Goal: Information Seeking & Learning: Check status

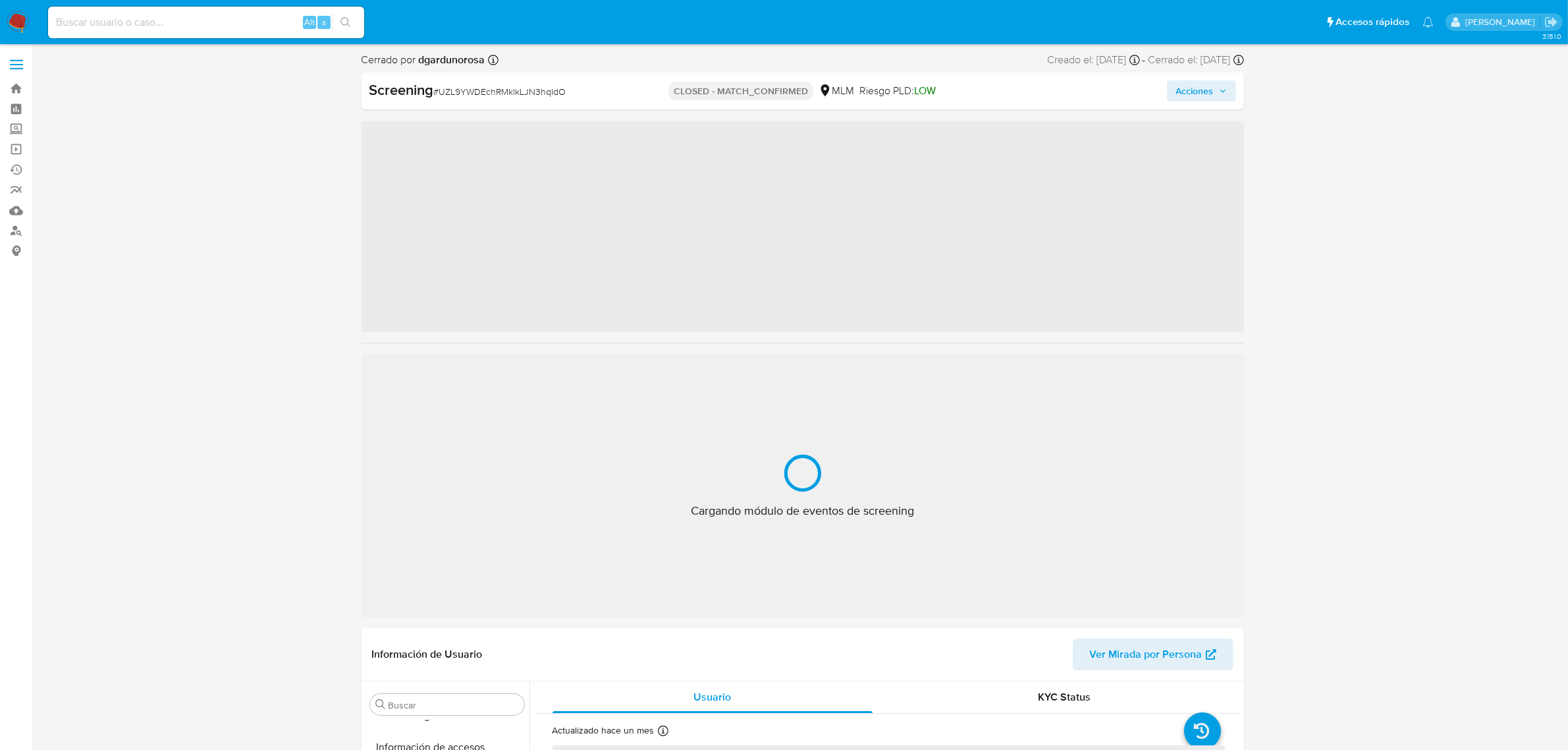
scroll to position [524, 0]
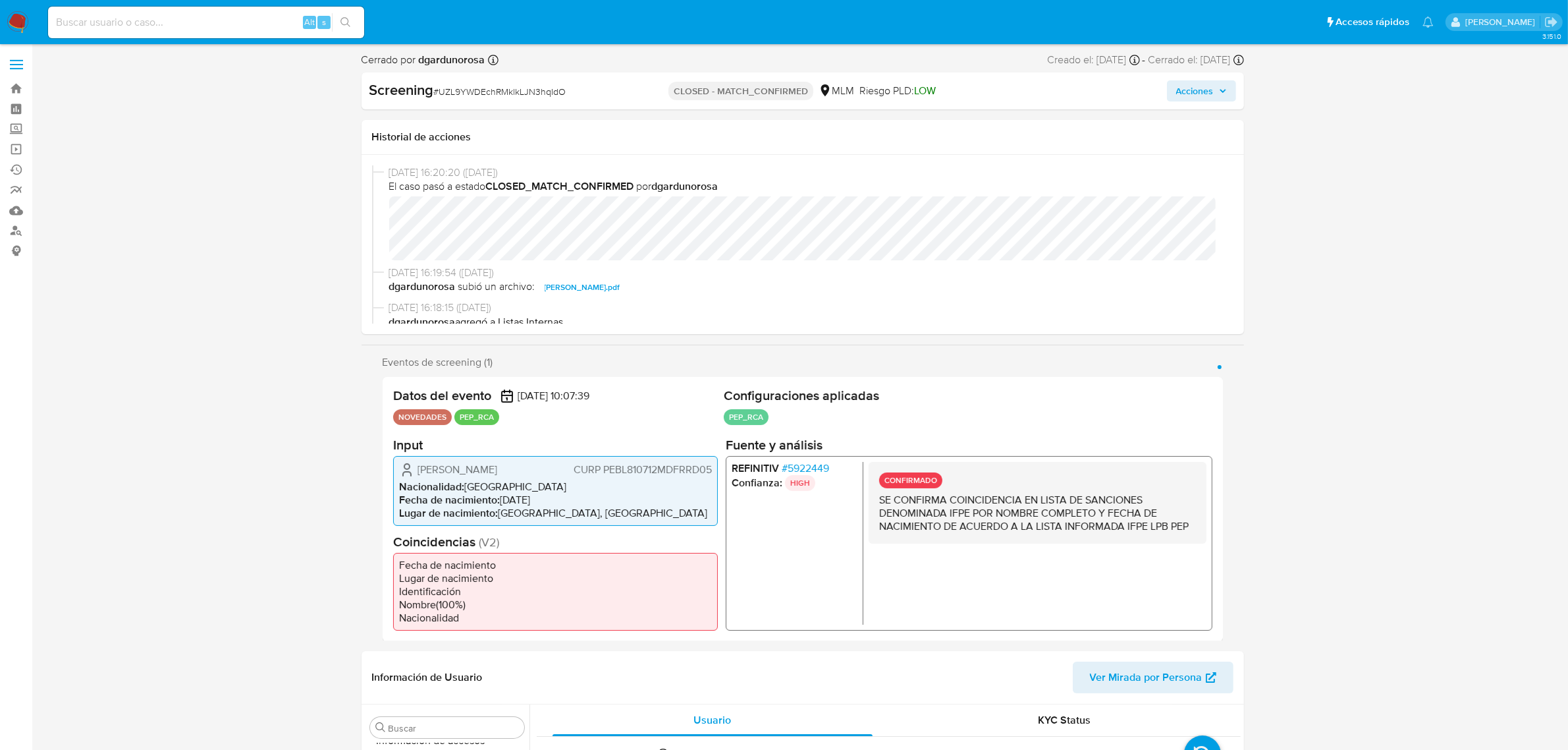
select select "10"
click at [120, 34] on div "Alt s" at bounding box center [207, 22] width 316 height 31
click at [123, 25] on input at bounding box center [207, 22] width 316 height 17
paste input "huubUuHOLrjM2hWabyFMa2PL"
type input "huubUuHOLrjM2hWabyFMa2PL"
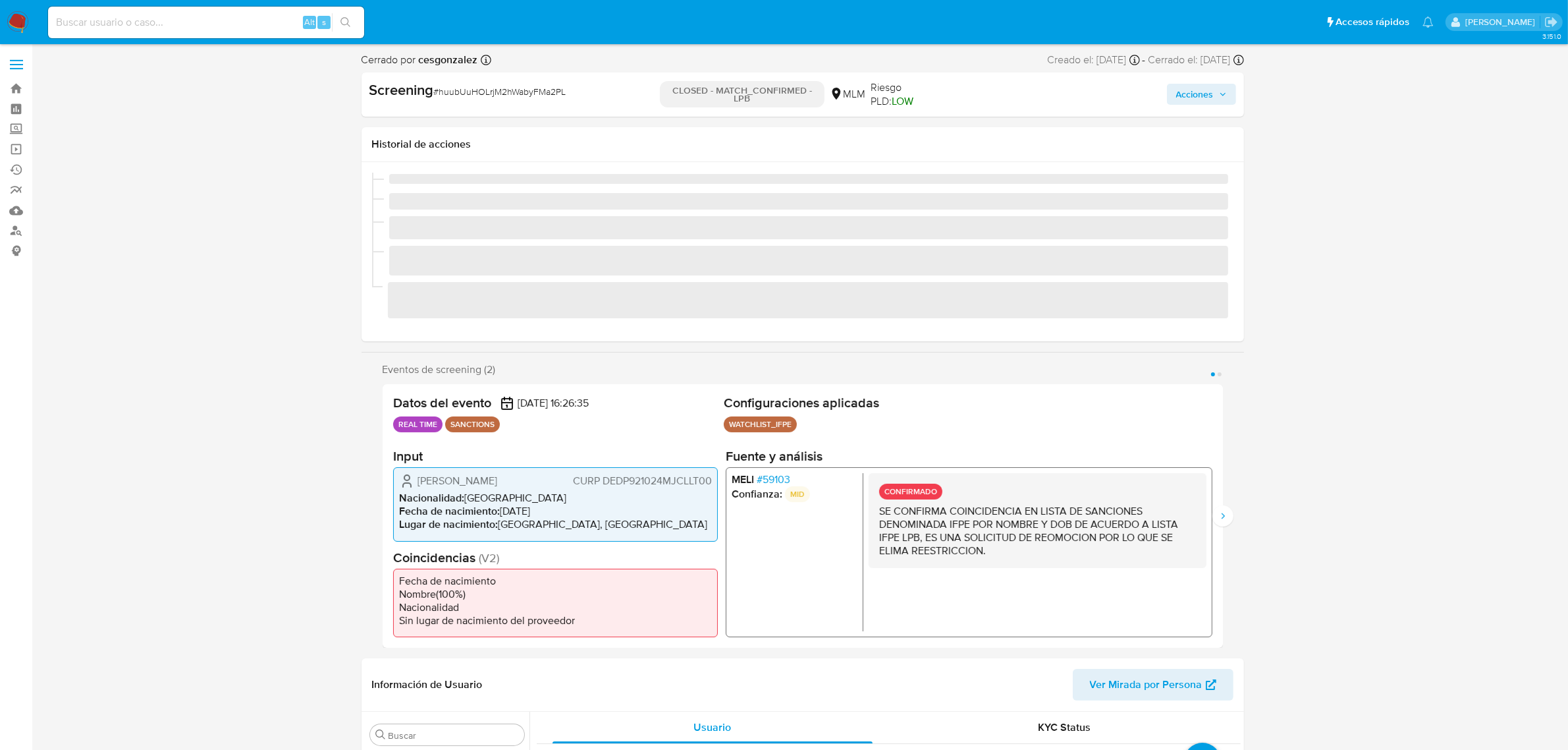
scroll to position [524, 0]
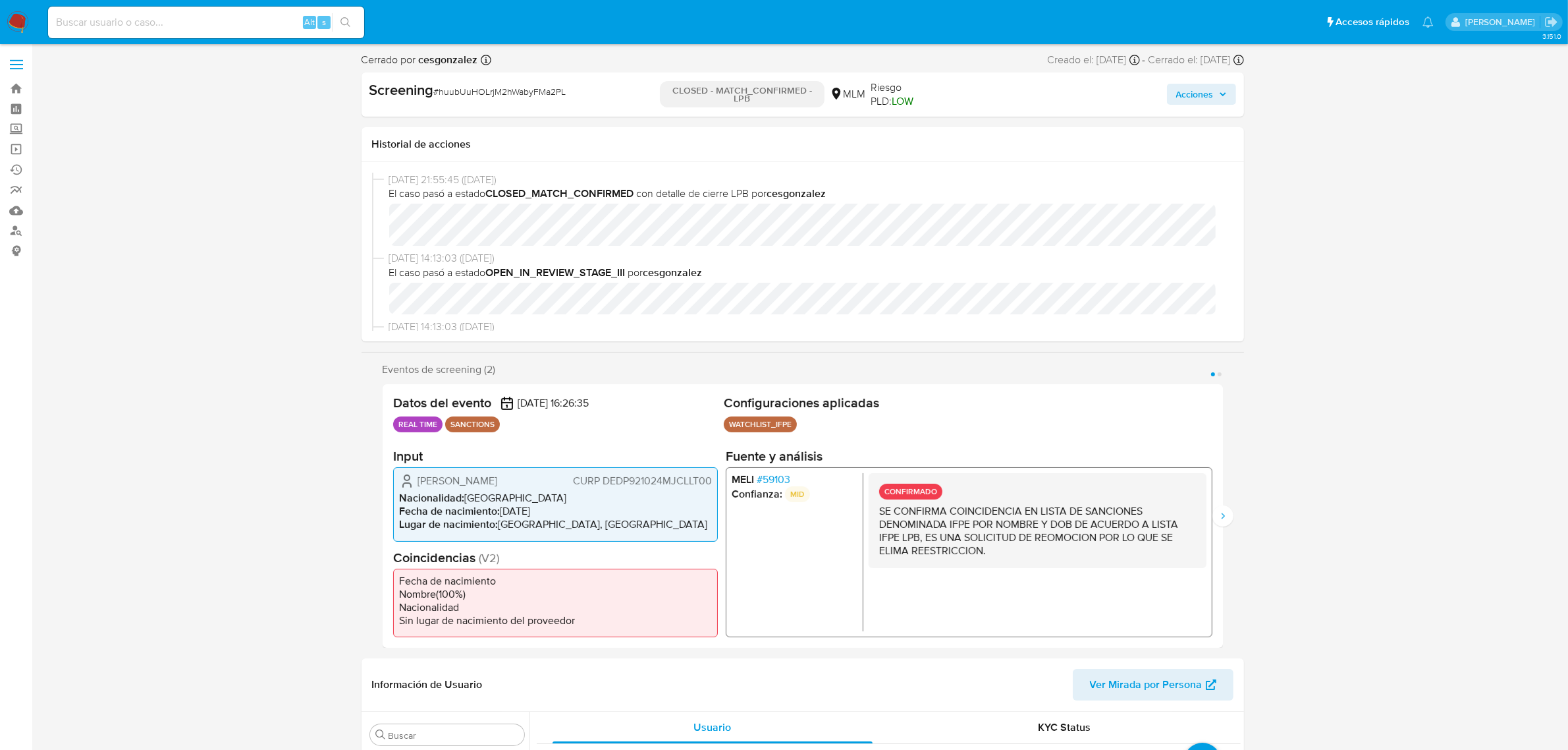
select select "10"
drag, startPoint x: 754, startPoint y: 106, endPoint x: 657, endPoint y: 92, distance: 98.0
click at [657, 92] on div "Screening # huubUuHOLrjM2hWabyFMa2PL CLOSED - MATCH_CONFIRMED - LPB MLM Riesgo …" at bounding box center [802, 94] width 882 height 44
copy p "CLOSED - MATCH_CONFIRMED - LPB"
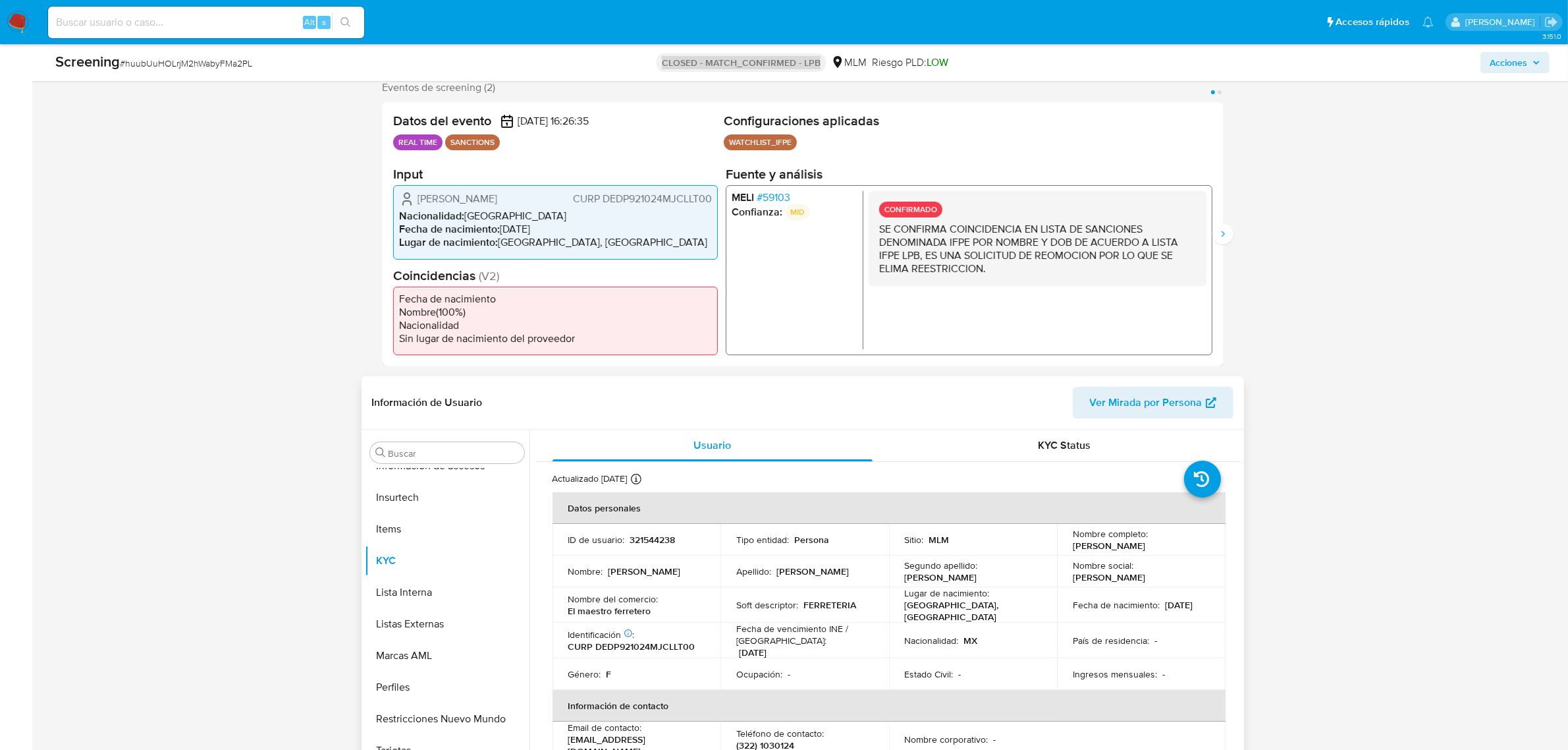
scroll to position [247, 0]
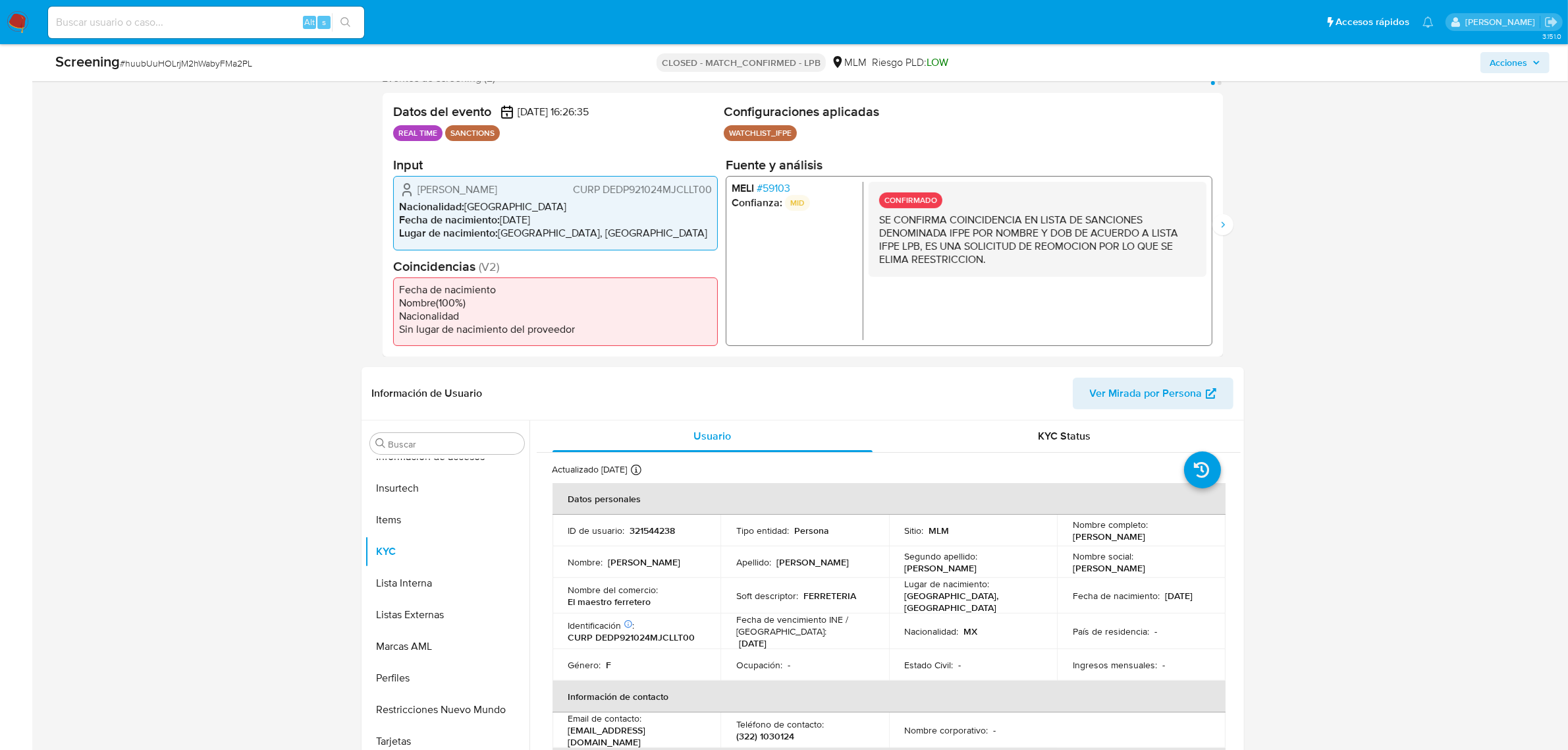
drag, startPoint x: 998, startPoint y: 261, endPoint x: 916, endPoint y: 235, distance: 86.0
click at [916, 235] on p "SE CONFIRMA COINCIDENCIA EN LISTA DE SANCIONES DENOMINADA IFPE POR NOMBRE Y DOB…" at bounding box center [1037, 240] width 316 height 53
click at [979, 243] on p "SE CONFIRMA COINCIDENCIA EN LISTA DE SANCIONES DENOMINADA IFPE POR NOMBRE Y DOB…" at bounding box center [1037, 240] width 316 height 53
drag, startPoint x: 1006, startPoint y: 266, endPoint x: 870, endPoint y: 221, distance: 143.3
click at [870, 221] on div "CONFIRMADO SE CONFIRMA COINCIDENCIA EN LISTA DE SANCIONES DENOMINADA IFPE POR N…" at bounding box center [1036, 229] width 338 height 94
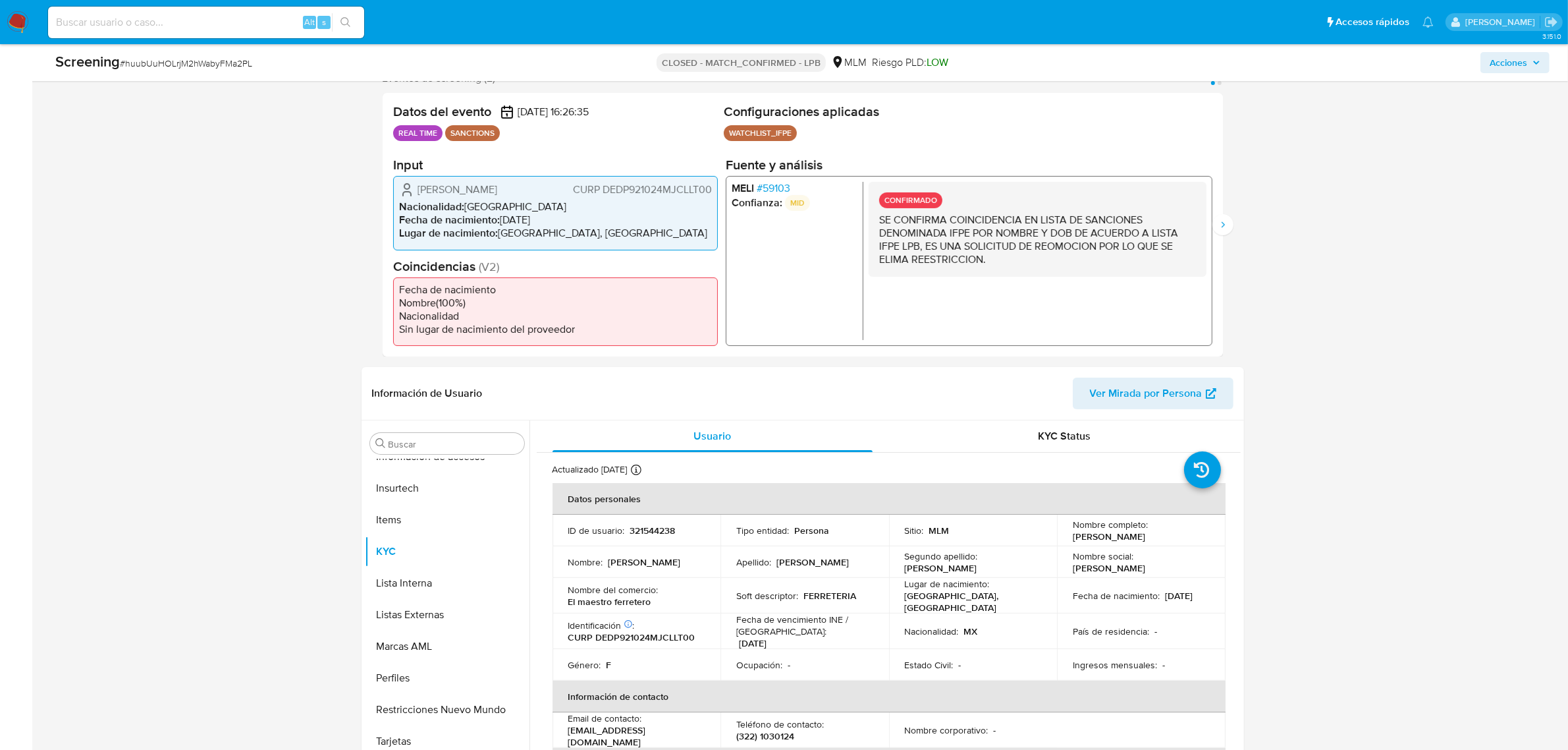
click at [156, 12] on div "Alt s" at bounding box center [207, 22] width 316 height 31
click at [157, 20] on input at bounding box center [207, 22] width 316 height 17
paste input "UZL9YWDEchRMklkLJN3hqIdO"
type input "UZL9YWDEchRMklkLJN3hqIdO"
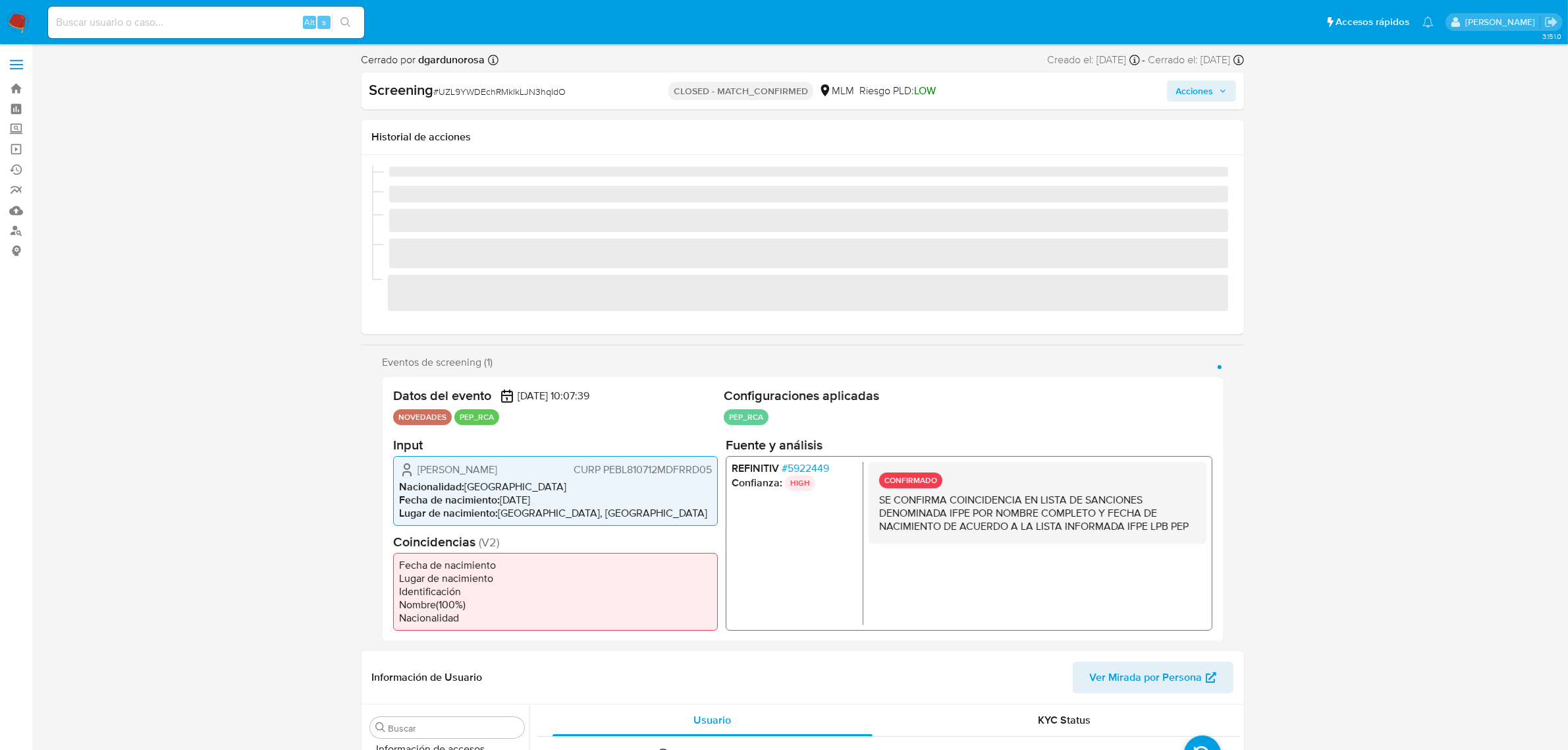
scroll to position [524, 0]
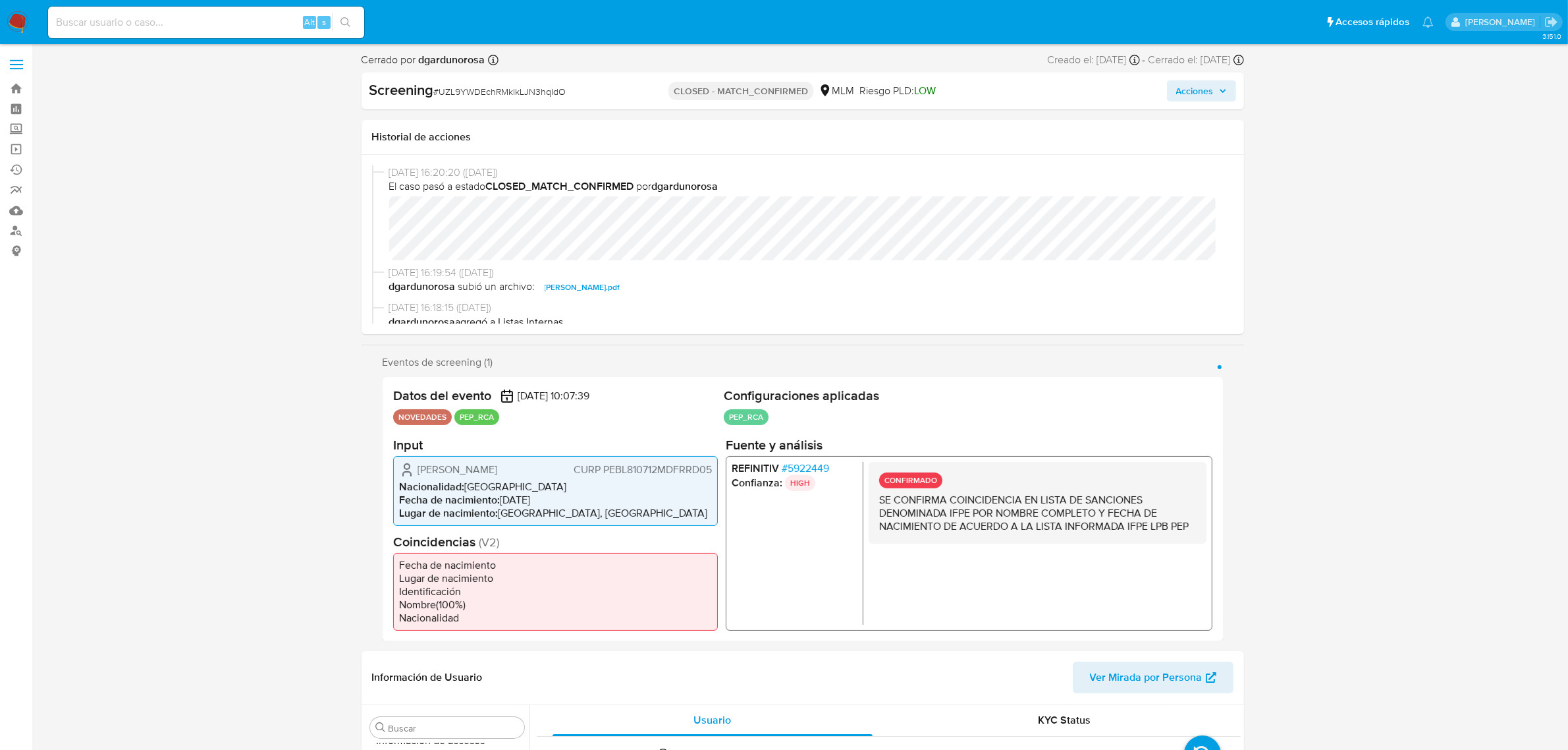
select select "10"
click at [178, 22] on input at bounding box center [207, 22] width 316 height 17
paste input "huubUuHOLrjM2hWabyFMa2PL"
type input "huubUuHOLrjM2hWabyFMa2PL"
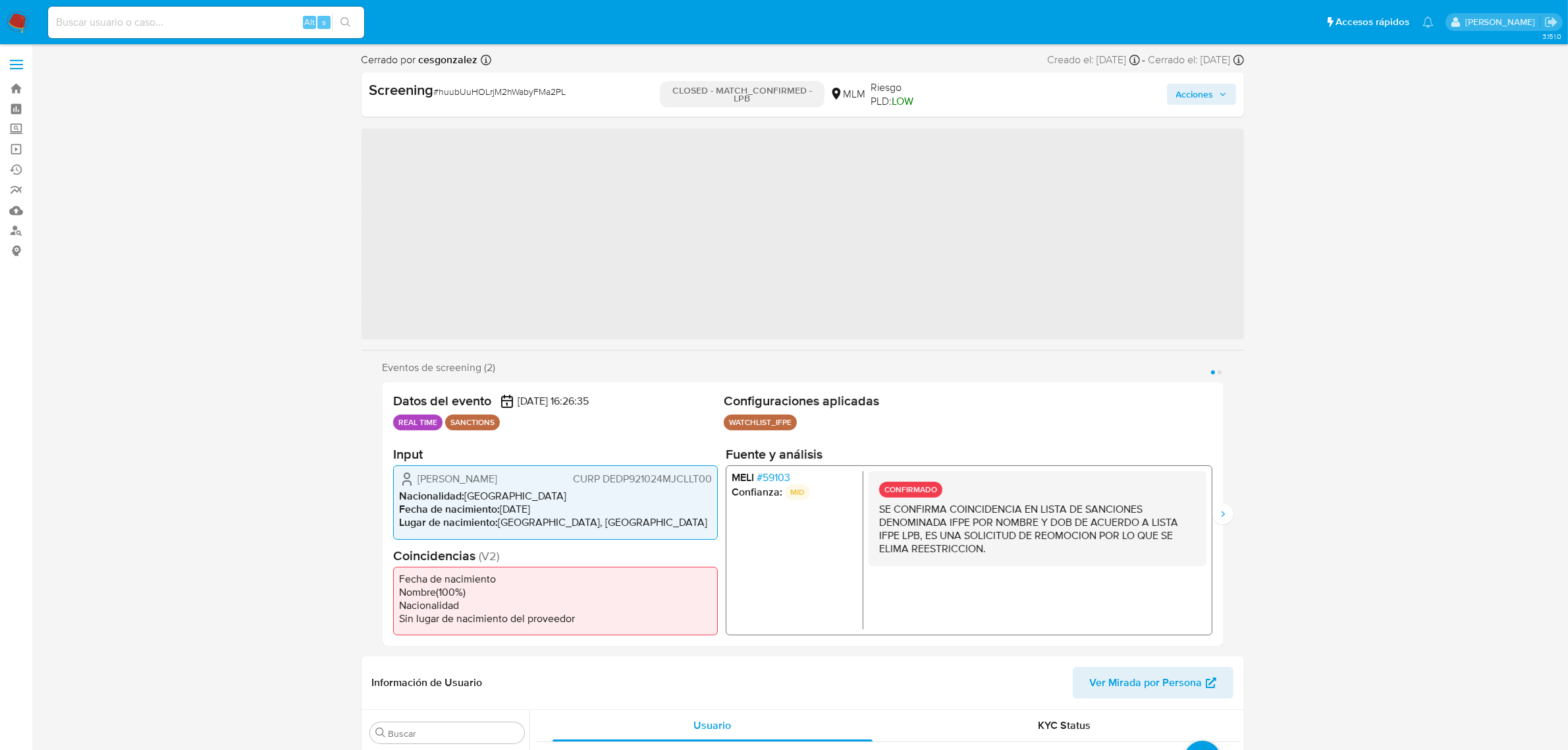
scroll to position [524, 0]
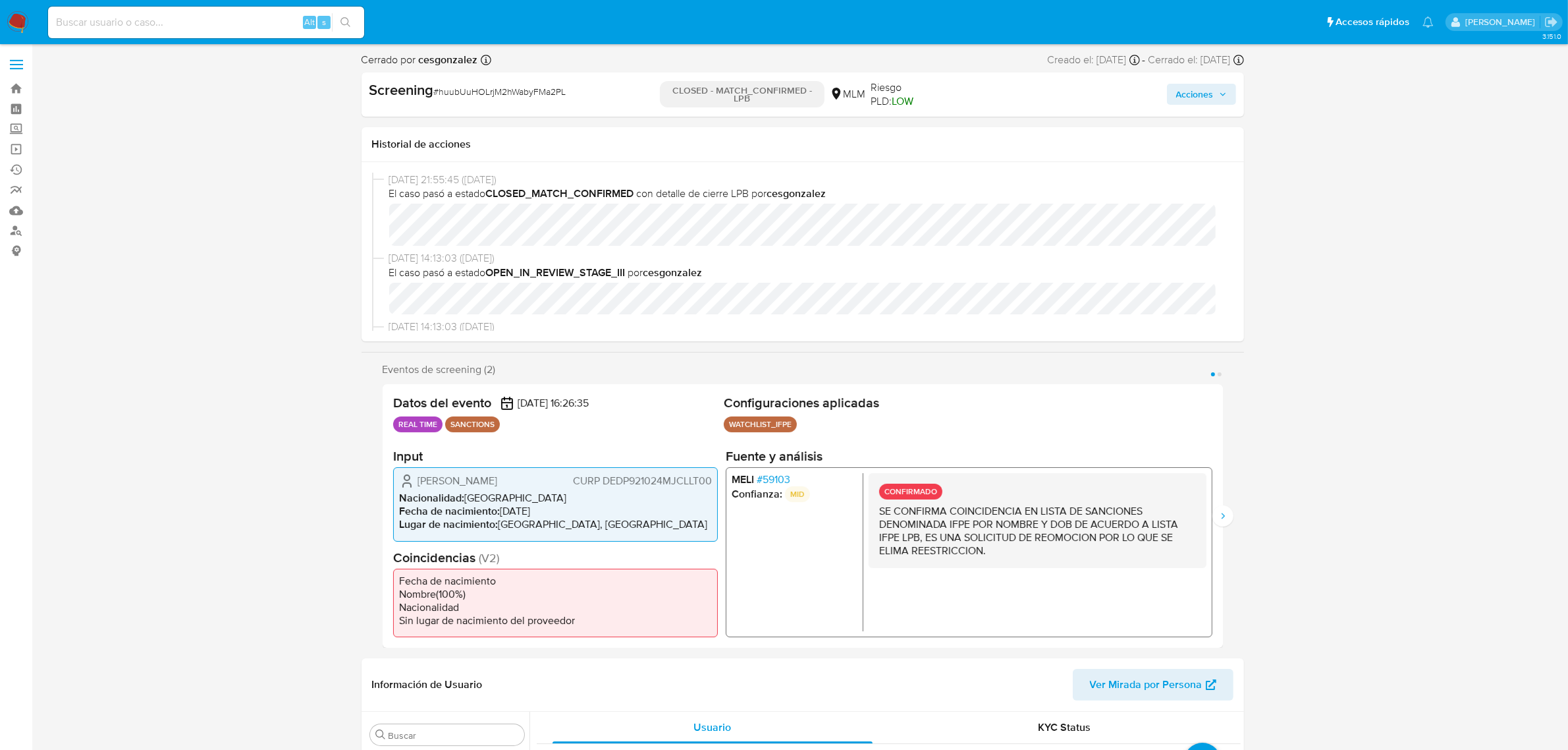
select select "10"
drag, startPoint x: 757, startPoint y: 95, endPoint x: 667, endPoint y: 81, distance: 91.1
click at [667, 81] on p "CLOSED - MATCH_CONFIRMED - LPB" at bounding box center [743, 94] width 165 height 26
click at [710, 94] on p "CLOSED - MATCH_CONFIRMED - LPB" at bounding box center [743, 94] width 165 height 26
click at [745, 99] on p "CLOSED - MATCH_CONFIRMED - LPB" at bounding box center [743, 94] width 165 height 26
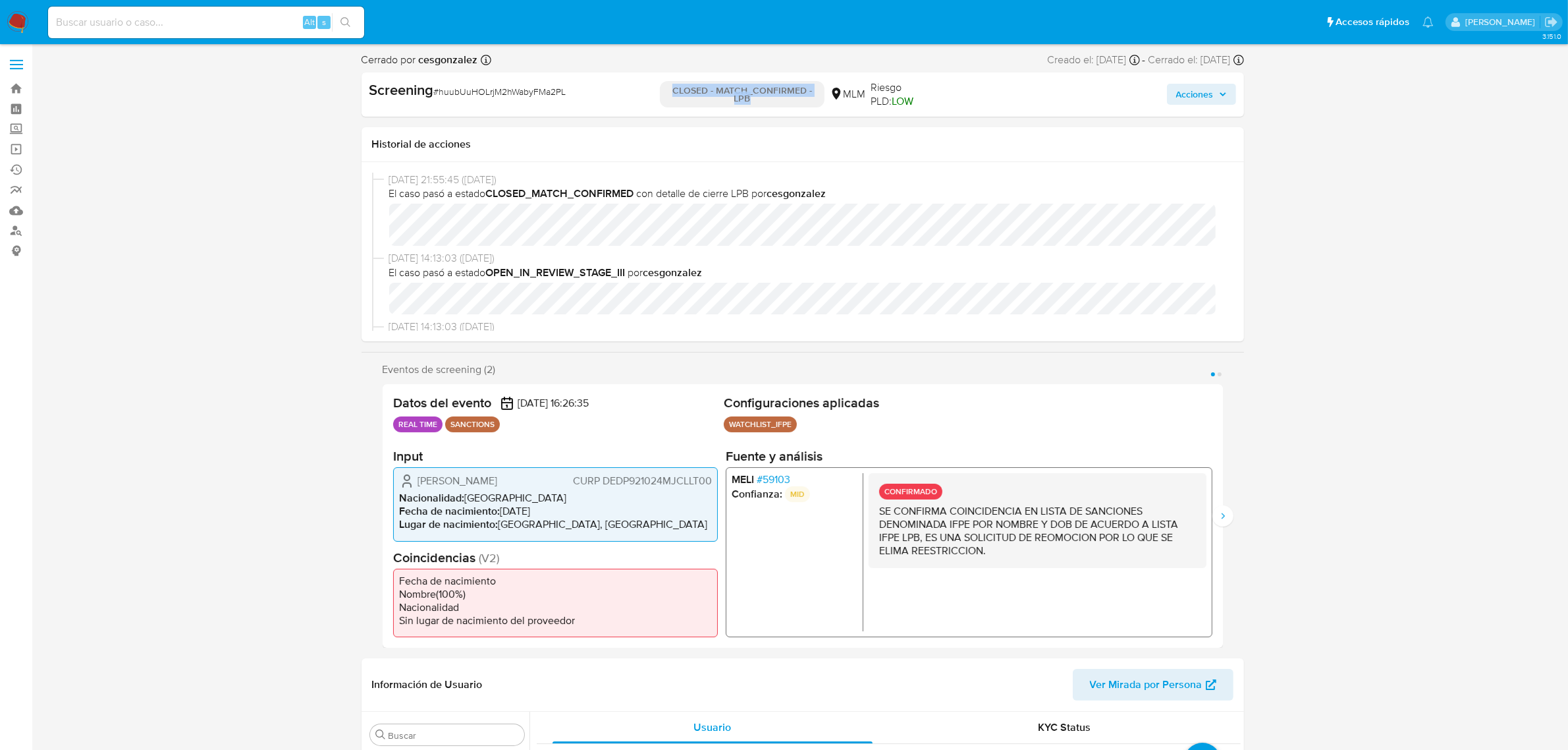
drag, startPoint x: 755, startPoint y: 99, endPoint x: 669, endPoint y: 87, distance: 86.8
click at [669, 87] on p "CLOSED - MATCH_CONFIRMED - LPB" at bounding box center [743, 94] width 165 height 26
copy p "CLOSED - MATCH_CONFIRMED - LPB"
click at [152, 18] on input at bounding box center [207, 22] width 316 height 17
paste input "UZL9YWDEchRMklkLJN3hqIdO"
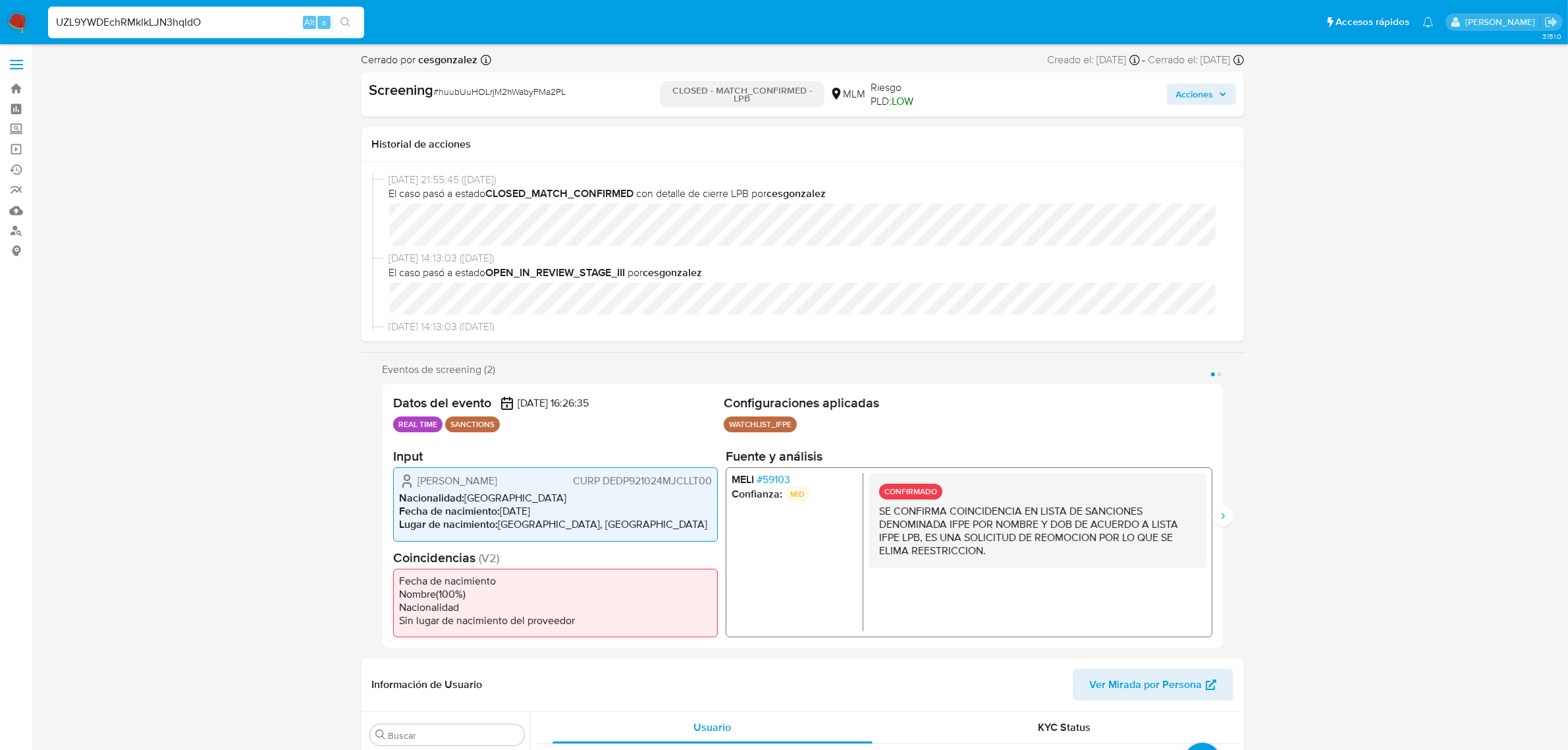
type input "UZL9YWDEchRMklkLJN3hqIdO"
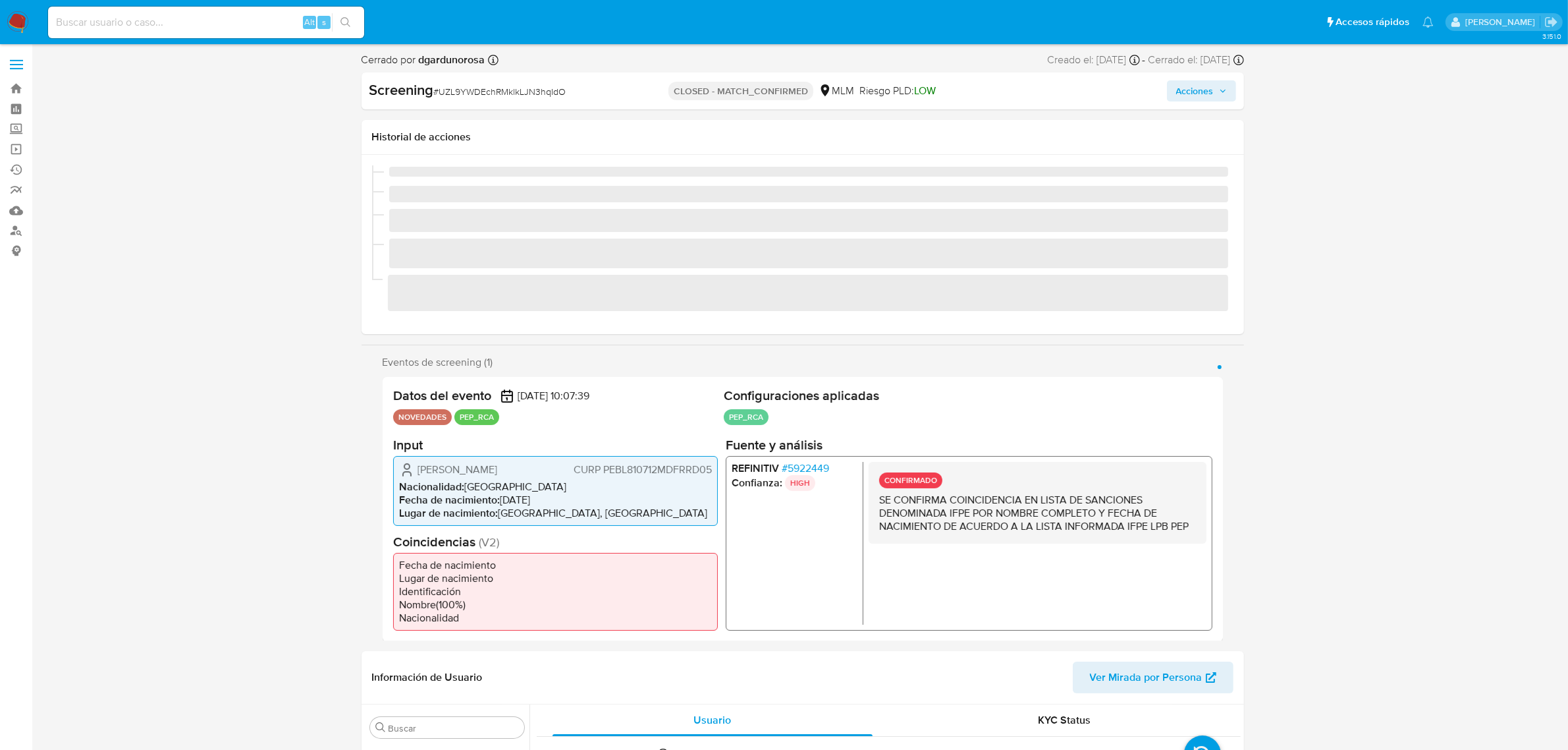
scroll to position [524, 0]
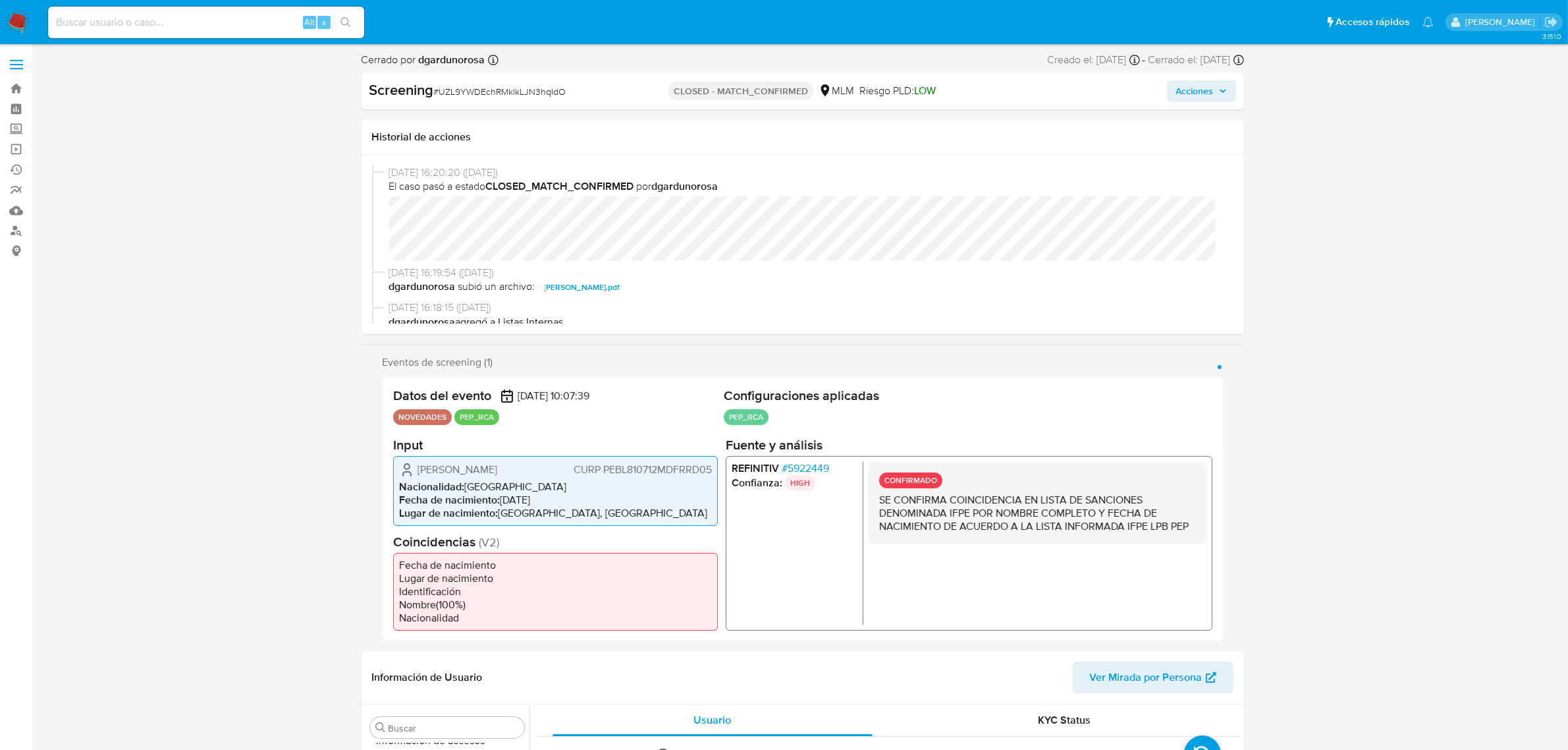
select select "10"
drag, startPoint x: 1193, startPoint y: 522, endPoint x: 845, endPoint y: 504, distance: 348.5
click at [845, 504] on div "REFINITIV # 5922449 Confianza: HIGH CONFIRMADO SE CONFIRMA COINCIDENCIA EN LIST…" at bounding box center [968, 542] width 487 height 175
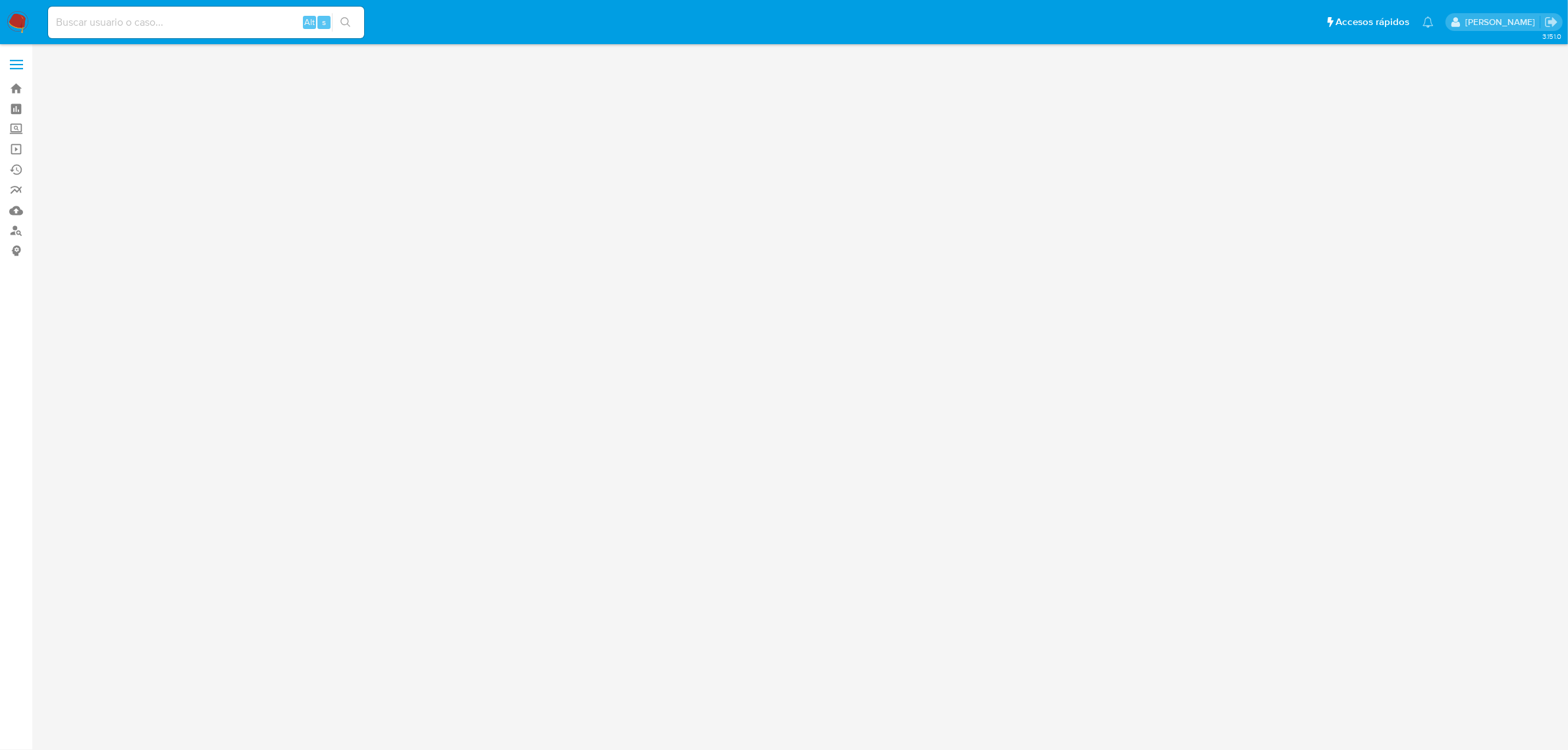
click at [133, 19] on input at bounding box center [207, 22] width 316 height 17
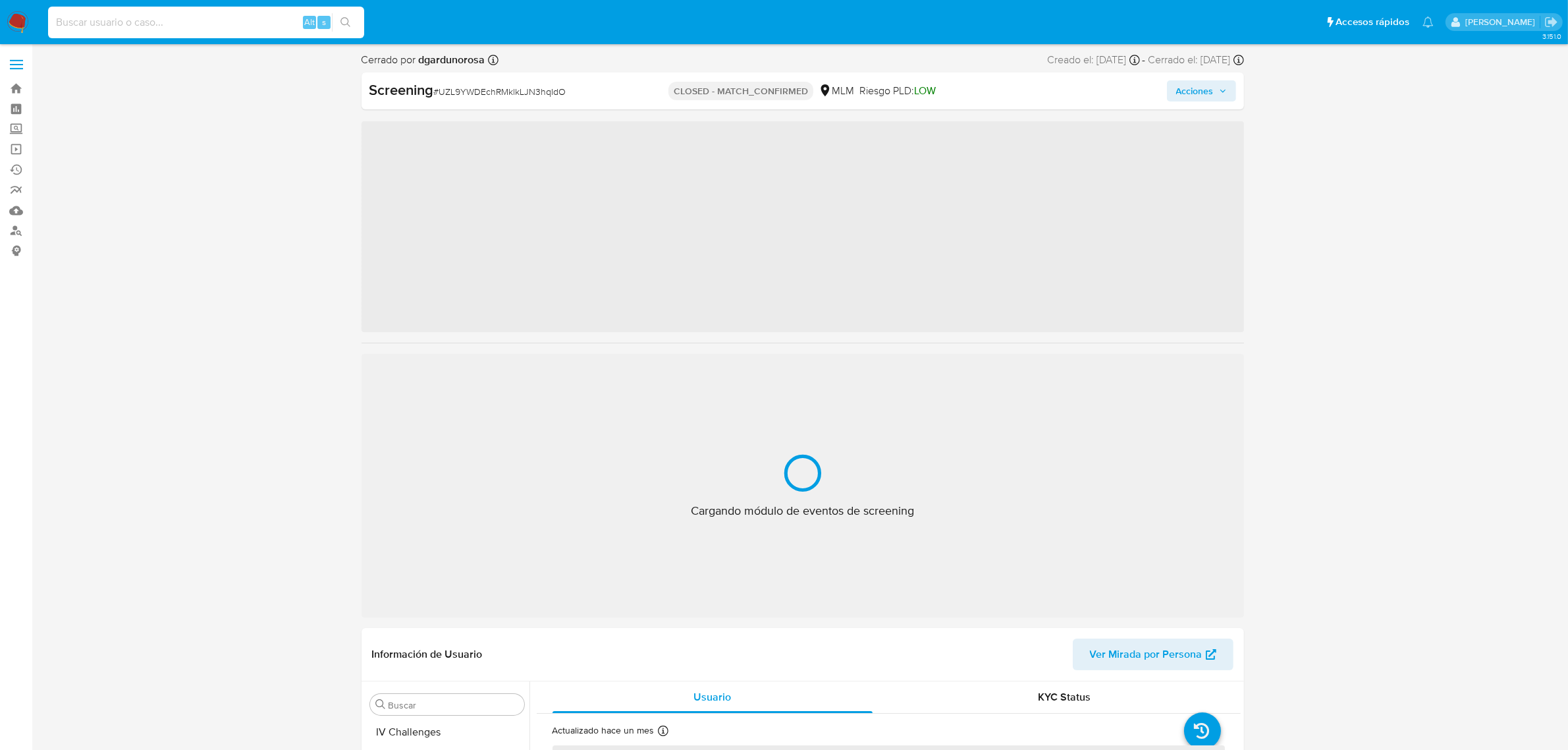
paste input "485893706"
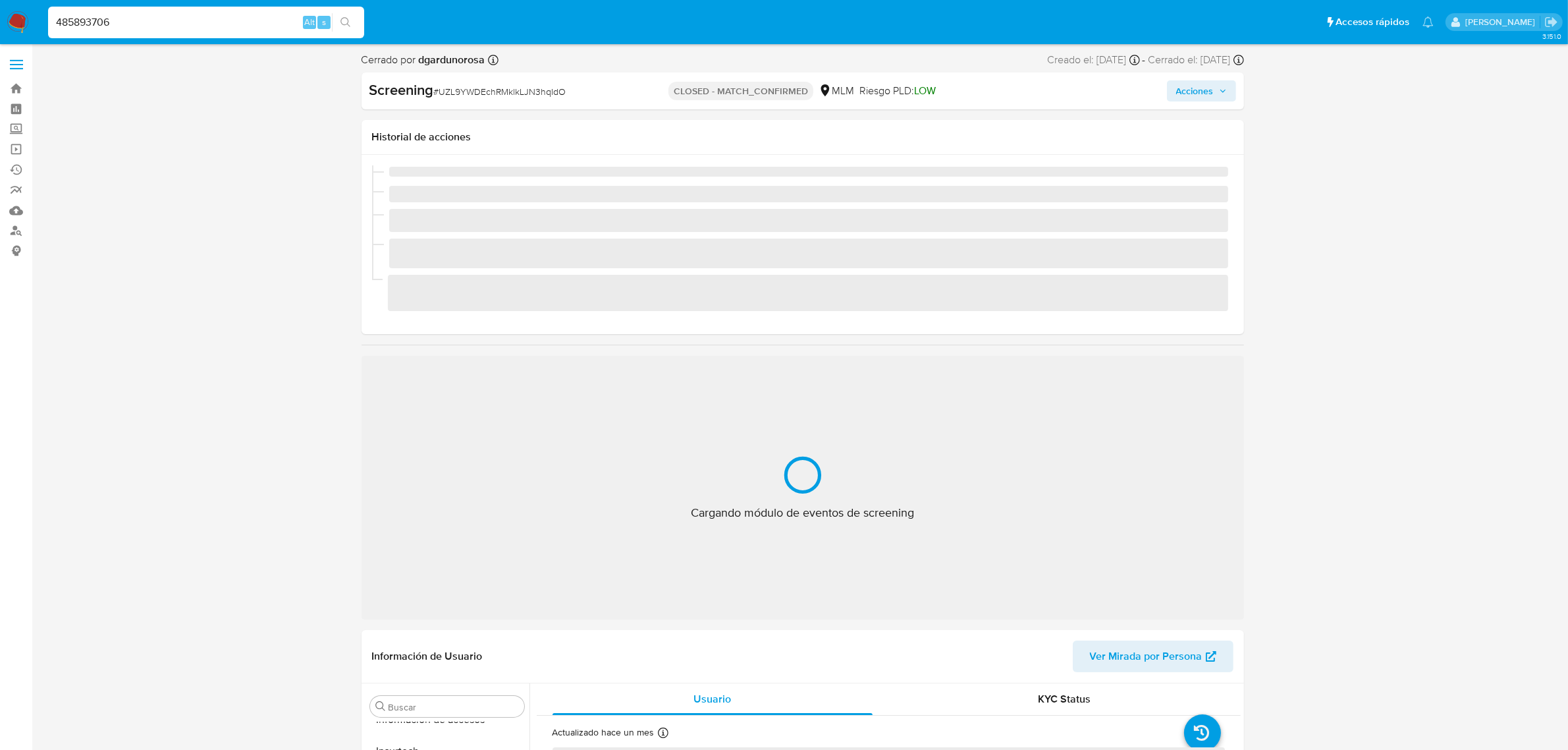
type input "485893706"
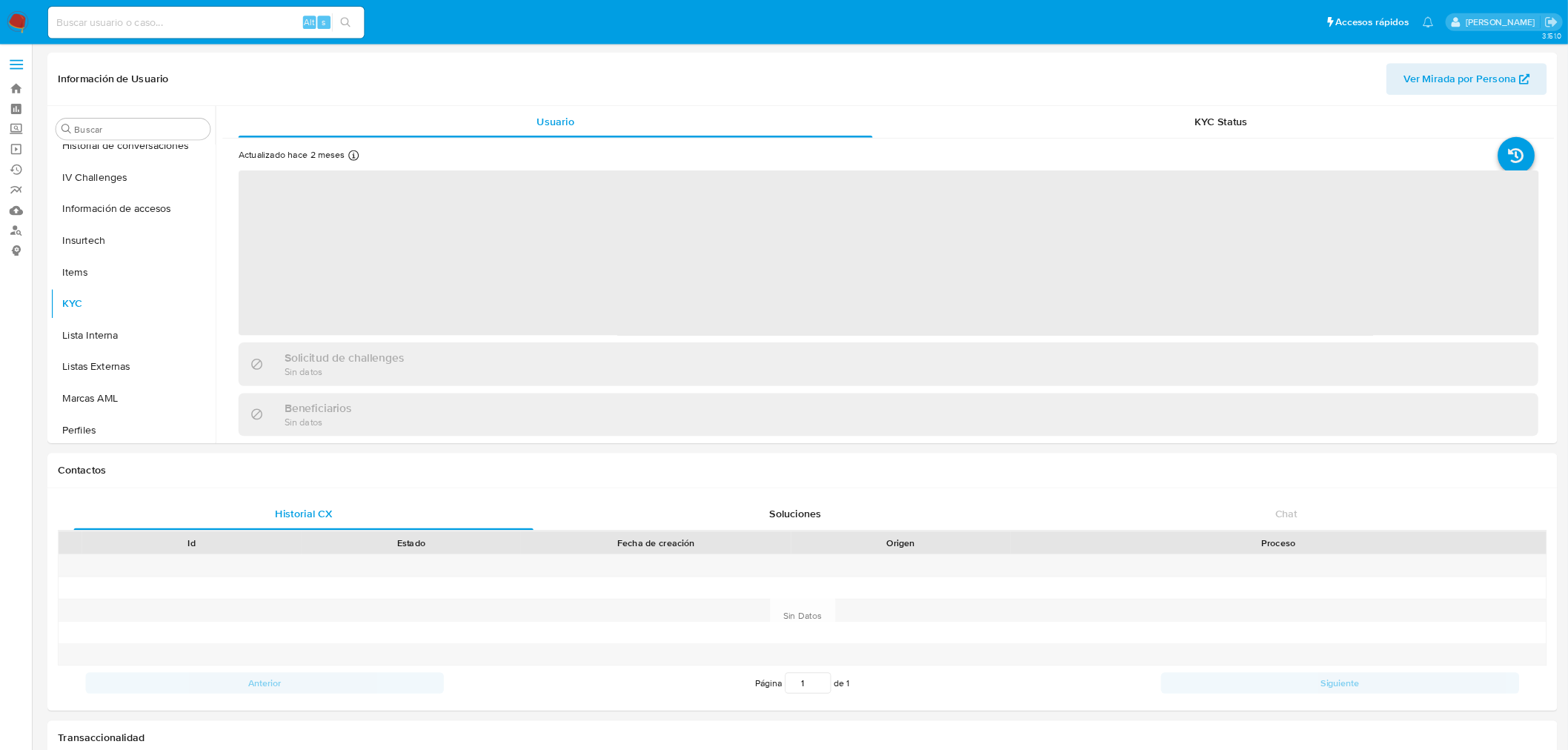
scroll to position [590, 0]
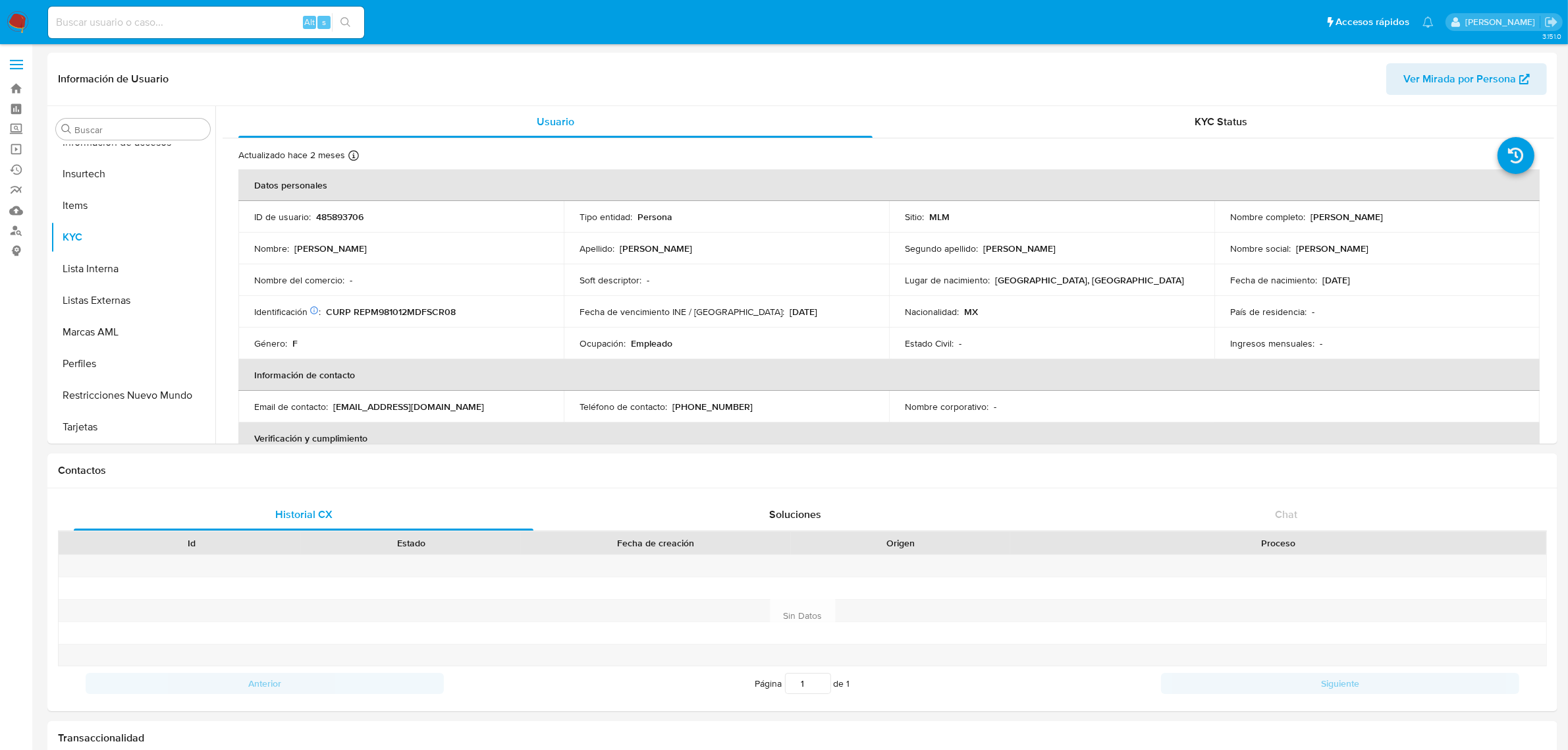
select select "10"
click at [716, 123] on div "Usuario" at bounding box center [555, 122] width 634 height 31
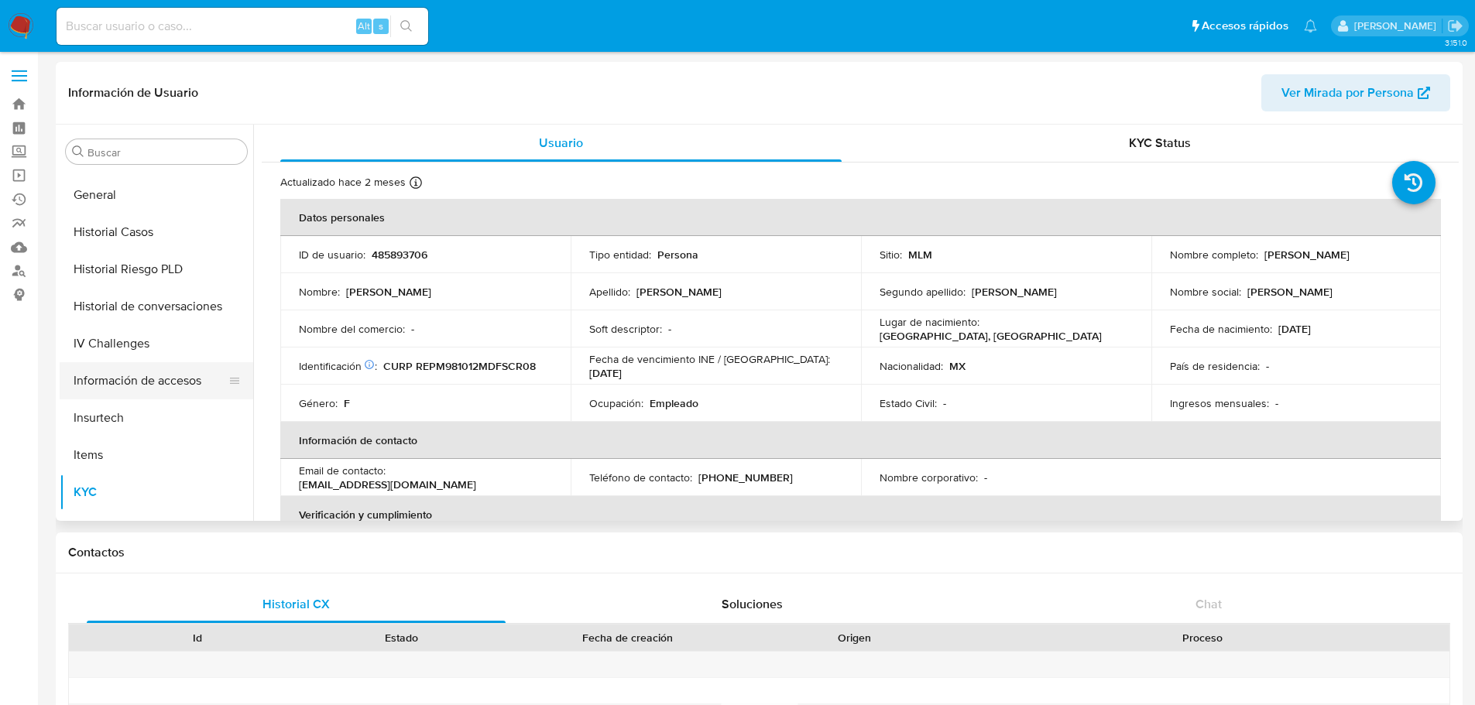
scroll to position [385, 0]
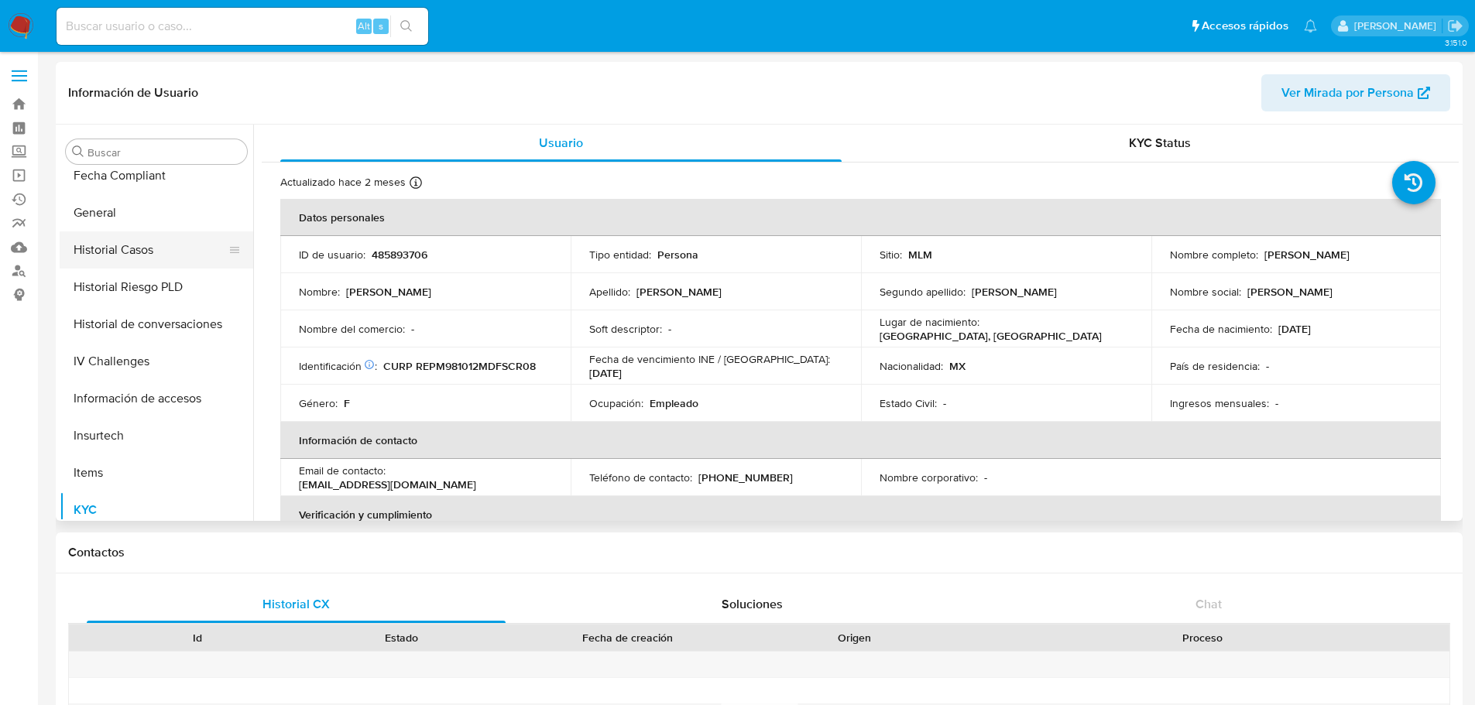
click at [142, 250] on button "Historial Casos" at bounding box center [150, 249] width 181 height 37
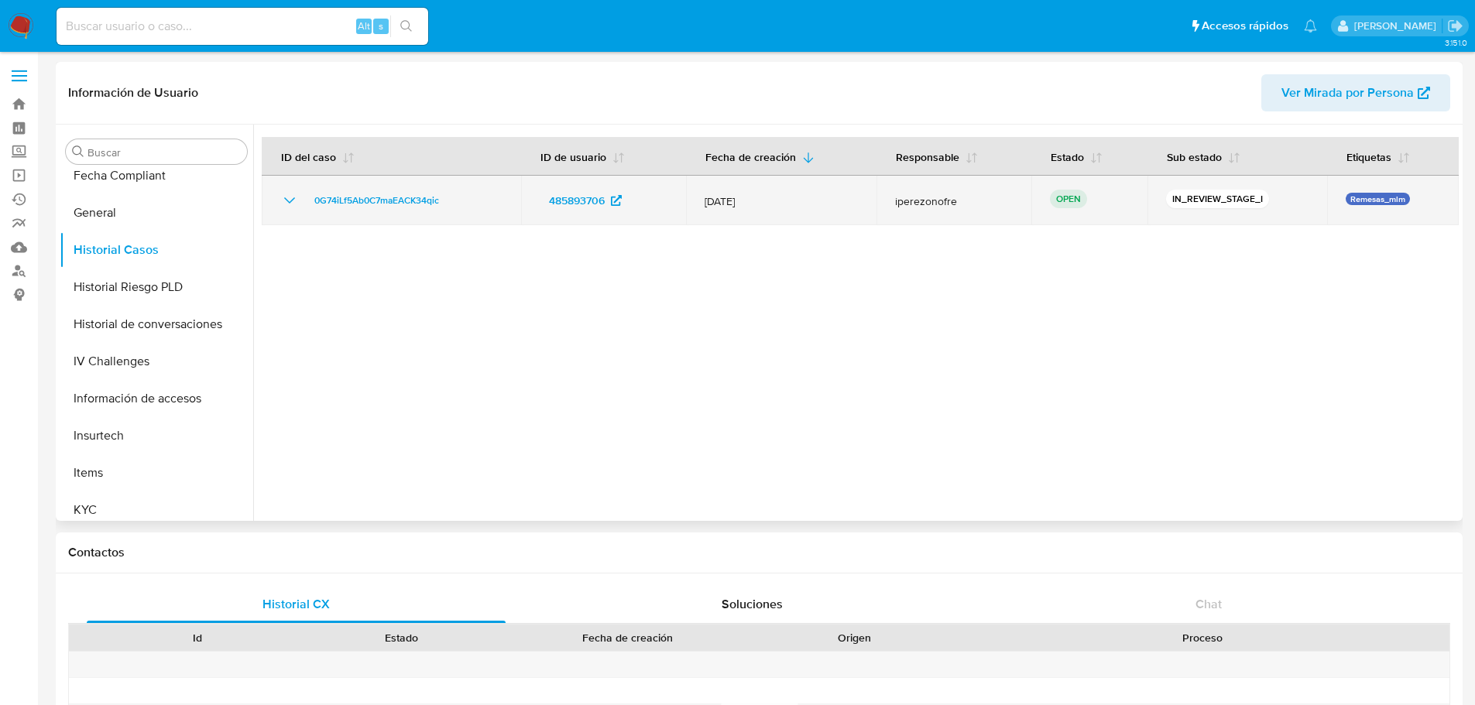
drag, startPoint x: 457, startPoint y: 202, endPoint x: 303, endPoint y: 204, distance: 154.1
click at [303, 204] on div "0G74iLf5Ab0C7maEACK34qic" at bounding box center [391, 200] width 222 height 19
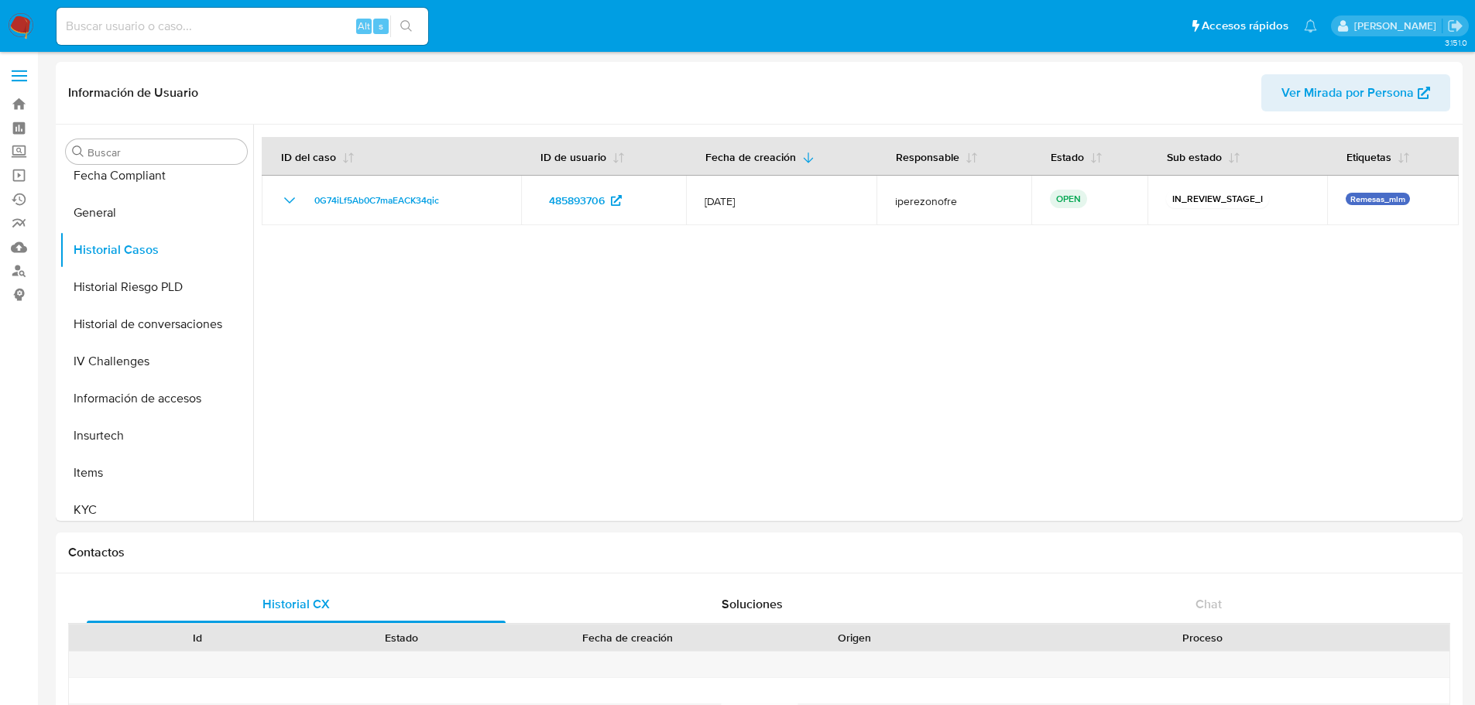
click at [227, 24] on input at bounding box center [243, 26] width 372 height 20
paste input "1141642988"
type input "1141642988"
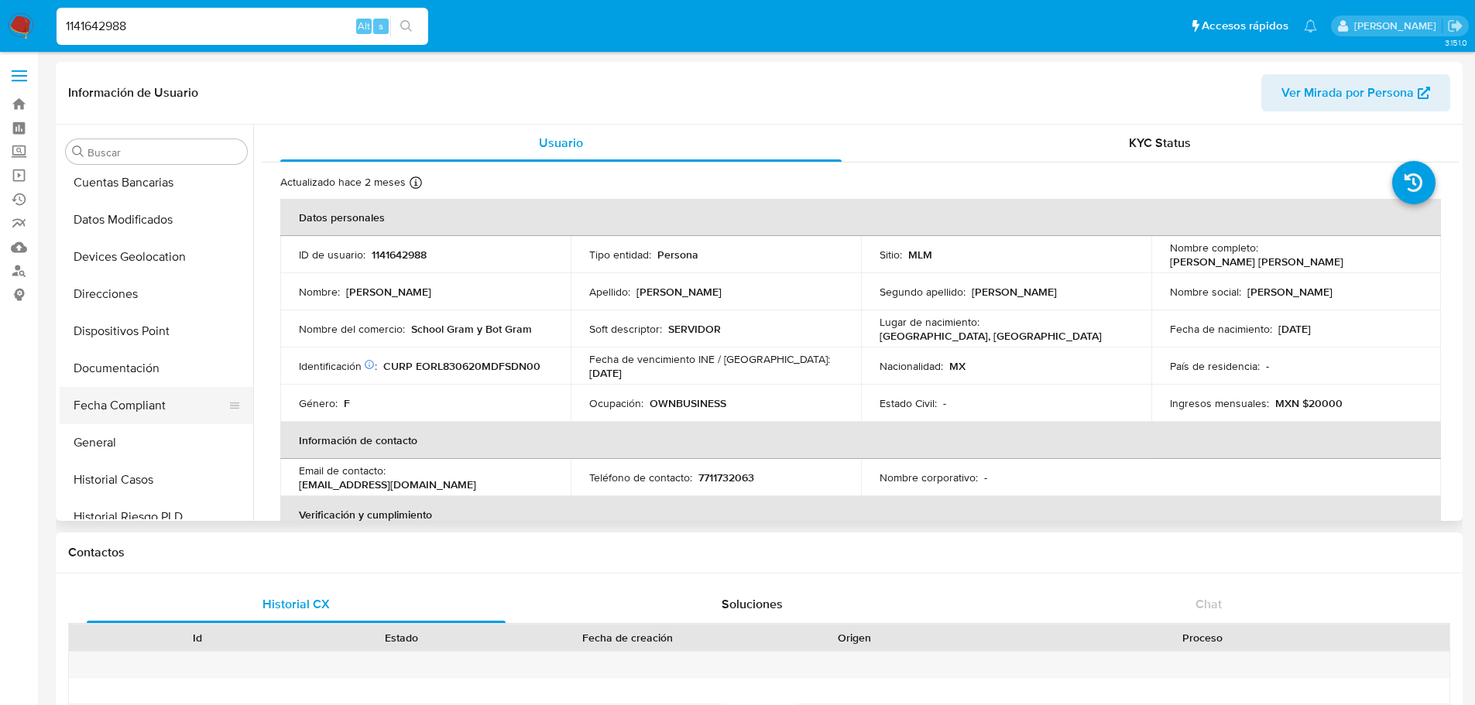
select select "10"
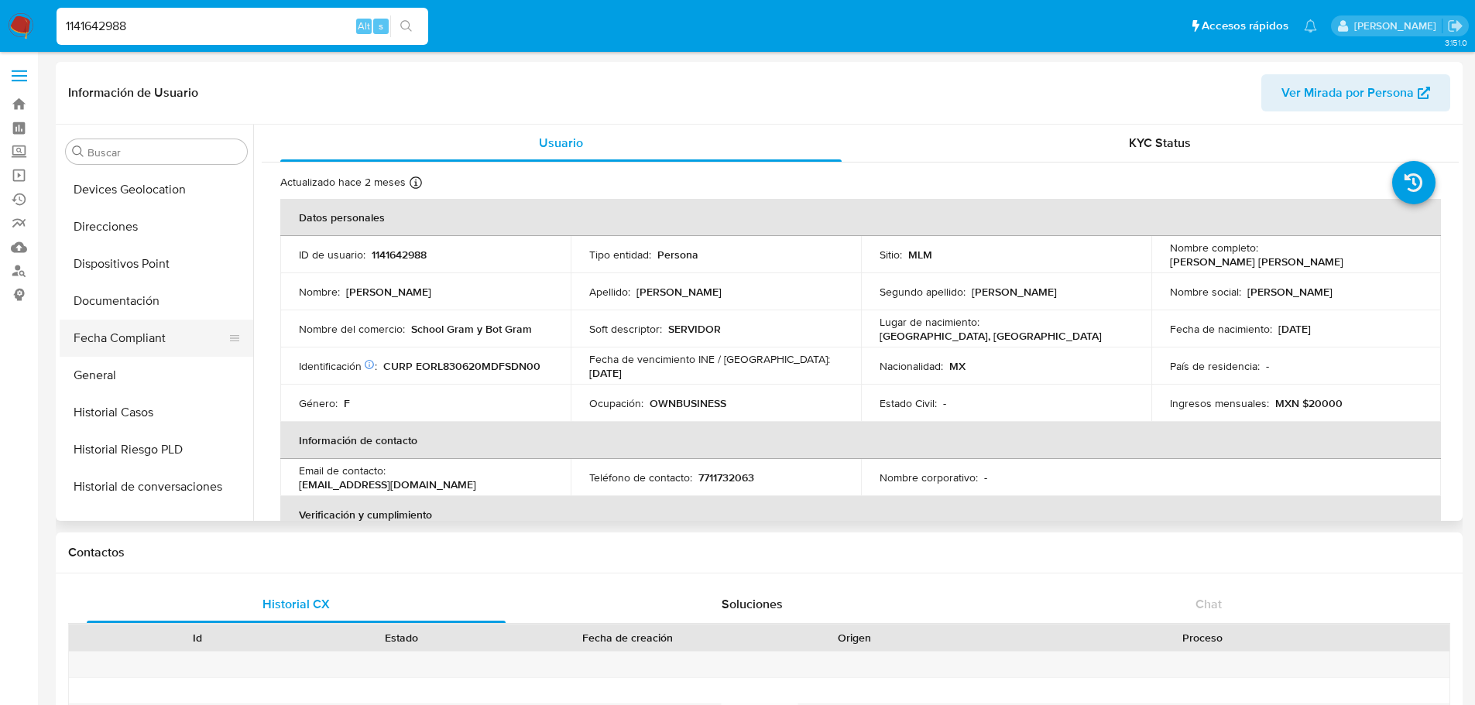
scroll to position [232, 0]
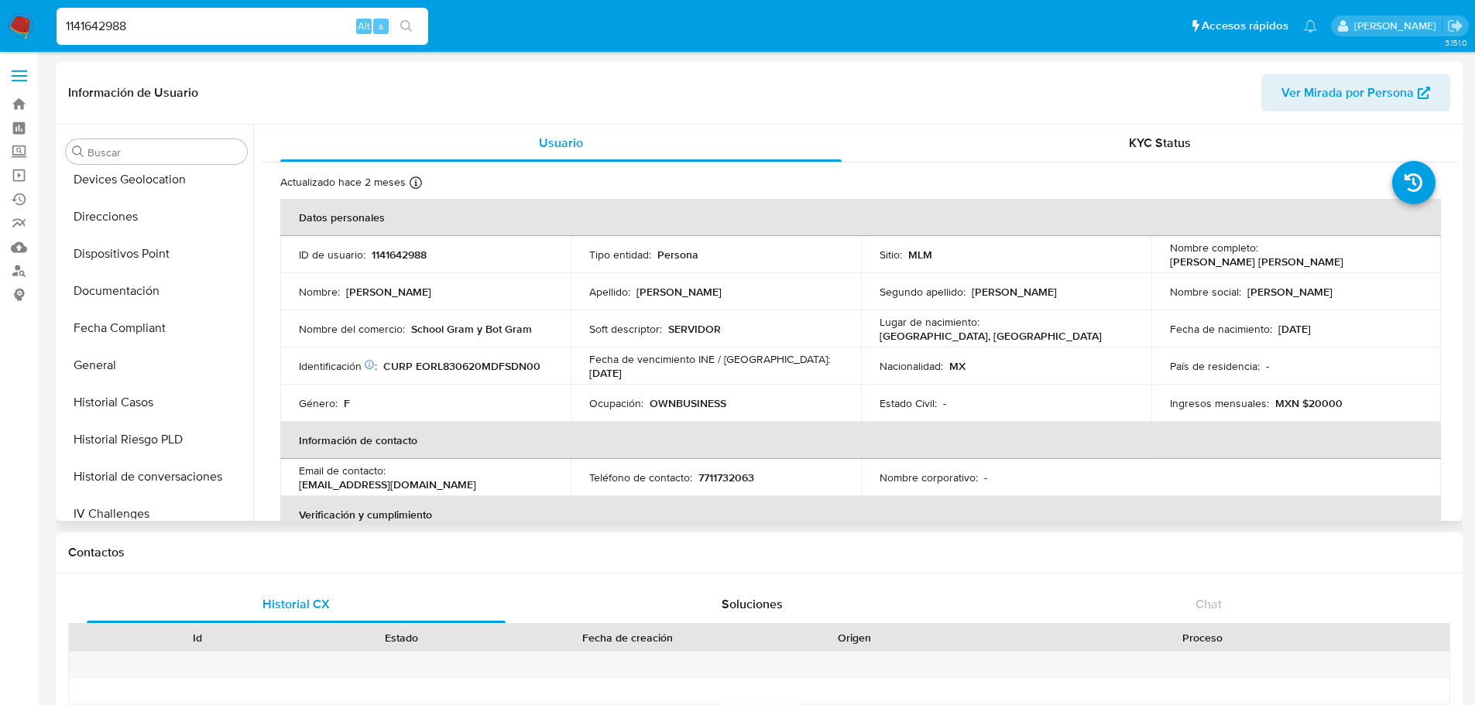
drag, startPoint x: 146, startPoint y: 403, endPoint x: 303, endPoint y: 410, distance: 157.3
click at [146, 403] on button "Historial Casos" at bounding box center [157, 402] width 194 height 37
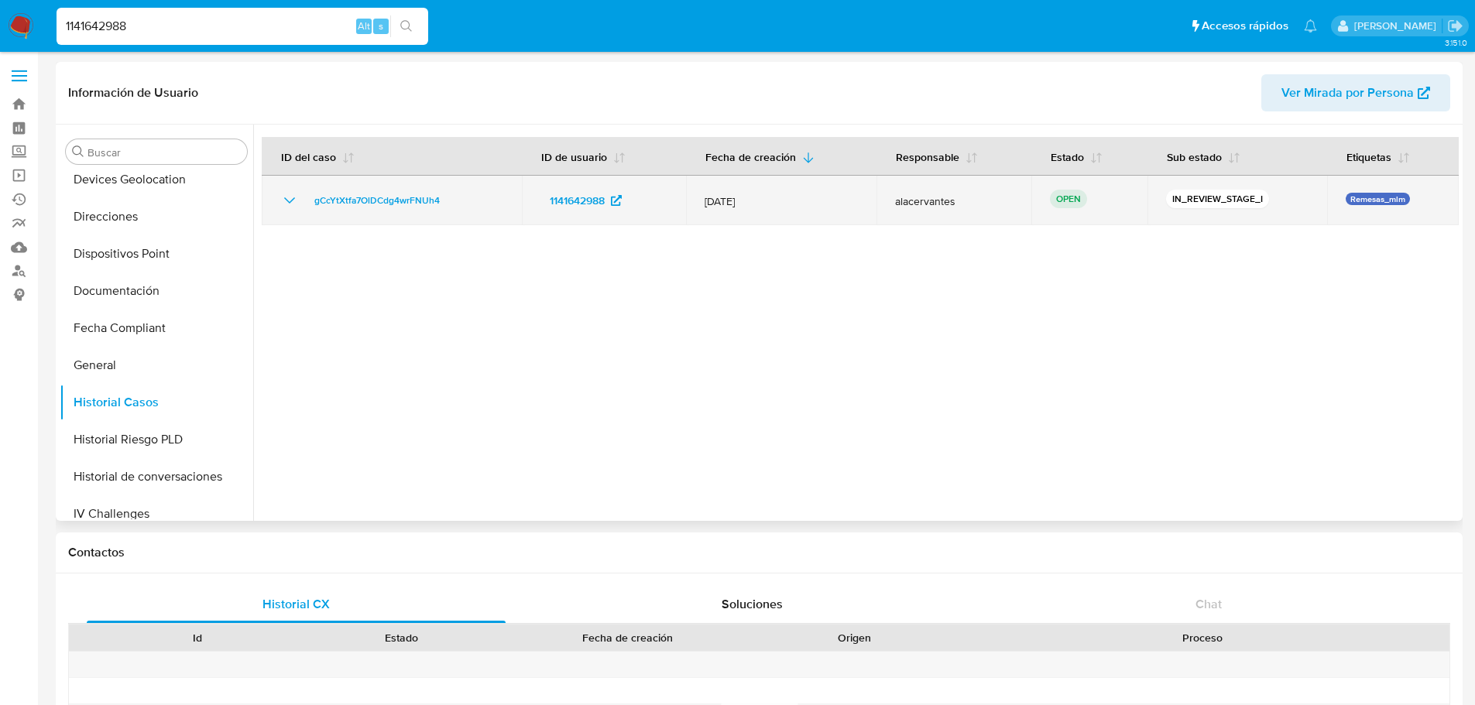
drag, startPoint x: 473, startPoint y: 211, endPoint x: 294, endPoint y: 214, distance: 178.8
click at [302, 210] on td "gCcYtXtfa7OlDCdg4wrFNUh4" at bounding box center [392, 201] width 260 height 50
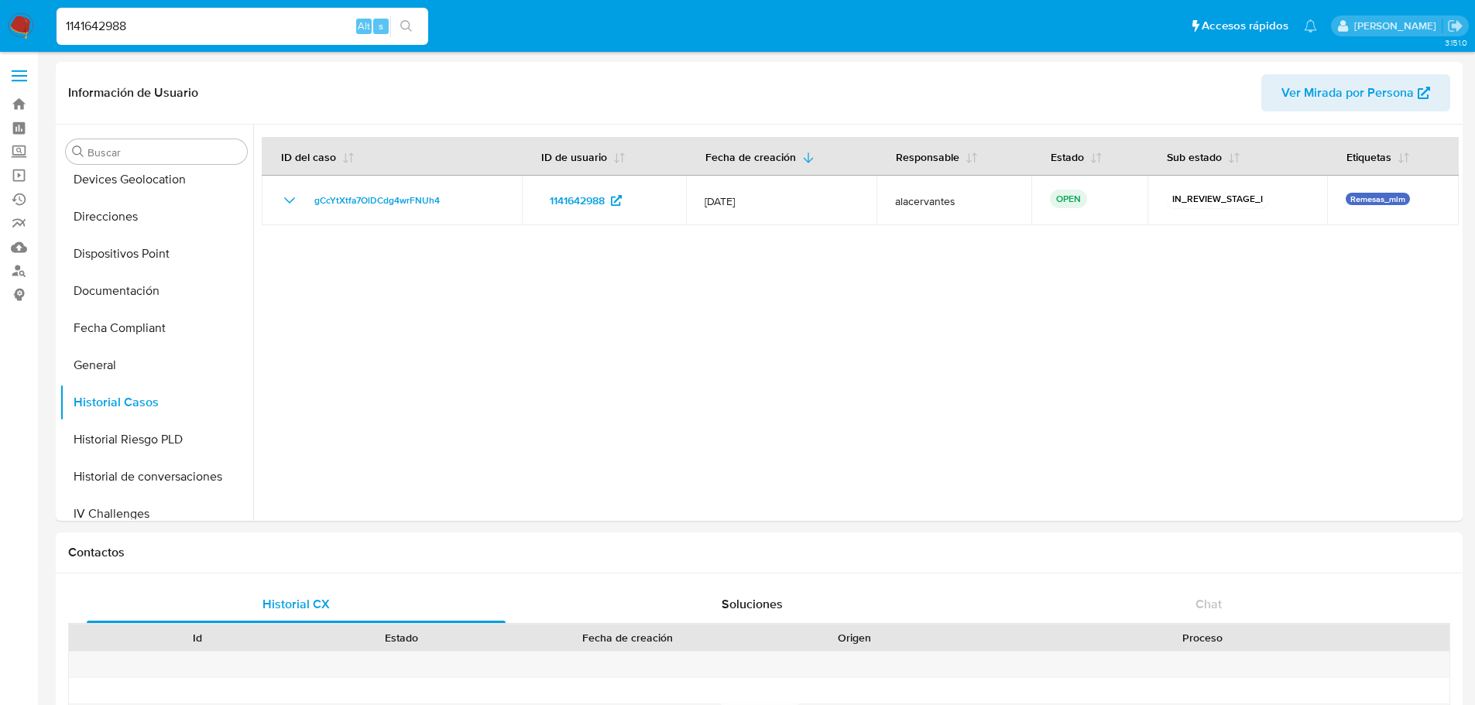
click at [78, 21] on input "1141642988" at bounding box center [243, 26] width 372 height 20
click at [78, 19] on input "1141642988" at bounding box center [243, 26] width 372 height 20
paste input "2502005851"
type input "2502005851"
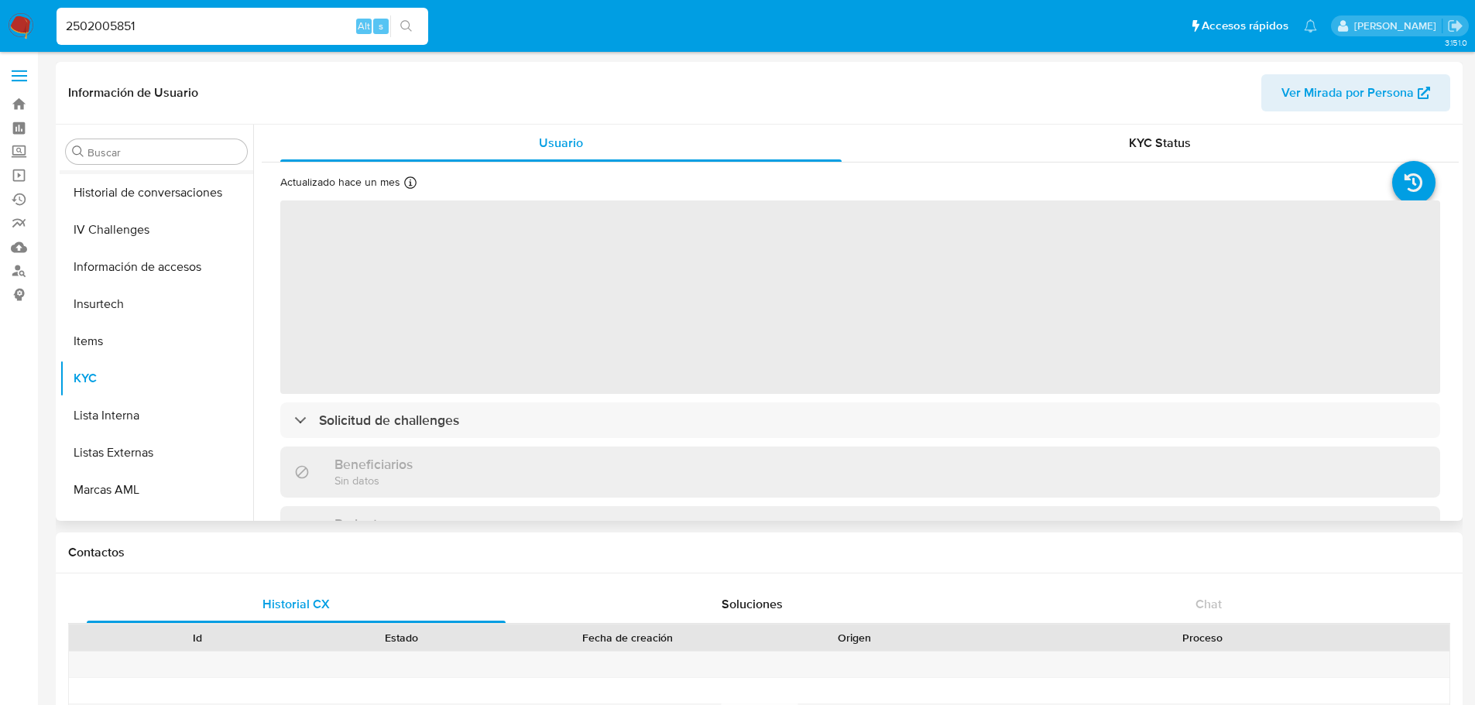
scroll to position [307, 0]
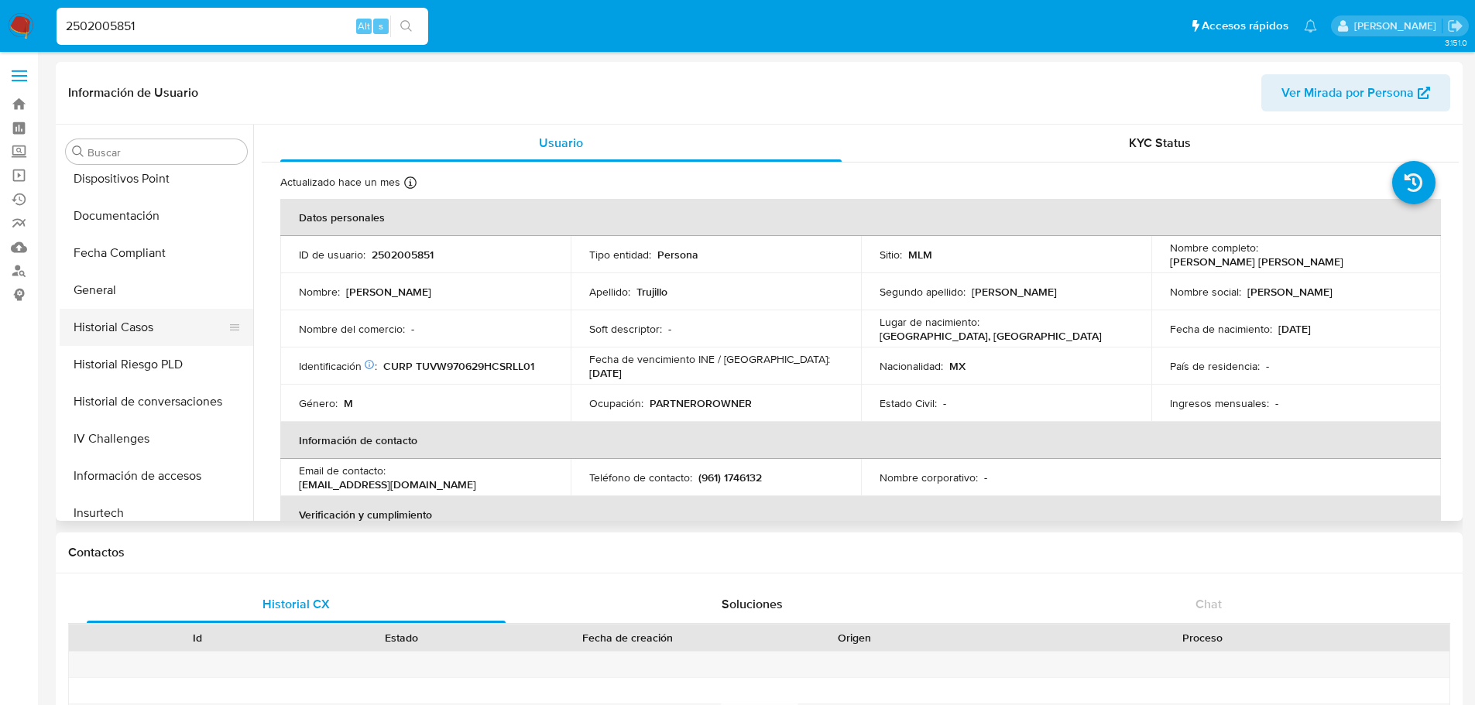
select select "10"
click at [146, 332] on button "Historial Casos" at bounding box center [150, 327] width 181 height 37
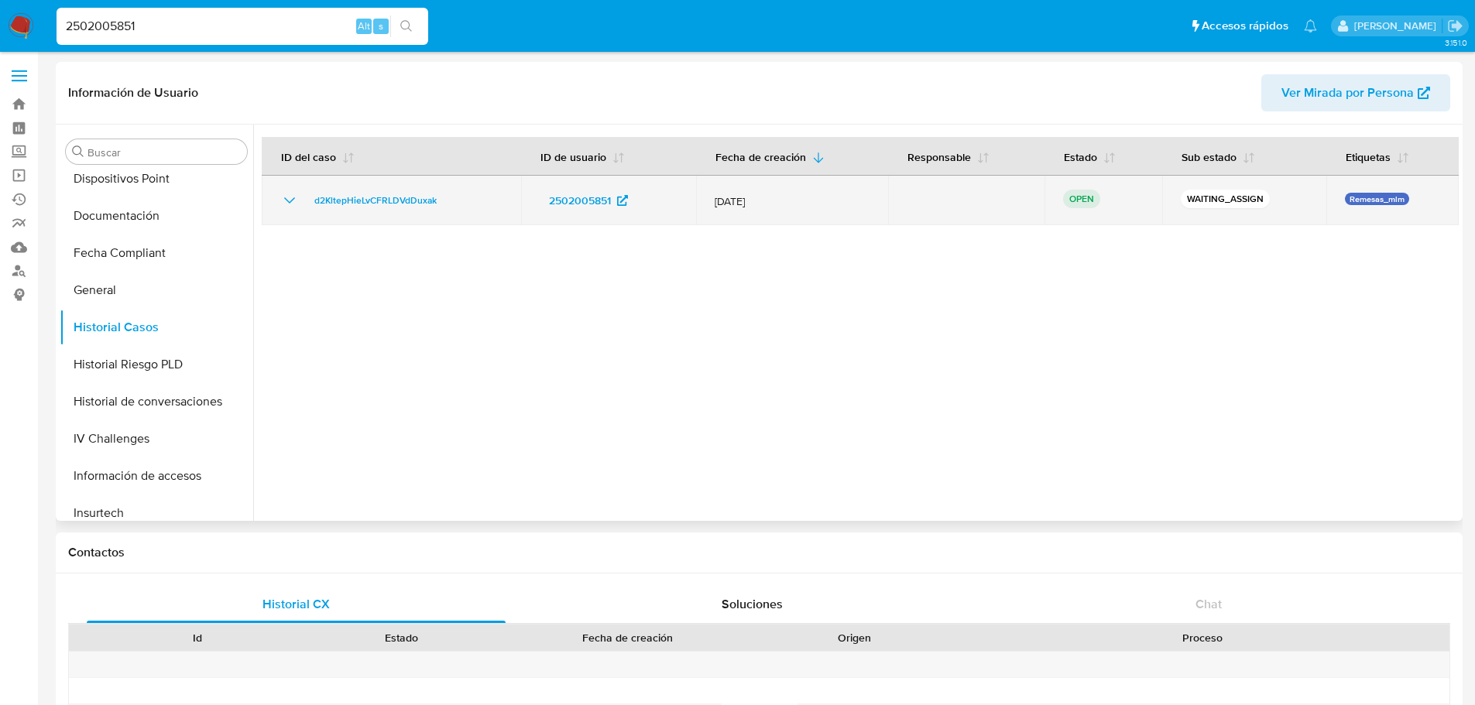
drag, startPoint x: 479, startPoint y: 201, endPoint x: 307, endPoint y: 211, distance: 172.1
click at [307, 211] on td "d2KltepHieLvCFRLDVdDuxak" at bounding box center [391, 201] width 259 height 50
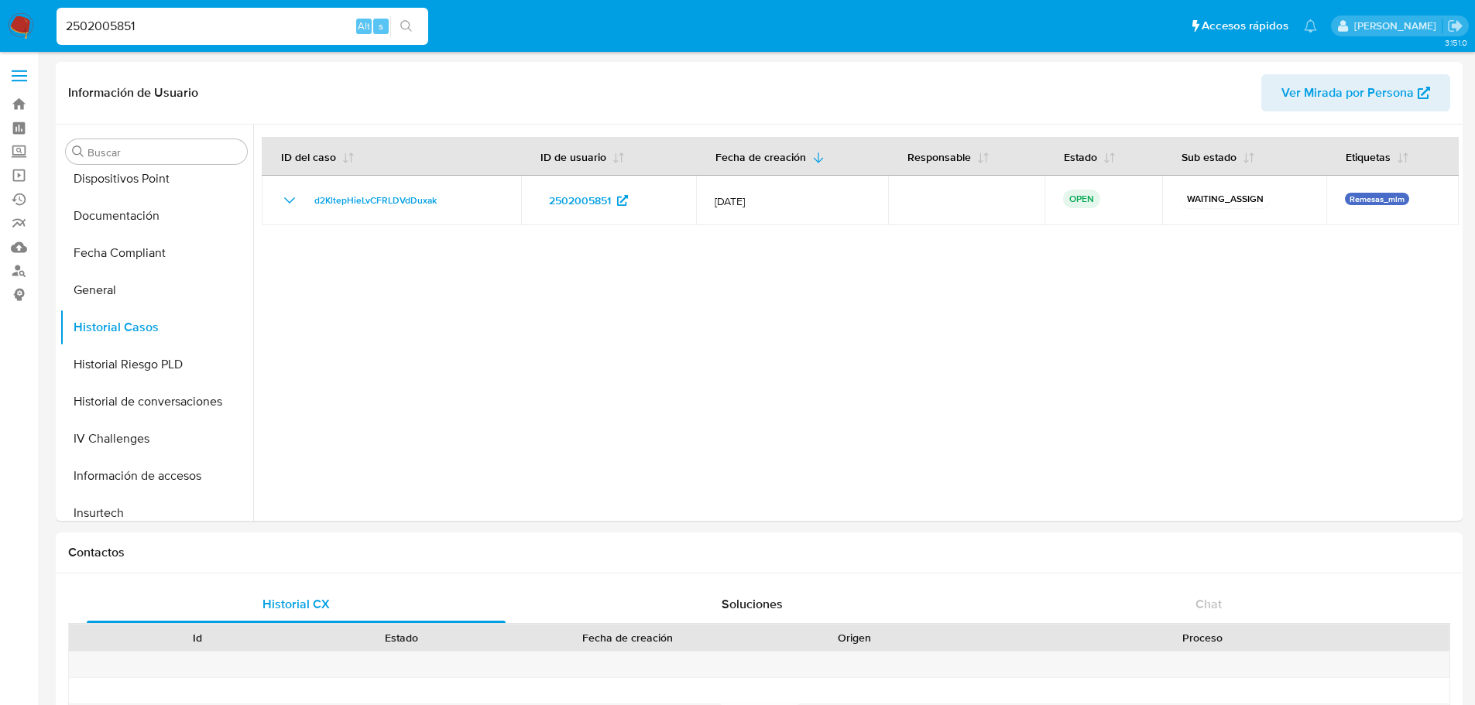
drag, startPoint x: 180, startPoint y: 39, endPoint x: 180, endPoint y: 30, distance: 9.3
click at [180, 39] on div "2502005851 Alt s" at bounding box center [243, 26] width 372 height 37
click at [180, 29] on input "2502005851" at bounding box center [243, 26] width 372 height 20
paste input "1727754552"
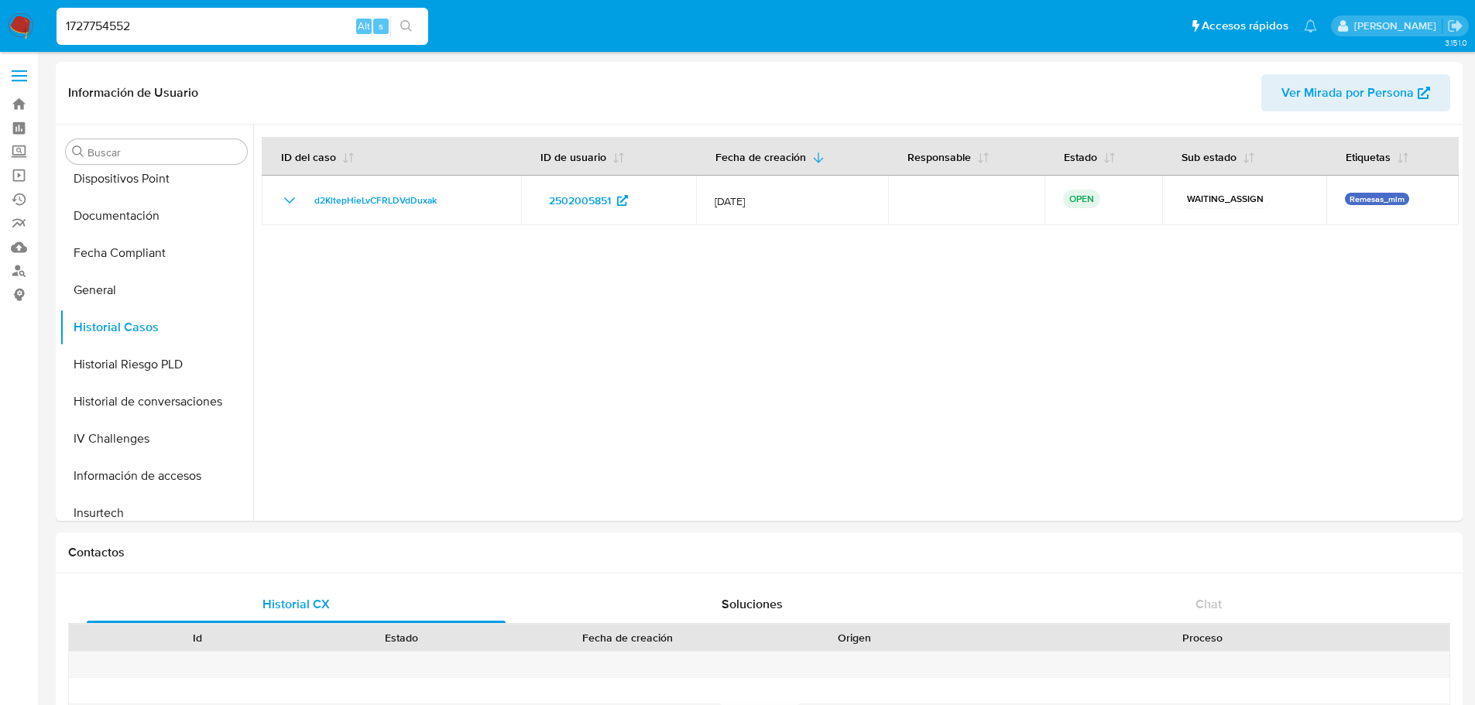
type input "1727754552"
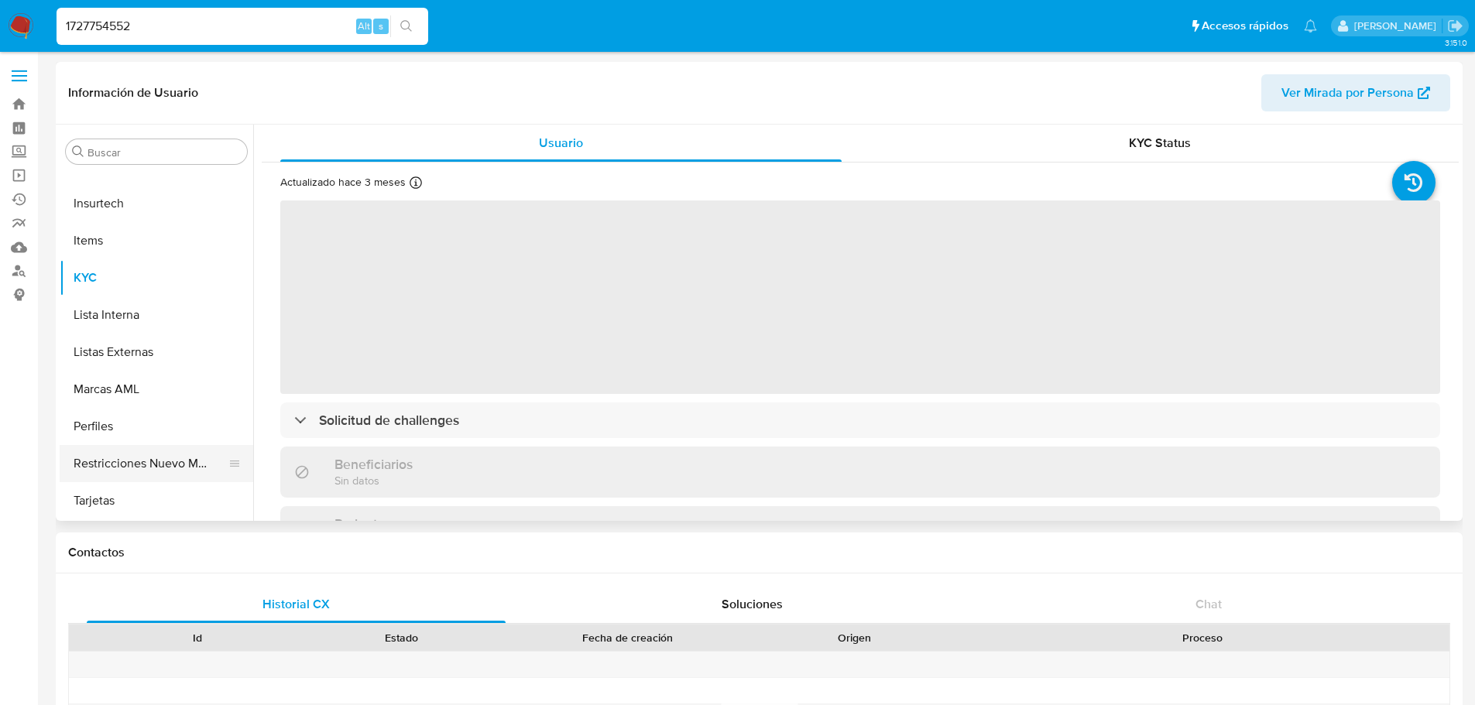
scroll to position [385, 0]
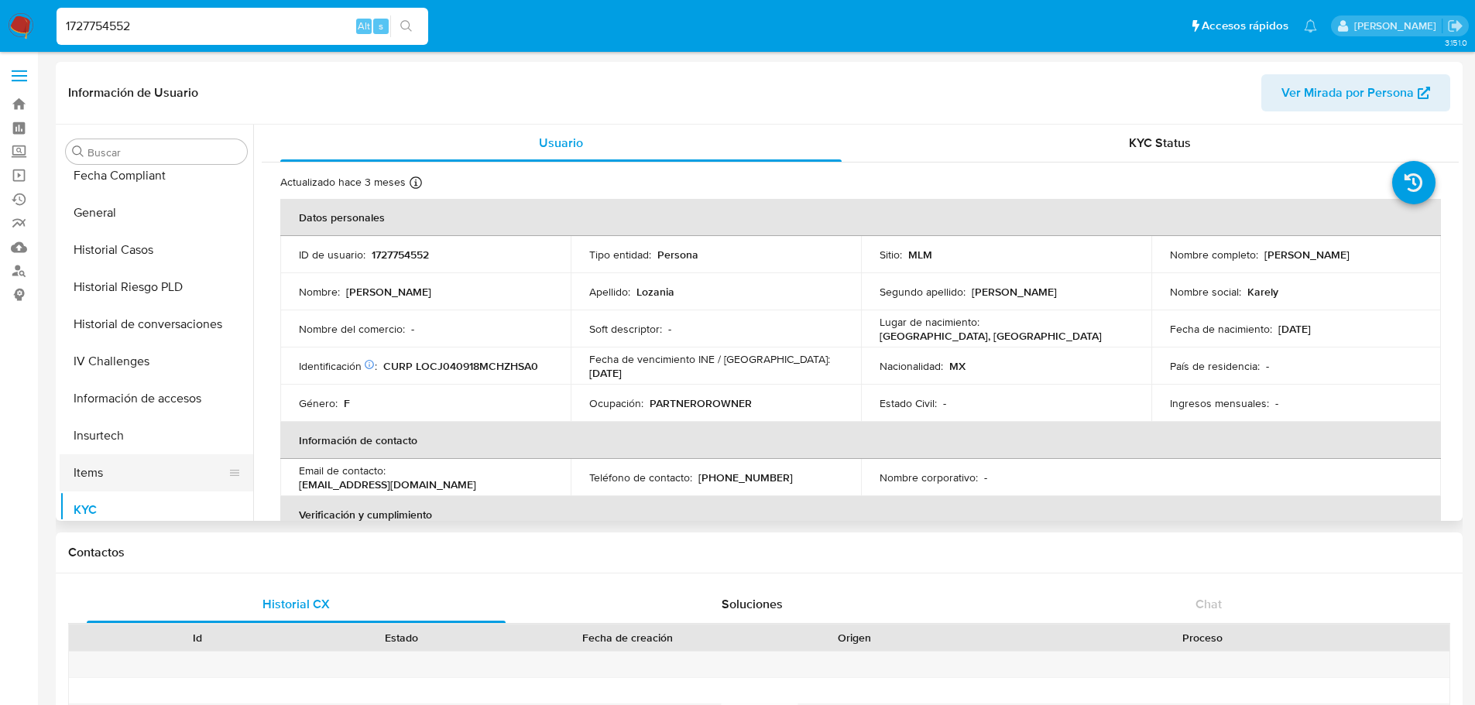
select select "10"
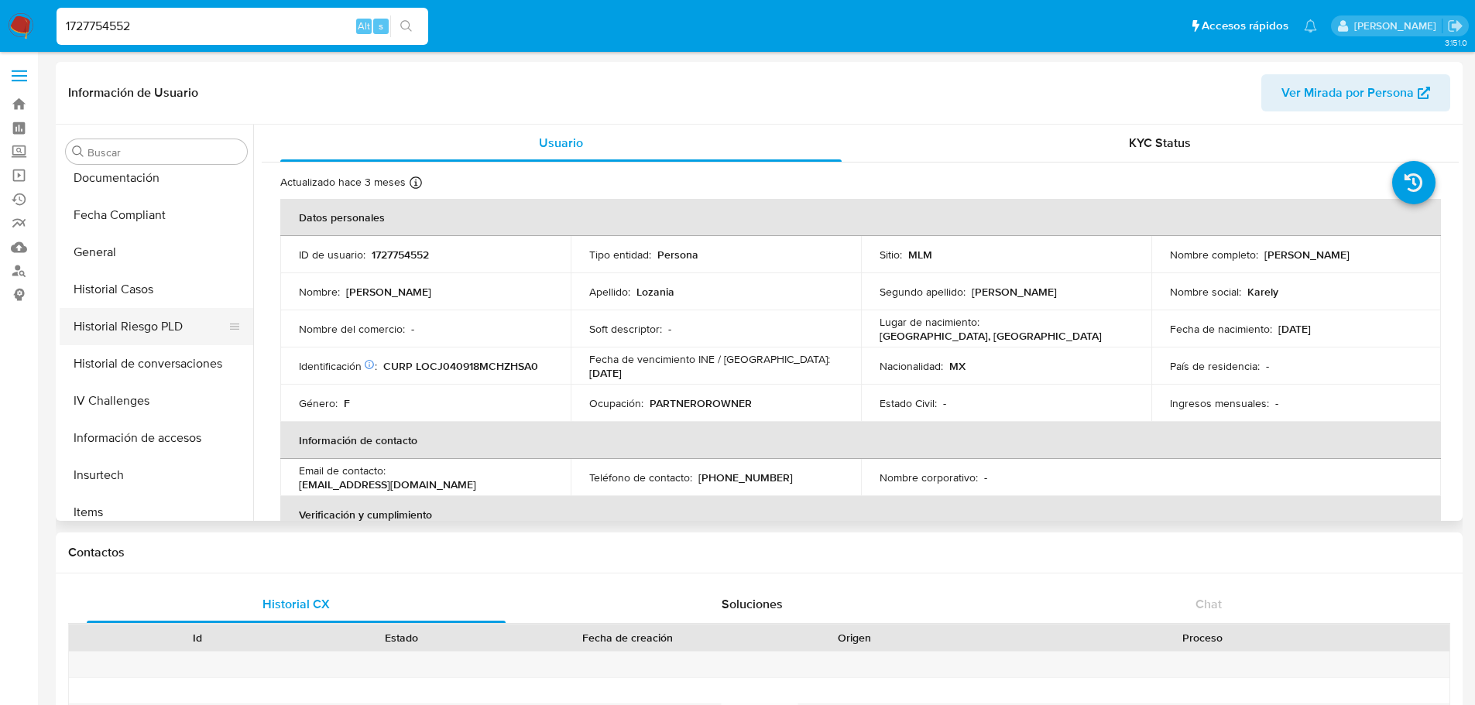
scroll to position [307, 0]
click at [155, 327] on button "Historial Casos" at bounding box center [150, 327] width 181 height 37
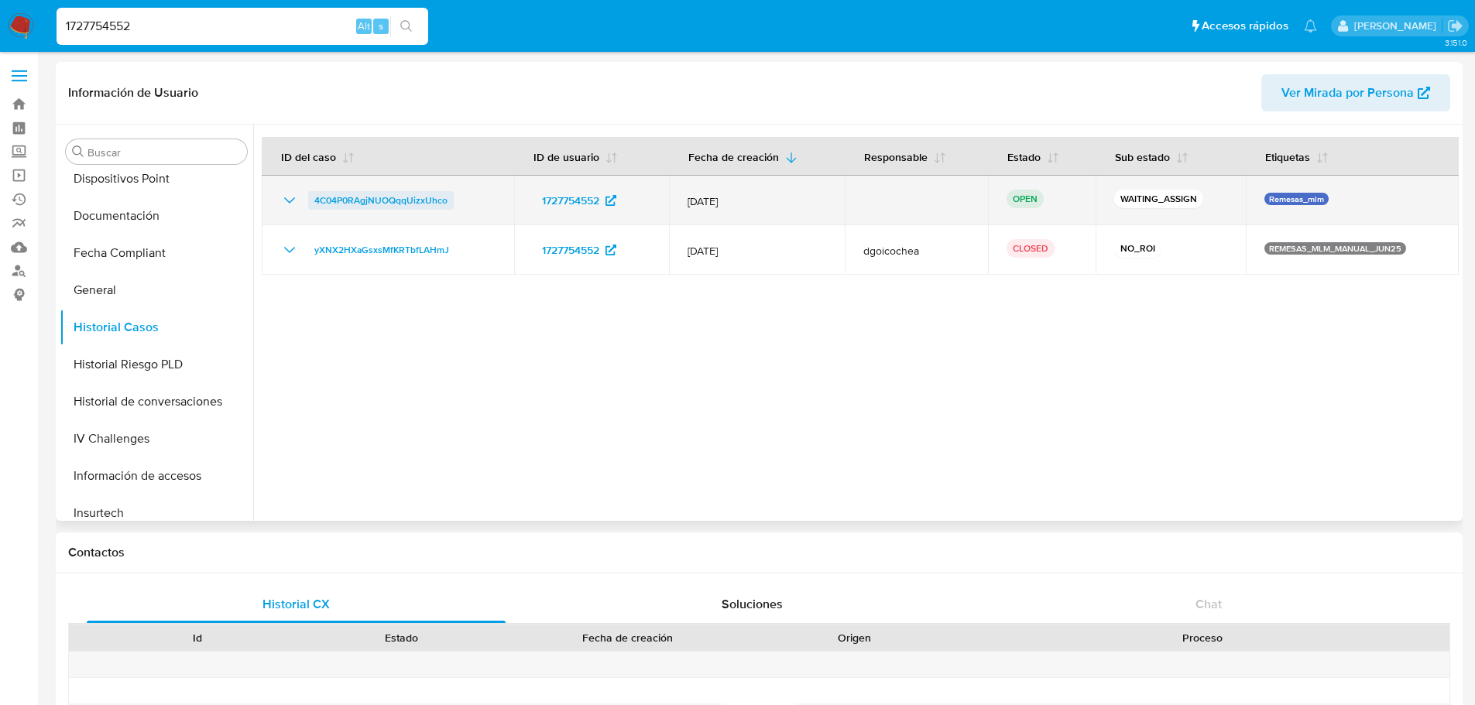
drag, startPoint x: 464, startPoint y: 200, endPoint x: 313, endPoint y: 202, distance: 150.2
click at [313, 202] on div "4C04P0RAgjNUOQqqUizxUhco" at bounding box center [387, 200] width 215 height 19
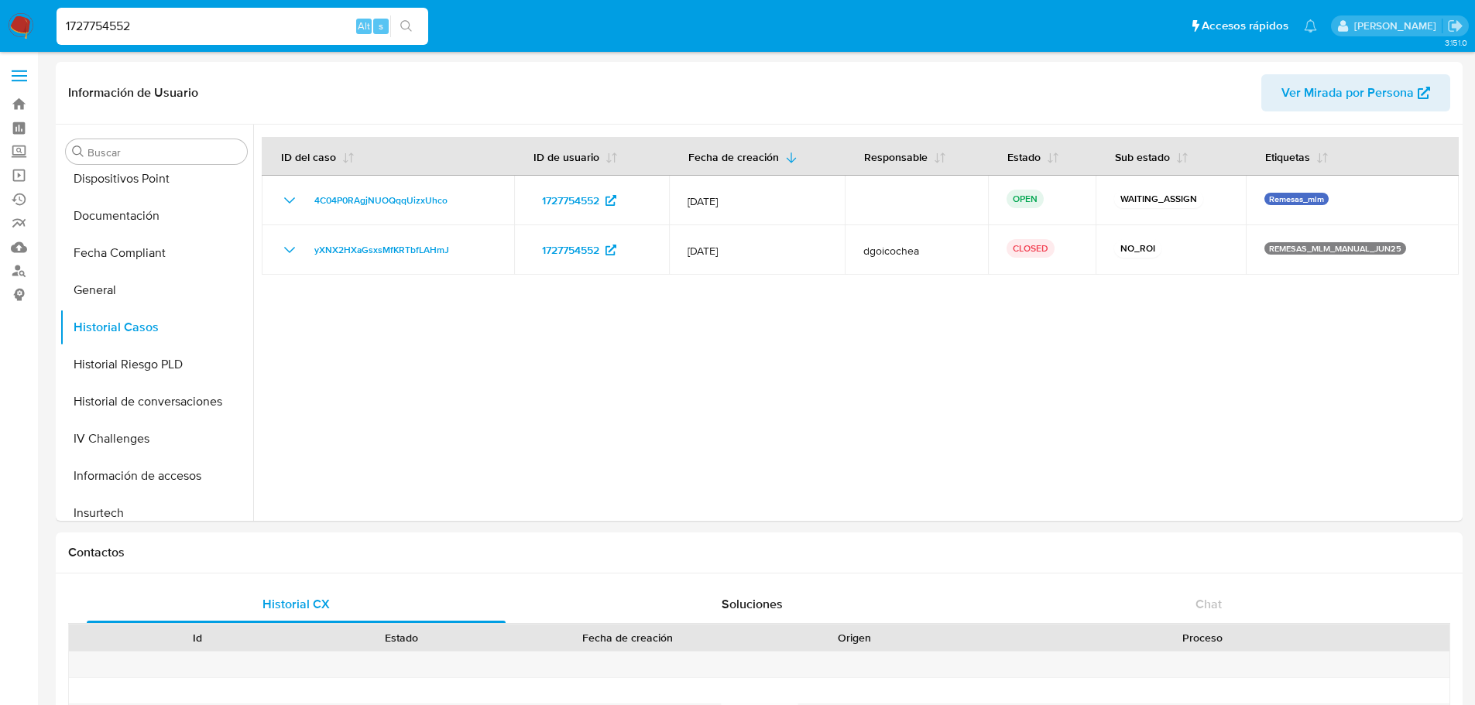
click at [111, 27] on input "1727754552" at bounding box center [243, 26] width 372 height 20
click at [111, 26] on input "1727754552" at bounding box center [243, 26] width 372 height 20
paste input "338105109"
type input "1338105109"
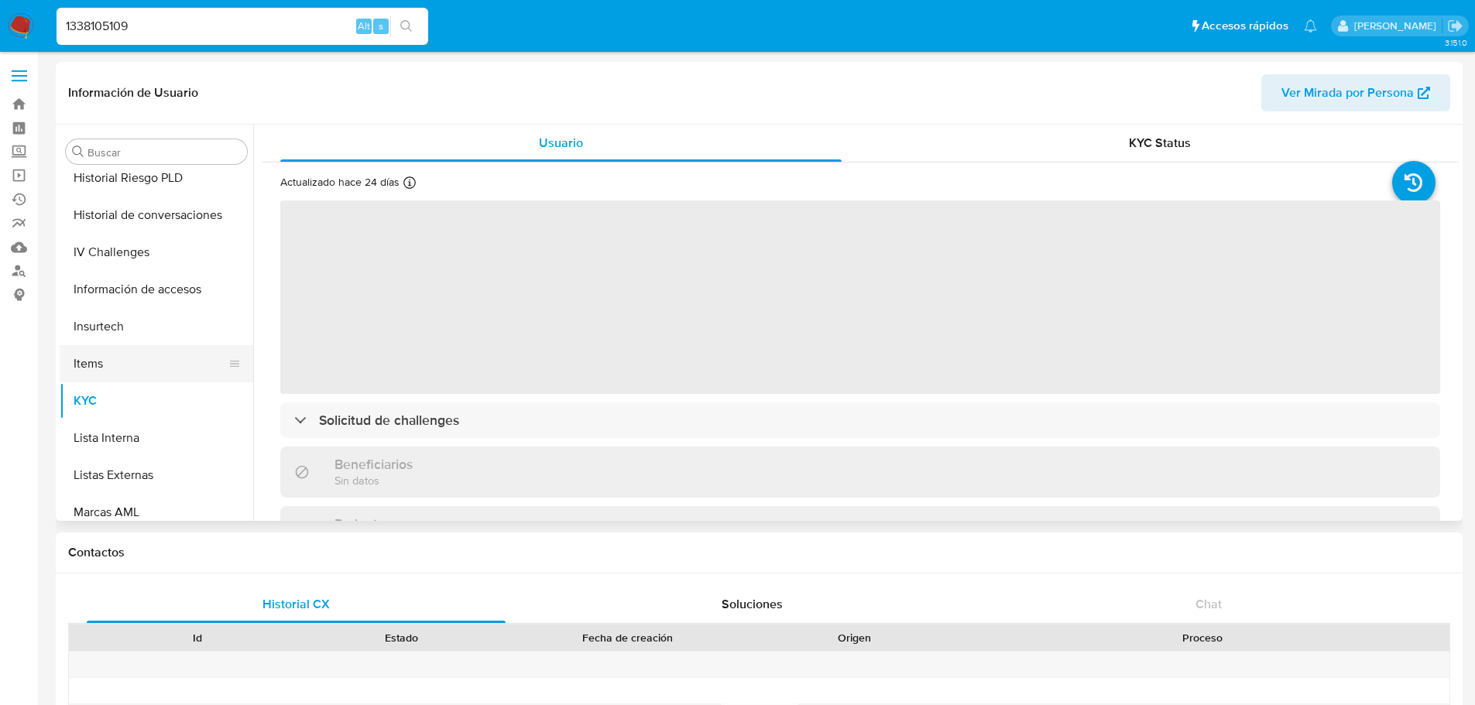
scroll to position [385, 0]
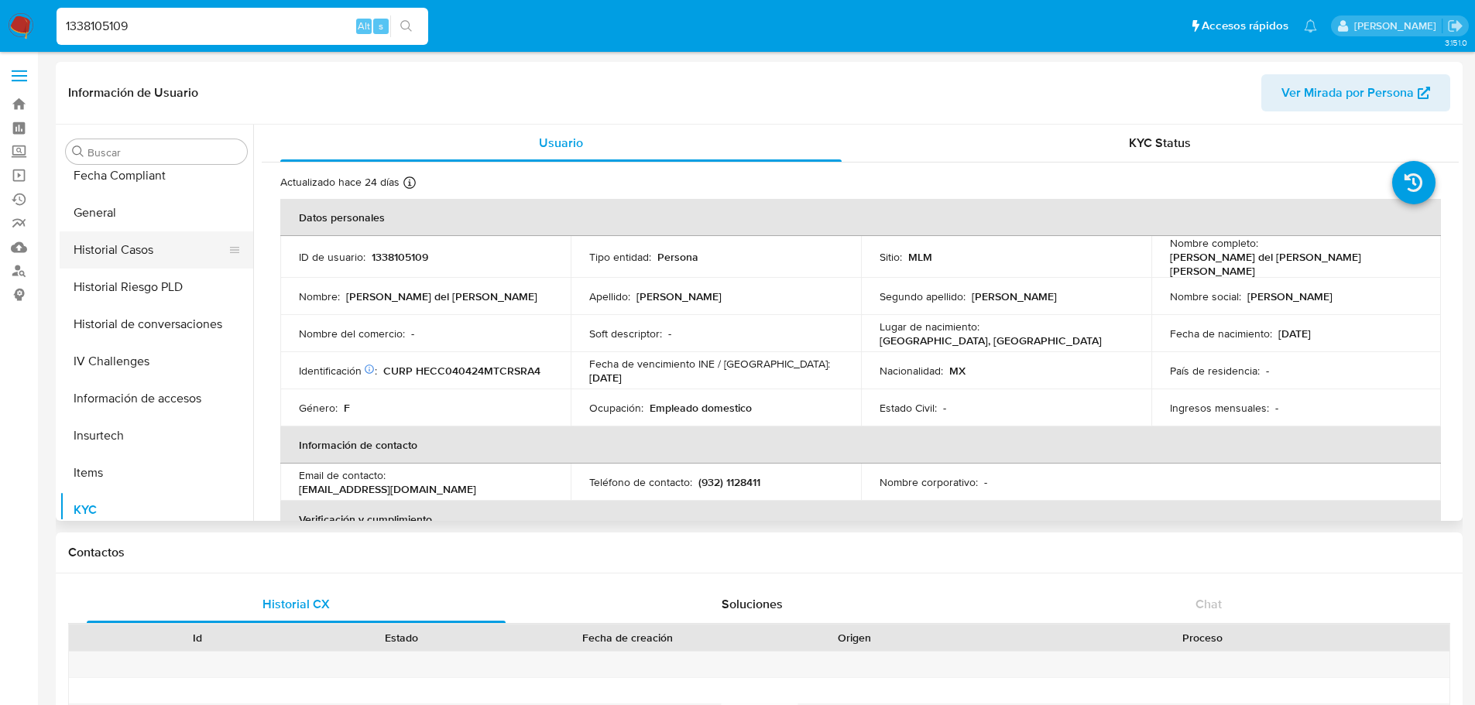
select select "10"
click at [139, 247] on button "Historial Casos" at bounding box center [150, 249] width 181 height 37
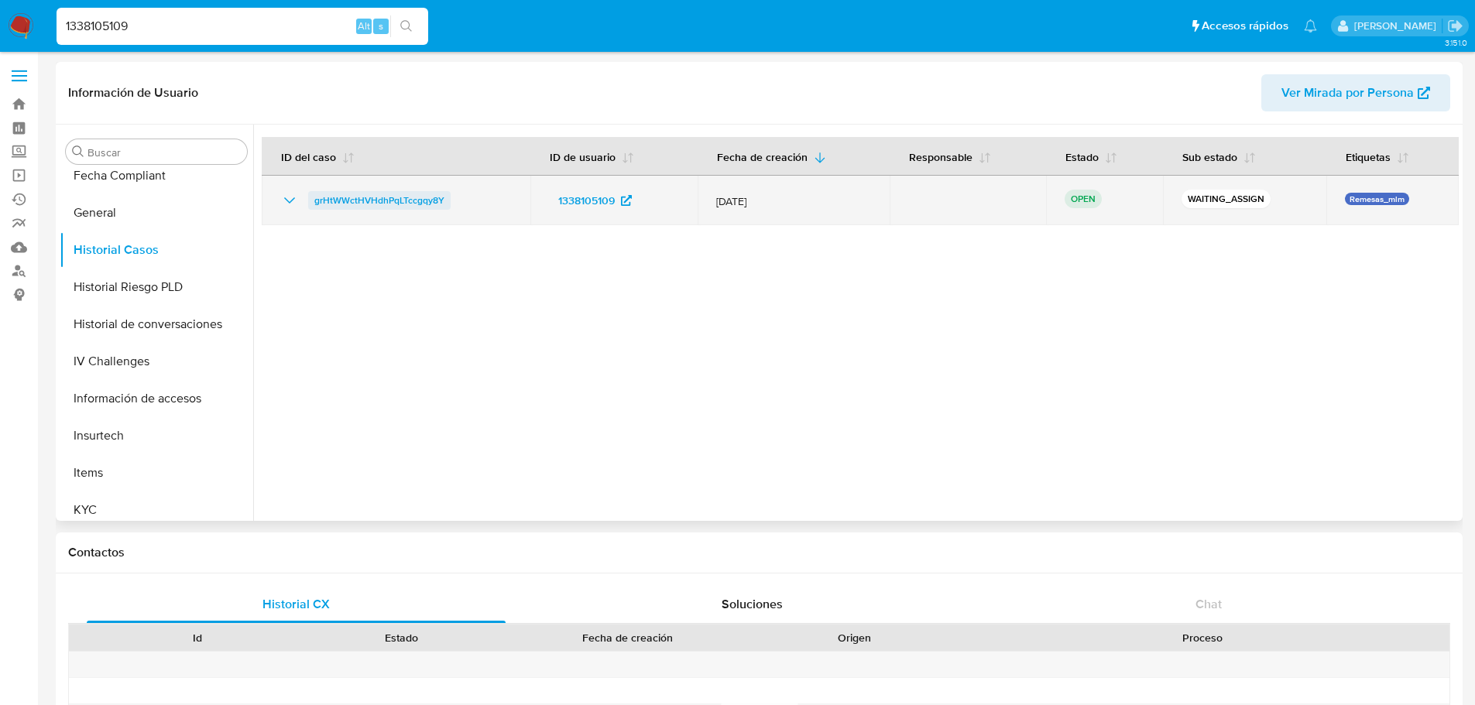
drag, startPoint x: 455, startPoint y: 197, endPoint x: 310, endPoint y: 203, distance: 144.9
click at [310, 203] on div "grHtWWctHVHdhPqLTccgqy8Y" at bounding box center [395, 200] width 231 height 19
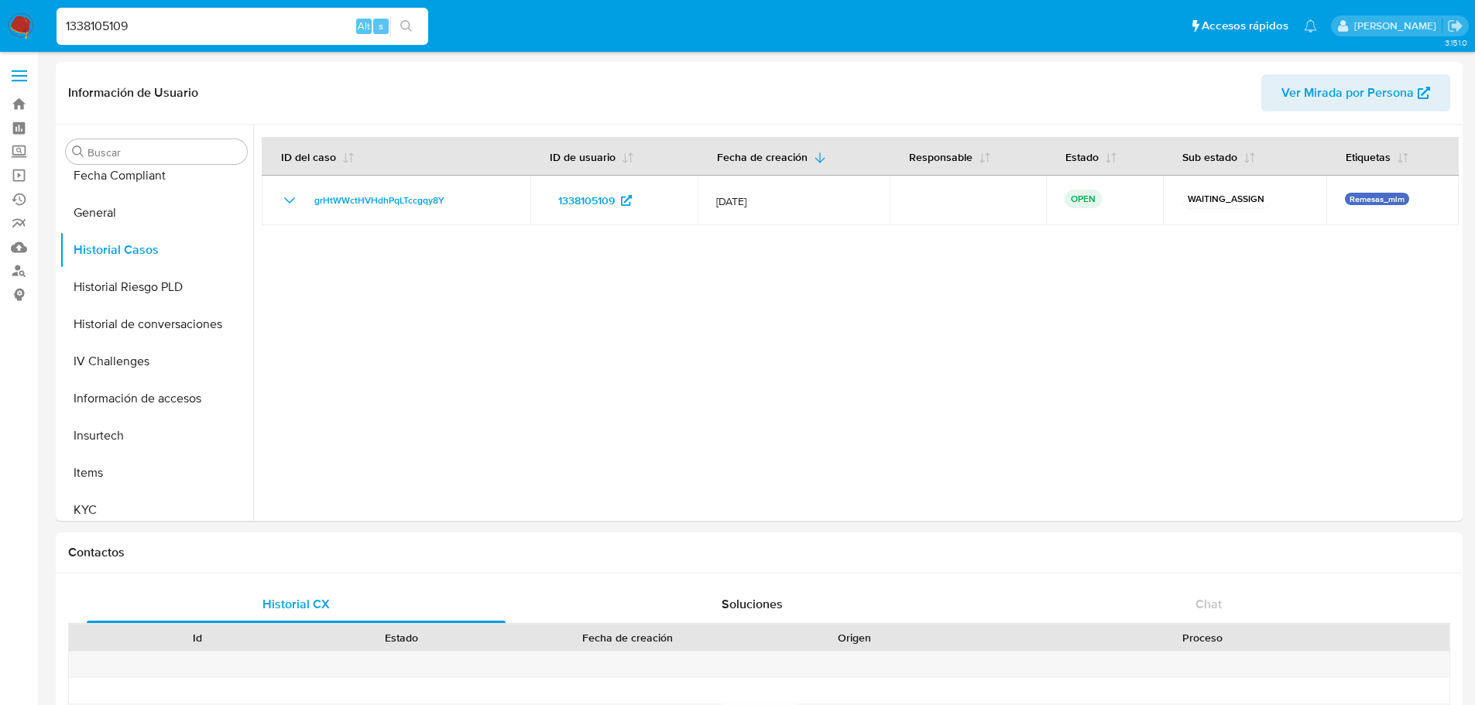
click at [150, 42] on div "1338105109 Alt s" at bounding box center [243, 26] width 372 height 37
click at [155, 30] on input "1338105109" at bounding box center [243, 26] width 372 height 20
paste input "656420733"
type input "656420733"
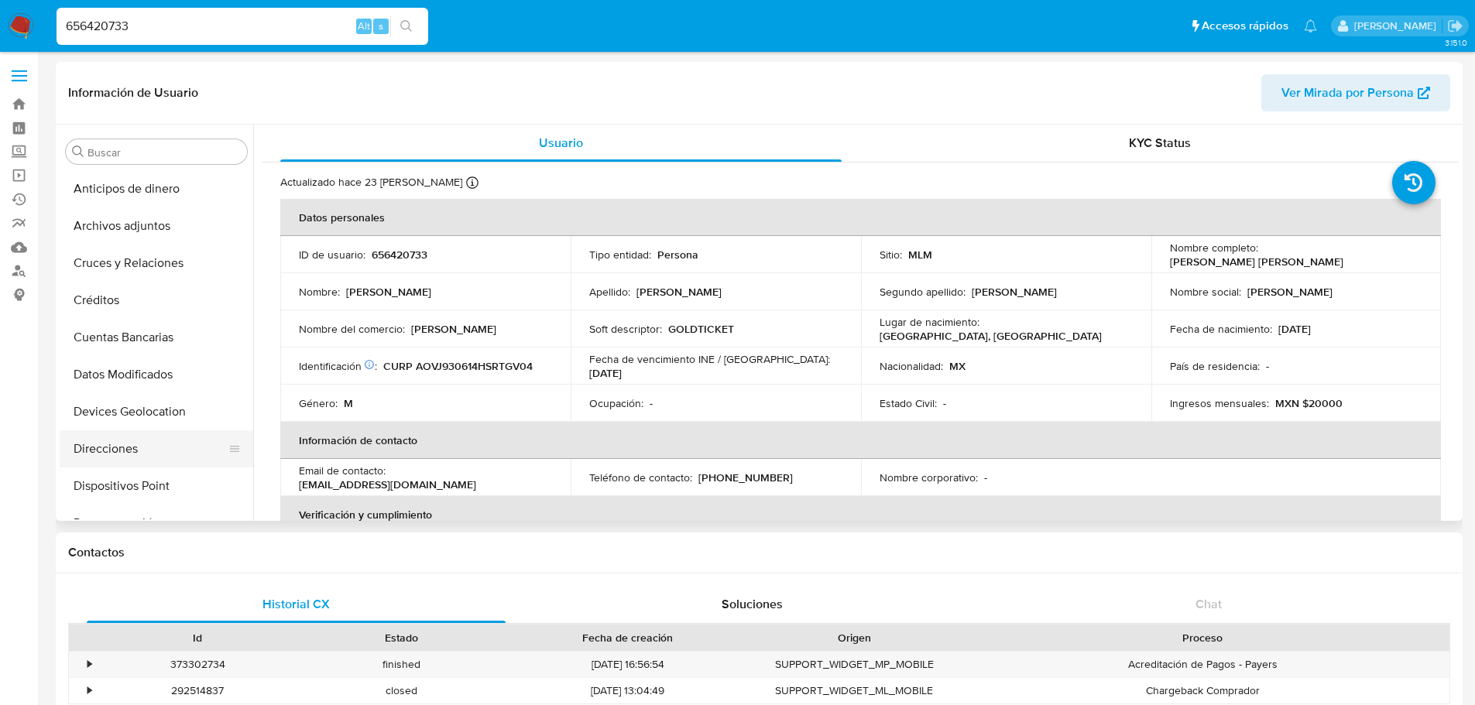
select select "10"
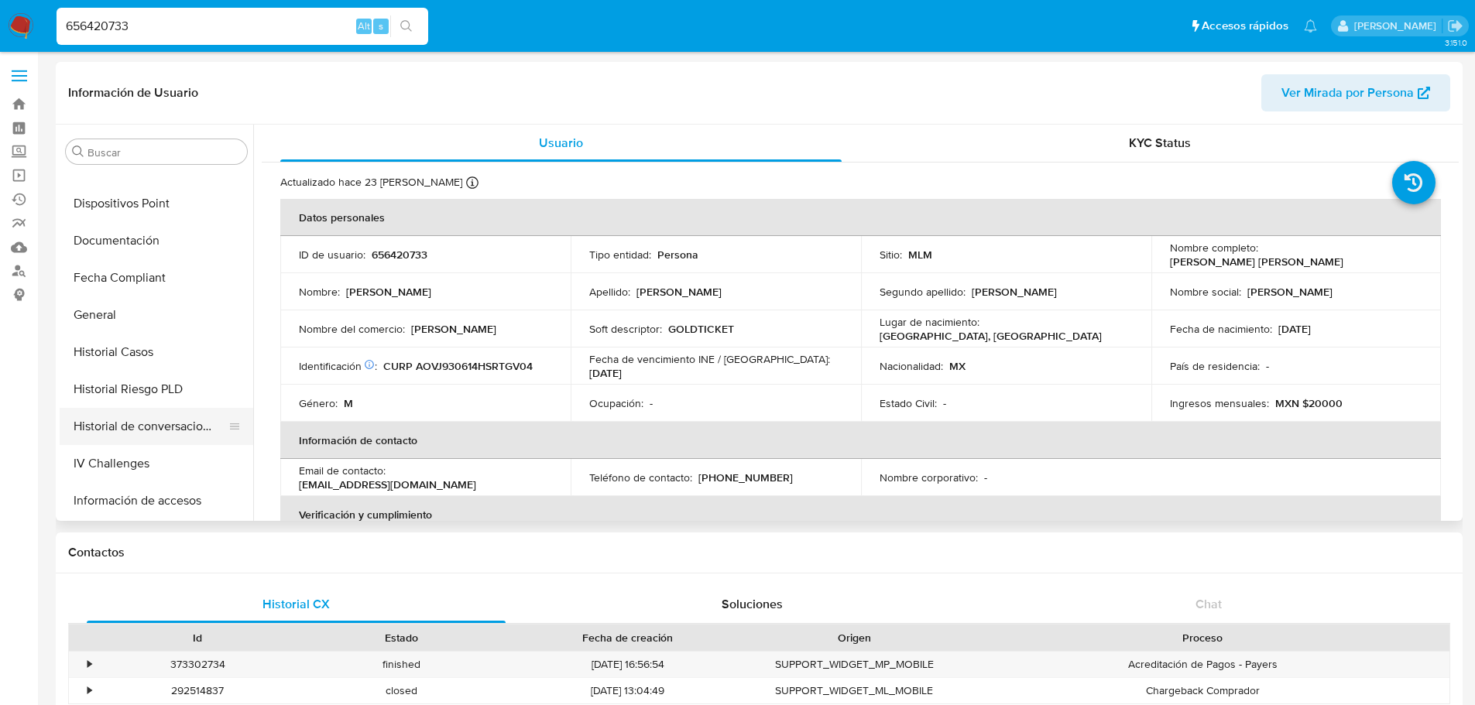
scroll to position [310, 0]
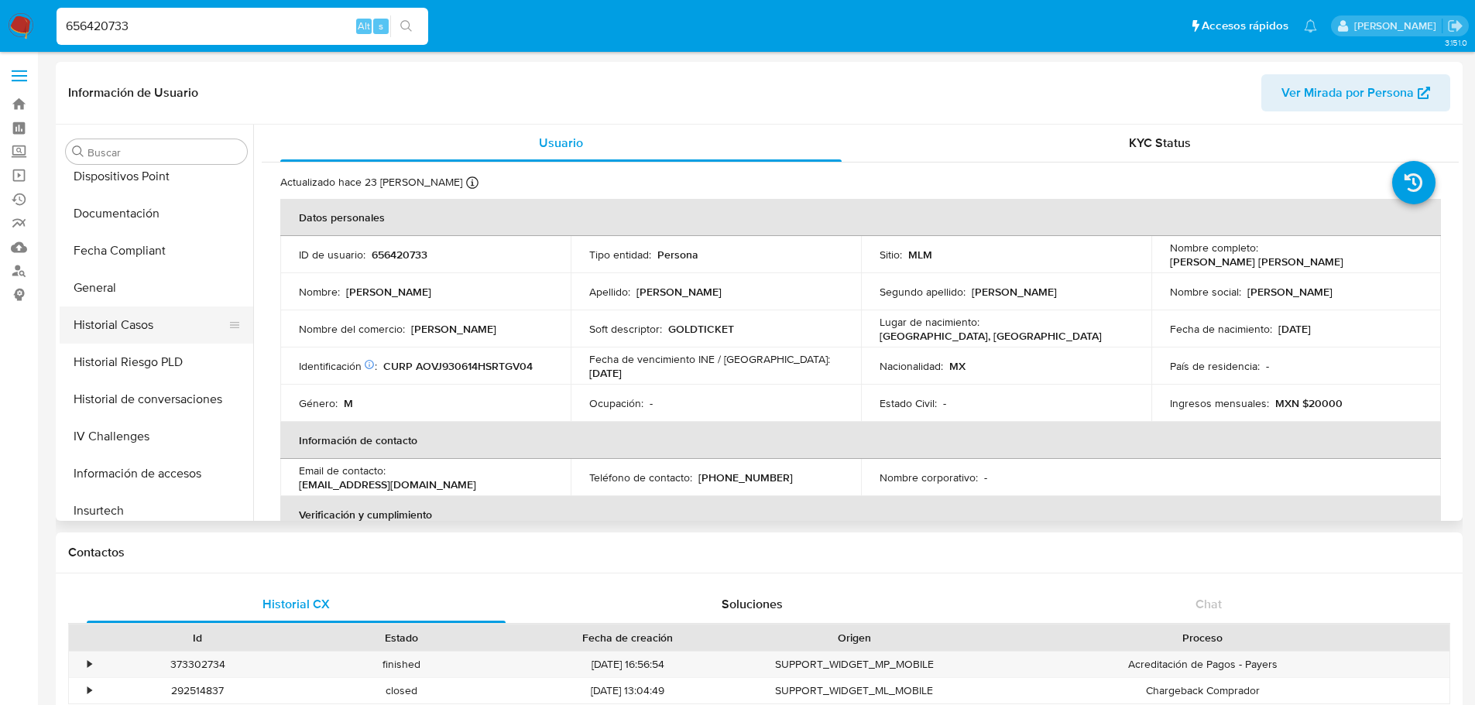
drag, startPoint x: 156, startPoint y: 313, endPoint x: 180, endPoint y: 320, distance: 25.0
click at [156, 313] on button "Historial Casos" at bounding box center [150, 325] width 181 height 37
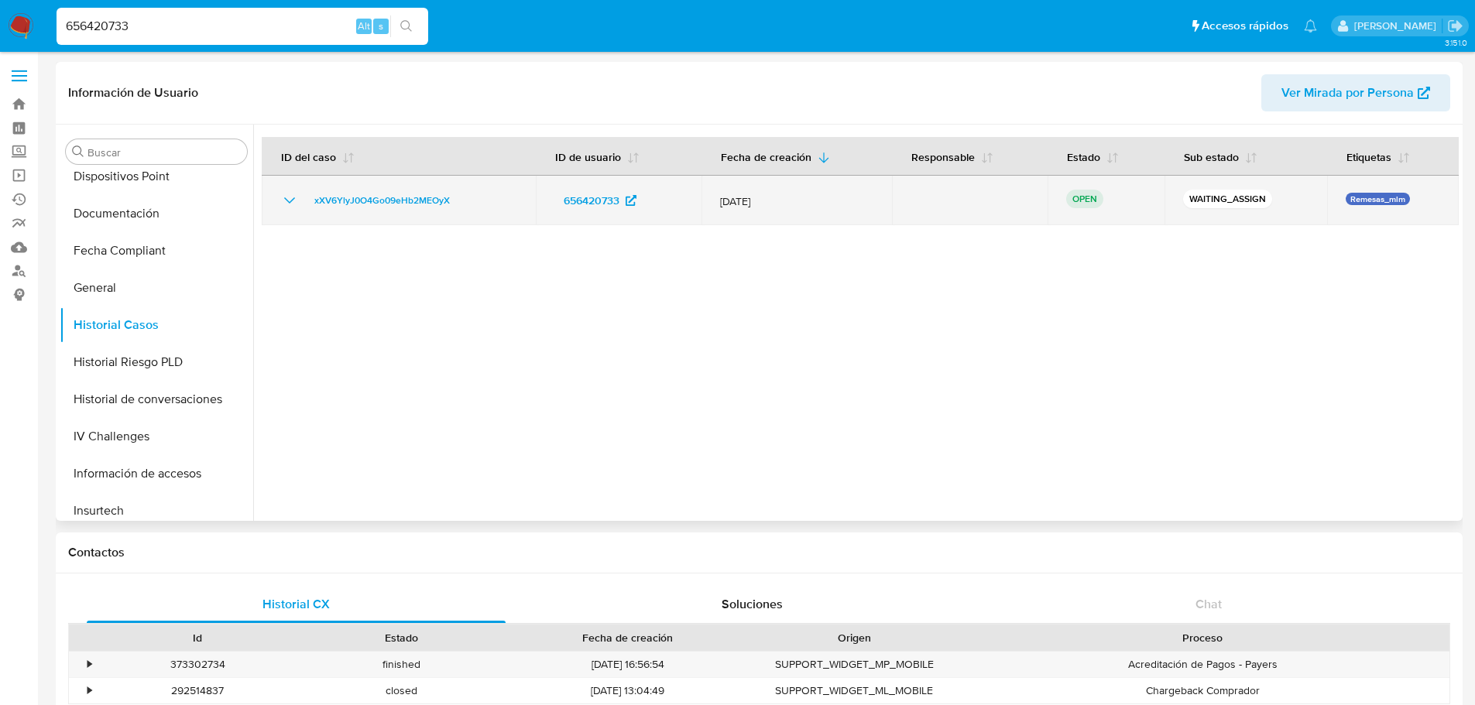
drag, startPoint x: 485, startPoint y: 199, endPoint x: 286, endPoint y: 210, distance: 198.5
click at [286, 210] on td "xXV6YlyJ0O4Go09eHb2MEOyX" at bounding box center [399, 201] width 274 height 50
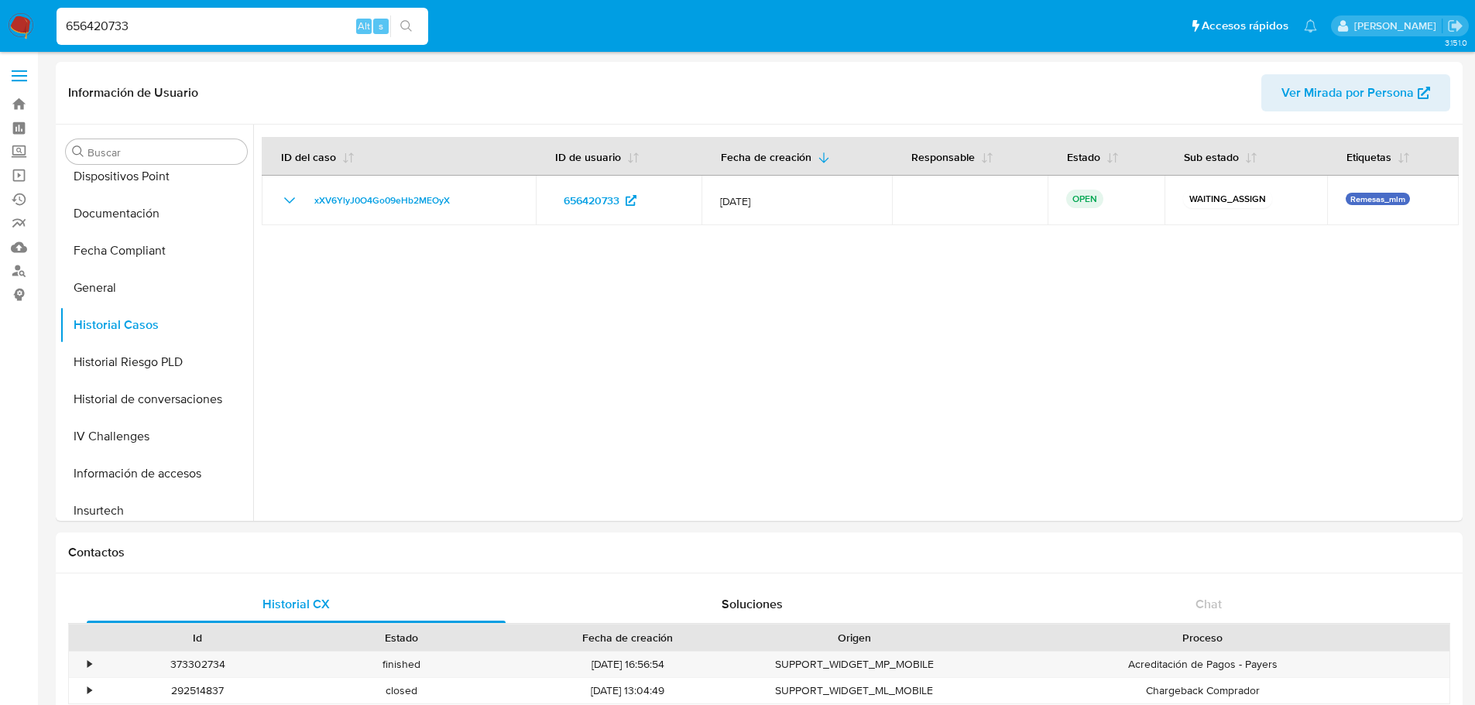
click at [188, 32] on input "656420733" at bounding box center [243, 26] width 372 height 20
paste input "1892672619"
type input "1892672619"
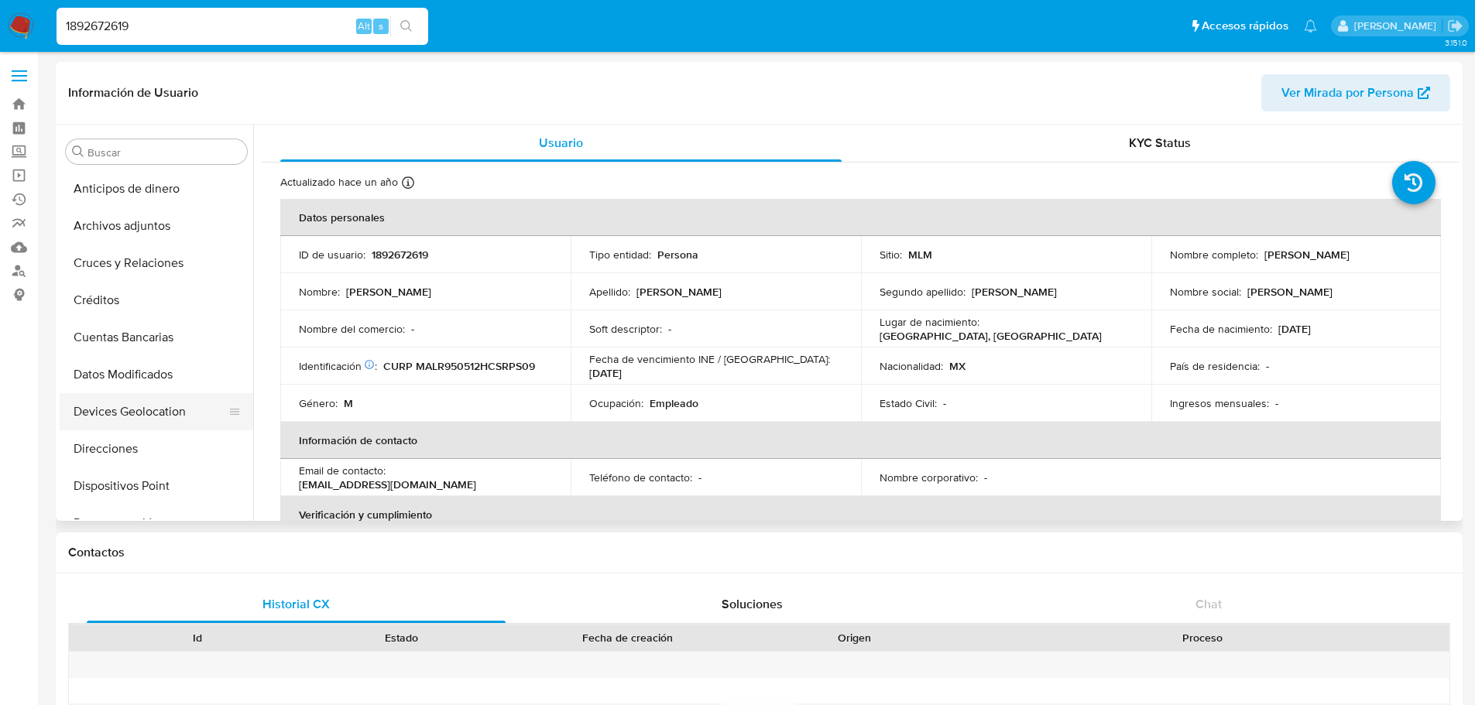
select select "10"
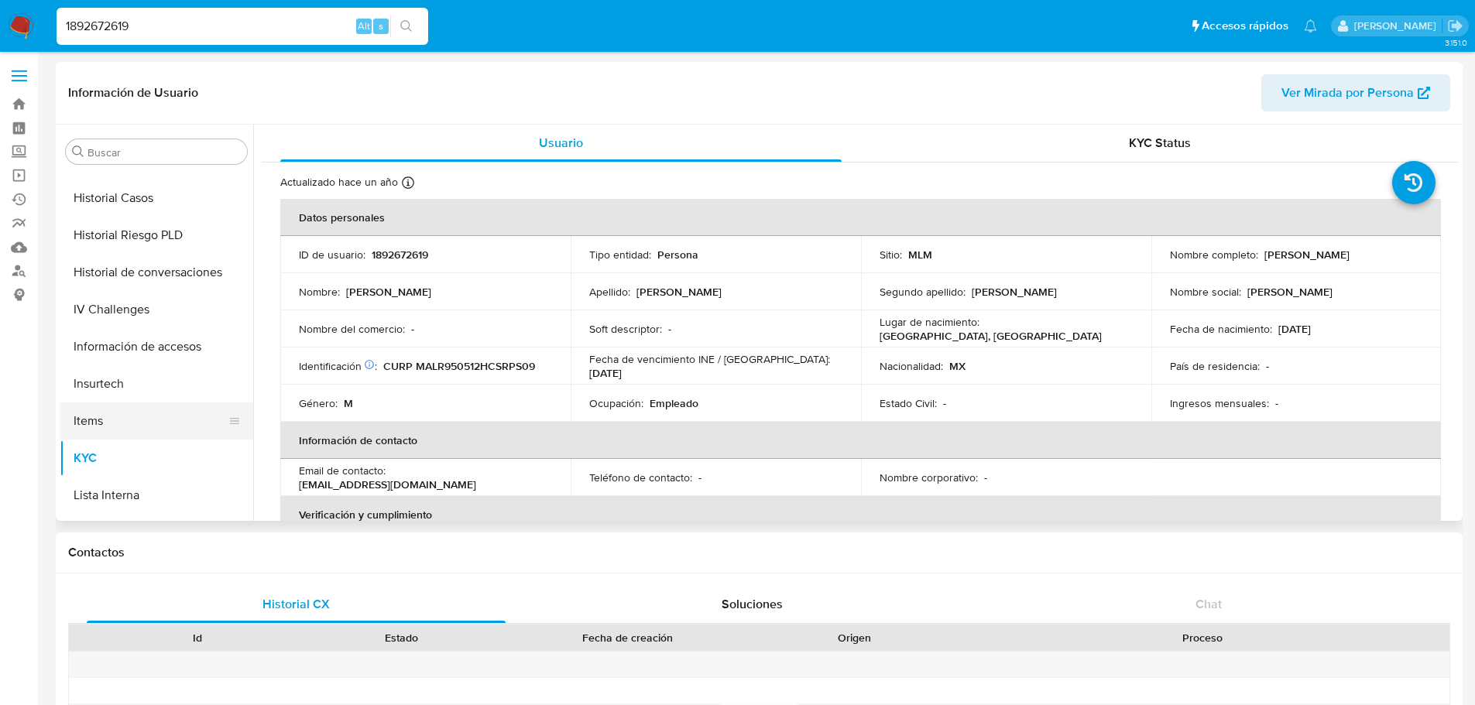
scroll to position [387, 0]
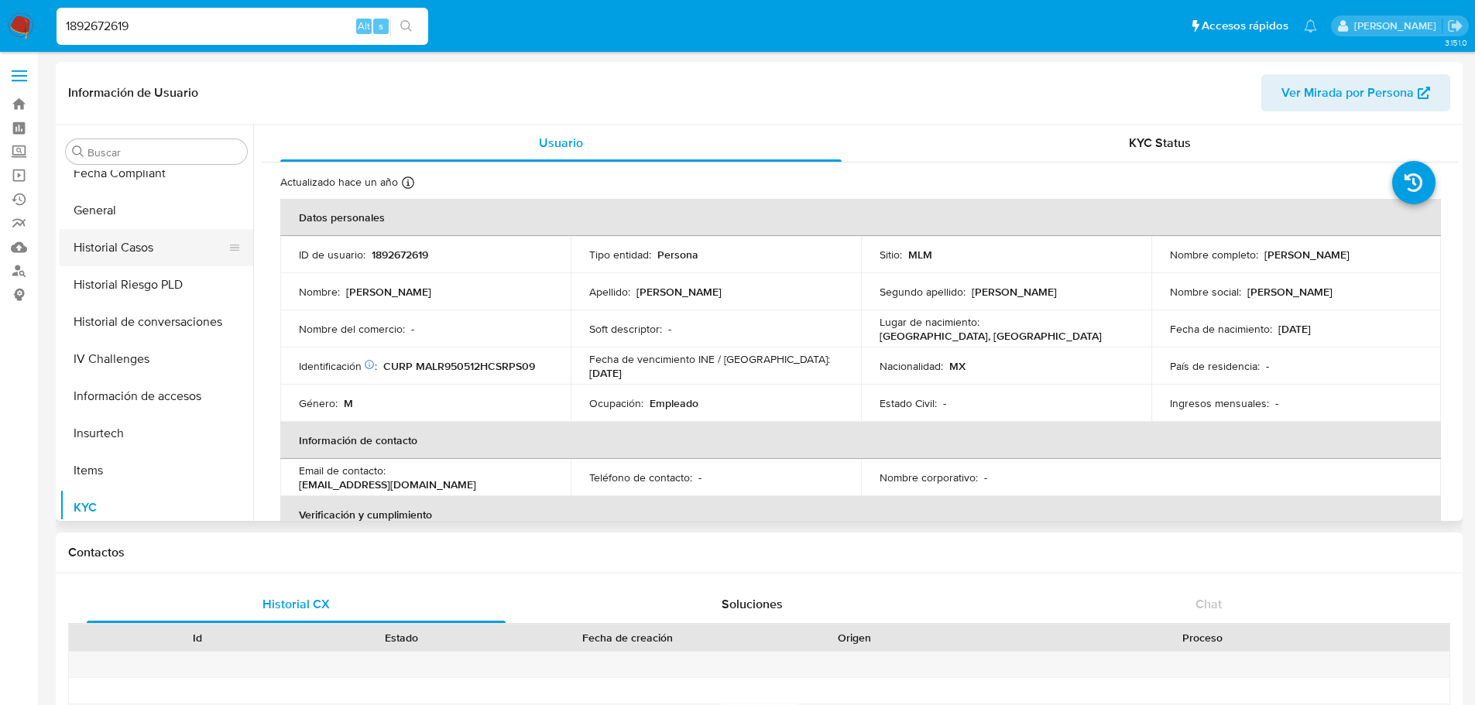
click at [149, 249] on button "Historial Casos" at bounding box center [150, 247] width 181 height 37
click at [141, 258] on button "Historial Casos" at bounding box center [150, 247] width 181 height 37
click at [125, 240] on button "Historial Casos" at bounding box center [150, 247] width 181 height 37
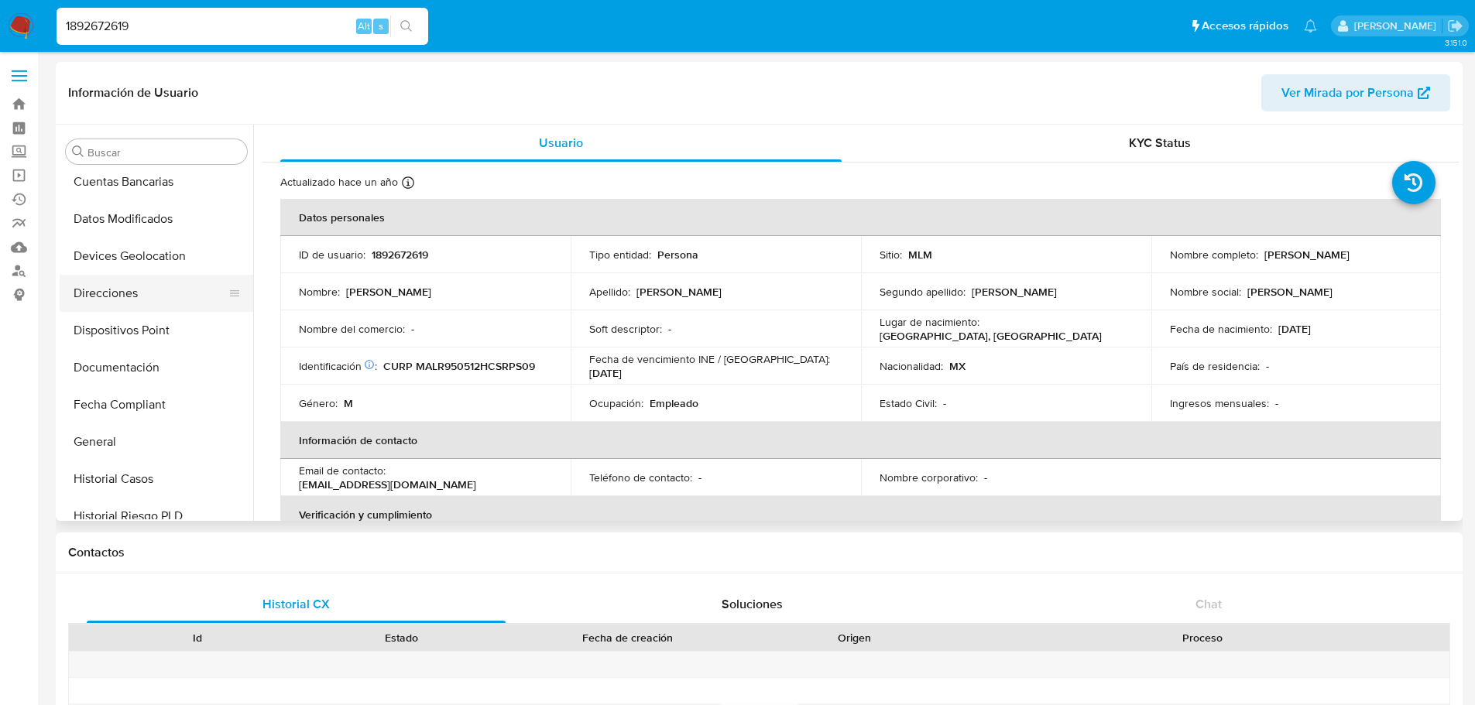
scroll to position [155, 0]
click at [161, 309] on button "Direcciones" at bounding box center [150, 294] width 181 height 37
click at [74, 28] on input "1892672619" at bounding box center [243, 26] width 372 height 20
click at [90, 32] on input "1892672619" at bounding box center [243, 26] width 372 height 20
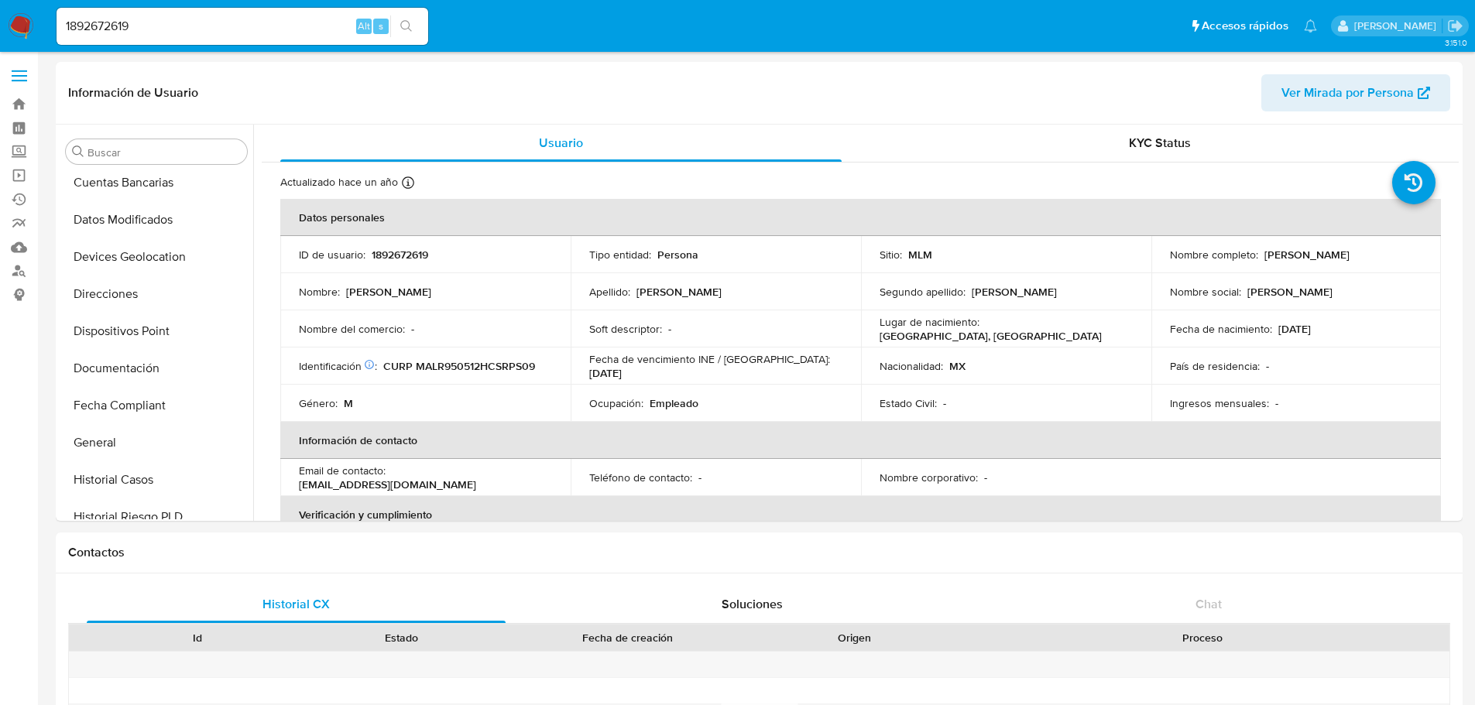
click at [19, 38] on img at bounding box center [21, 26] width 26 height 26
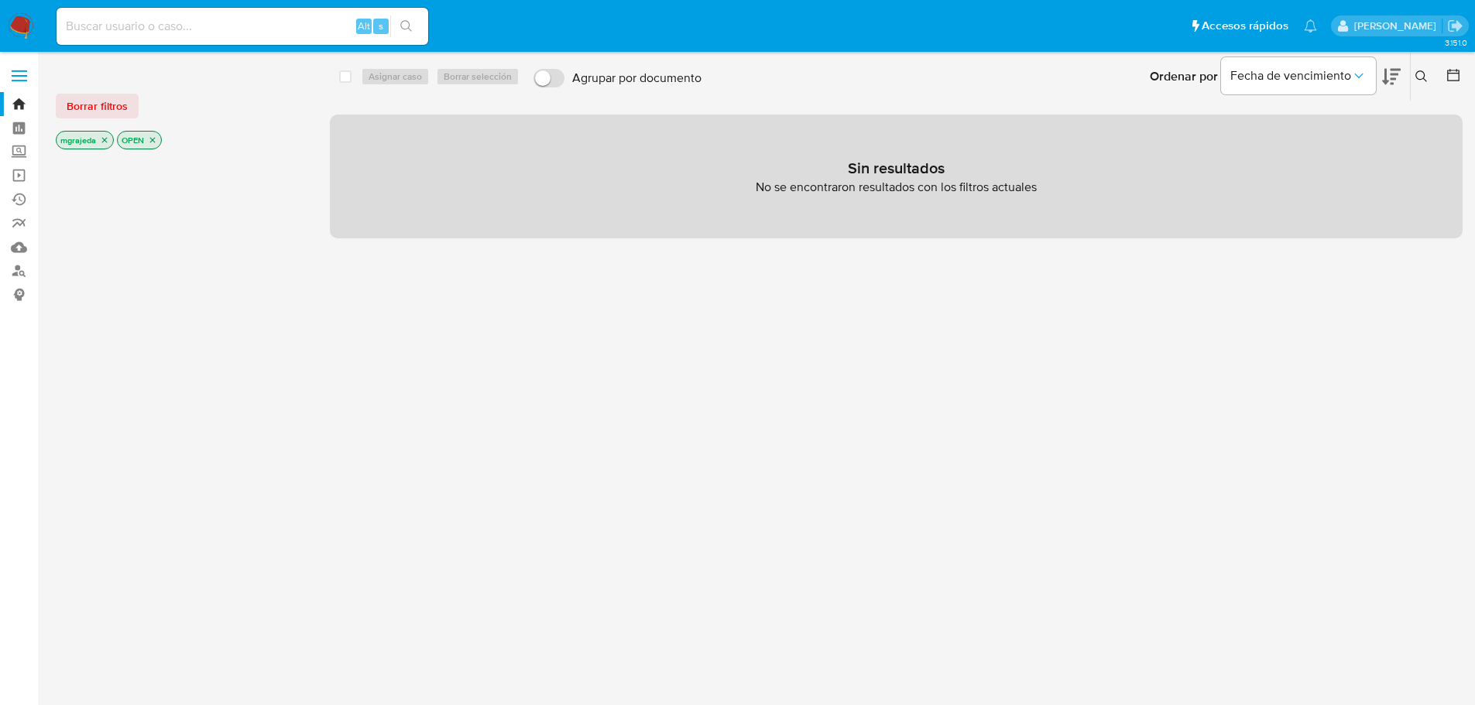
click at [101, 139] on icon "close-filter" at bounding box center [104, 139] width 9 height 9
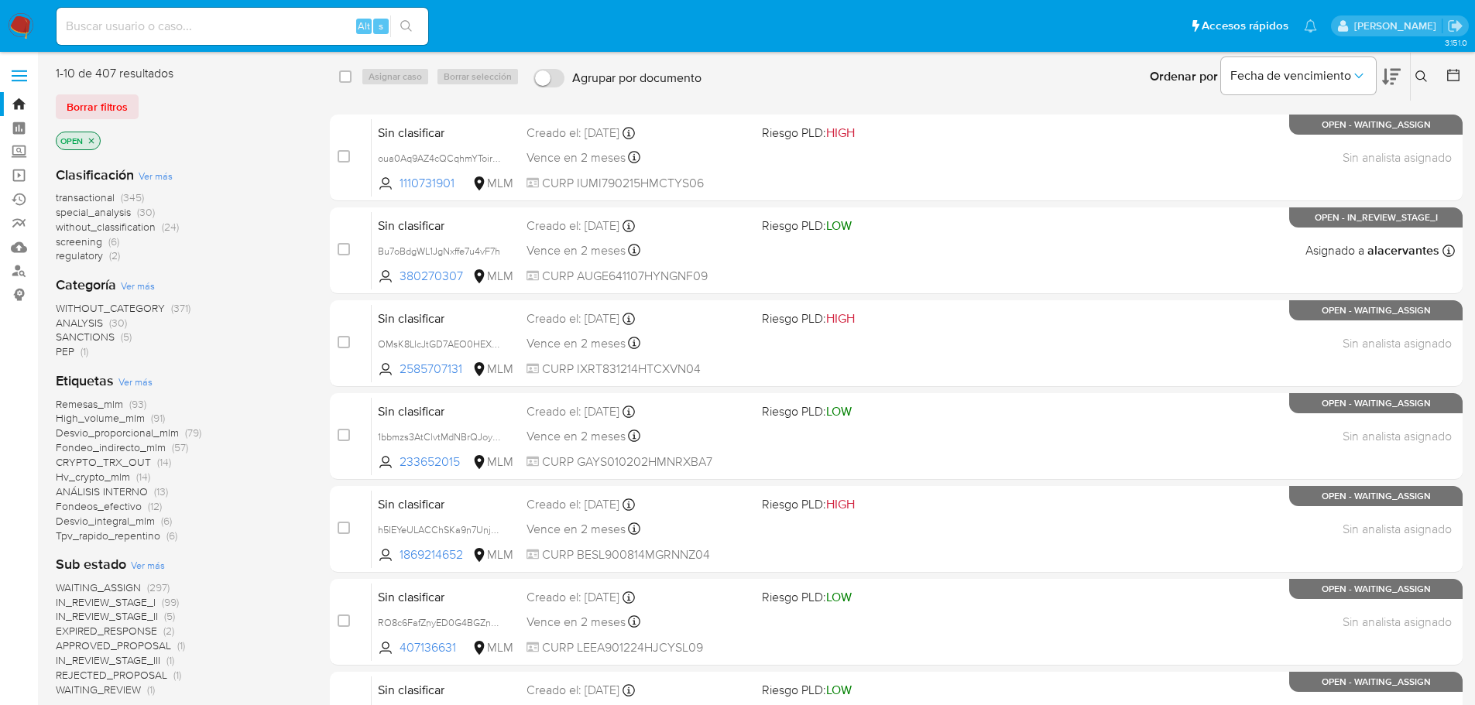
click at [93, 139] on icon "close-filter" at bounding box center [91, 140] width 9 height 9
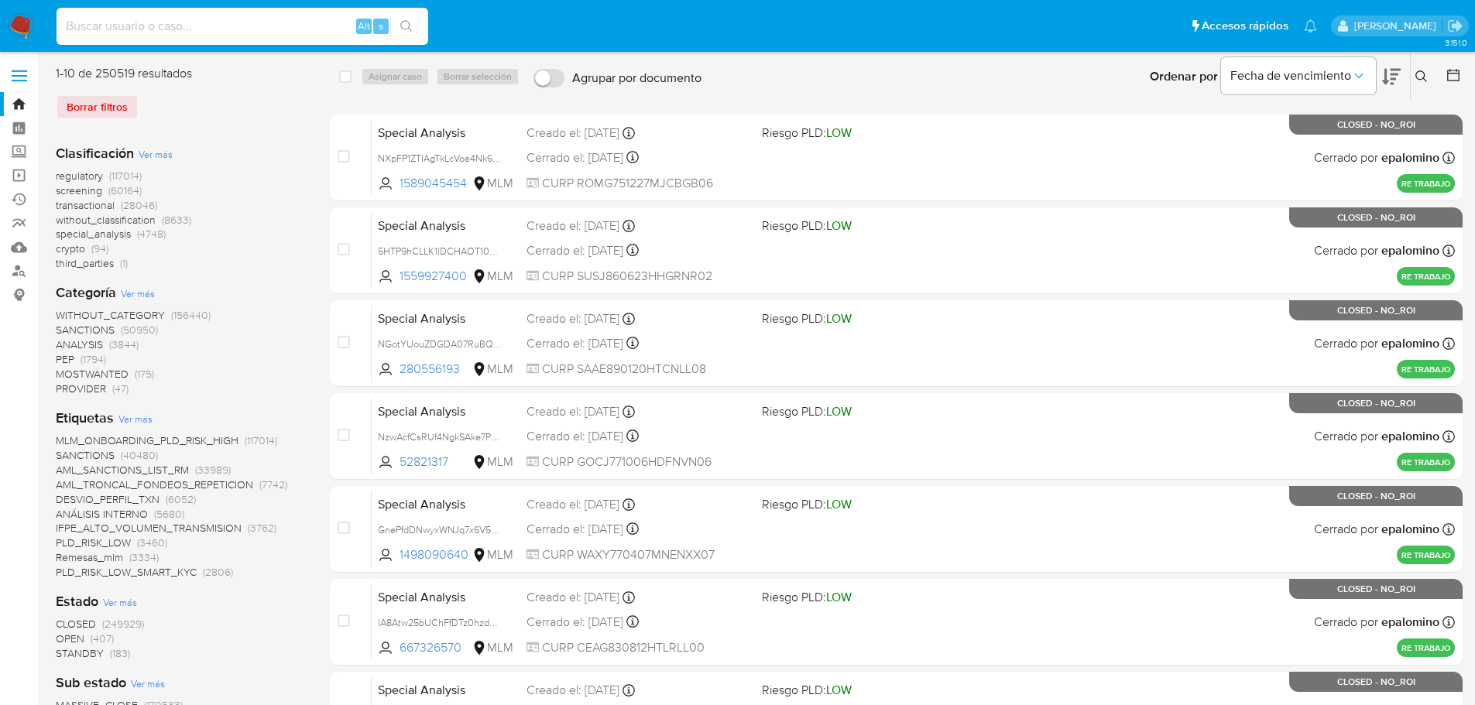
click at [115, 31] on input at bounding box center [243, 26] width 372 height 20
paste input "1892672619"
type input "1892672619"
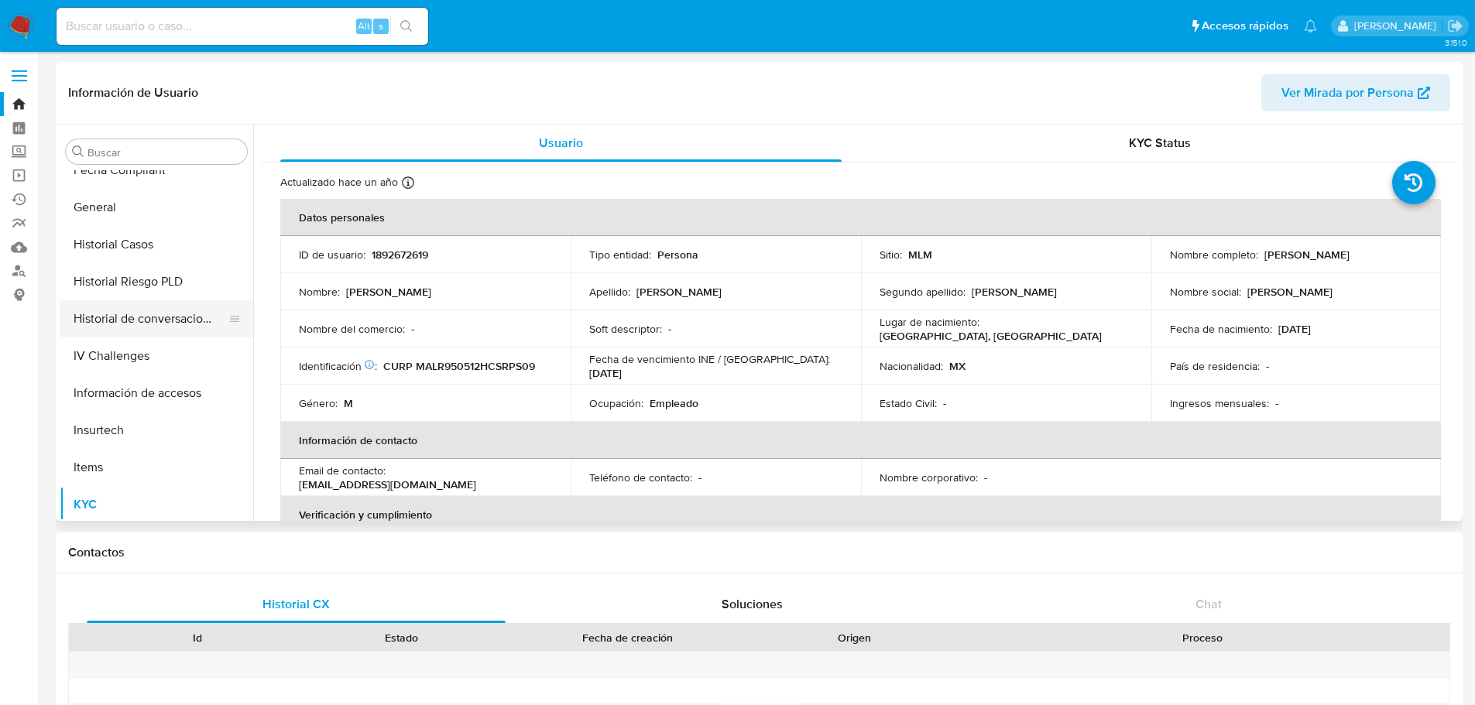
scroll to position [307, 0]
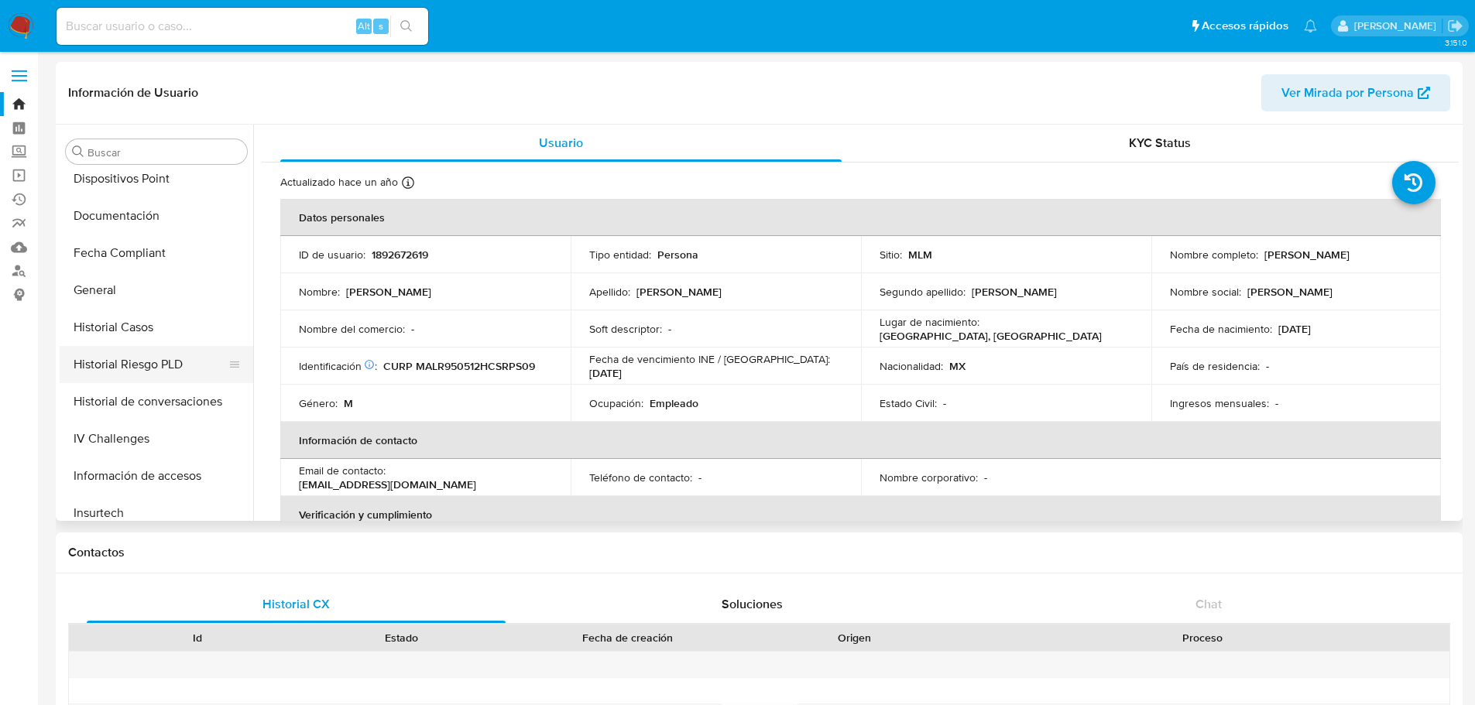
select select "10"
click at [137, 339] on button "Historial Casos" at bounding box center [150, 327] width 181 height 37
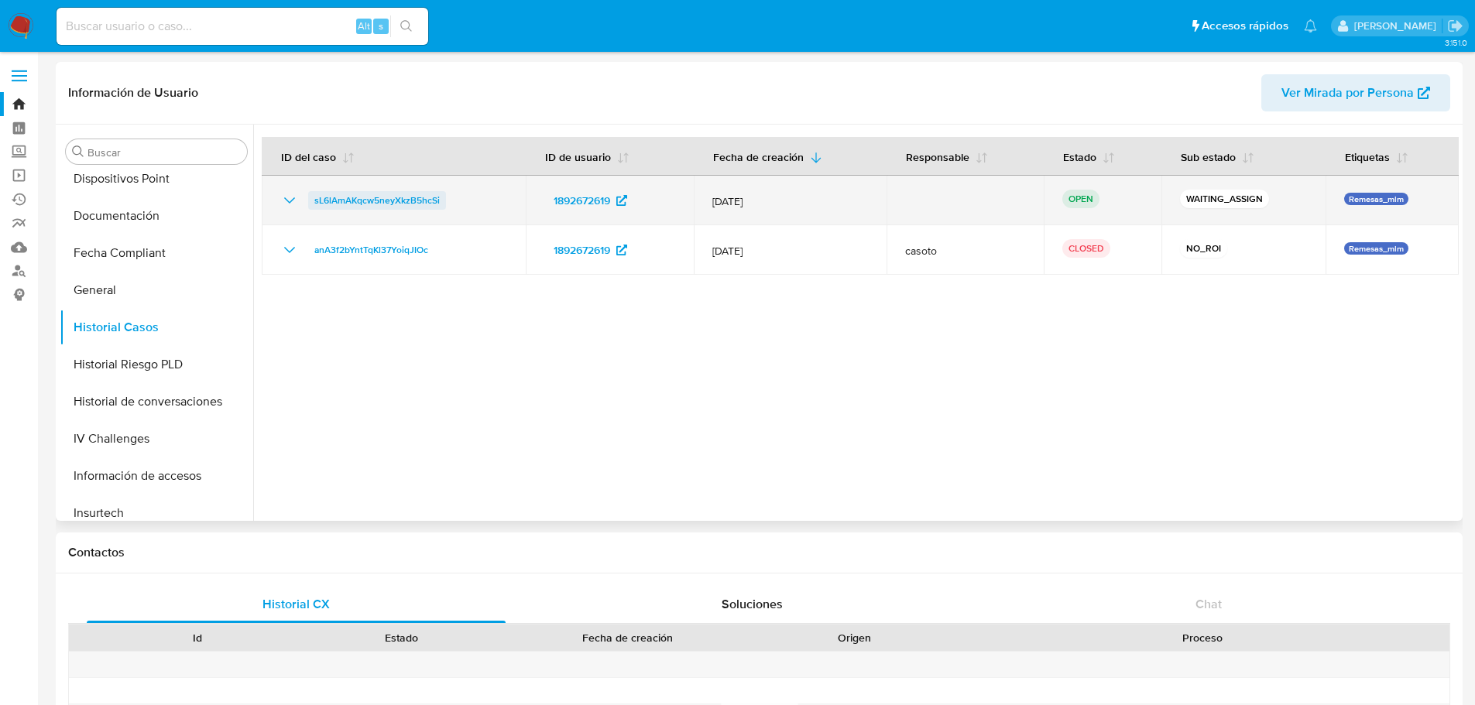
drag, startPoint x: 482, startPoint y: 213, endPoint x: 313, endPoint y: 202, distance: 169.9
click at [313, 202] on td "sL6lAmAKqcw5neyXkzB5hcSi" at bounding box center [394, 201] width 264 height 50
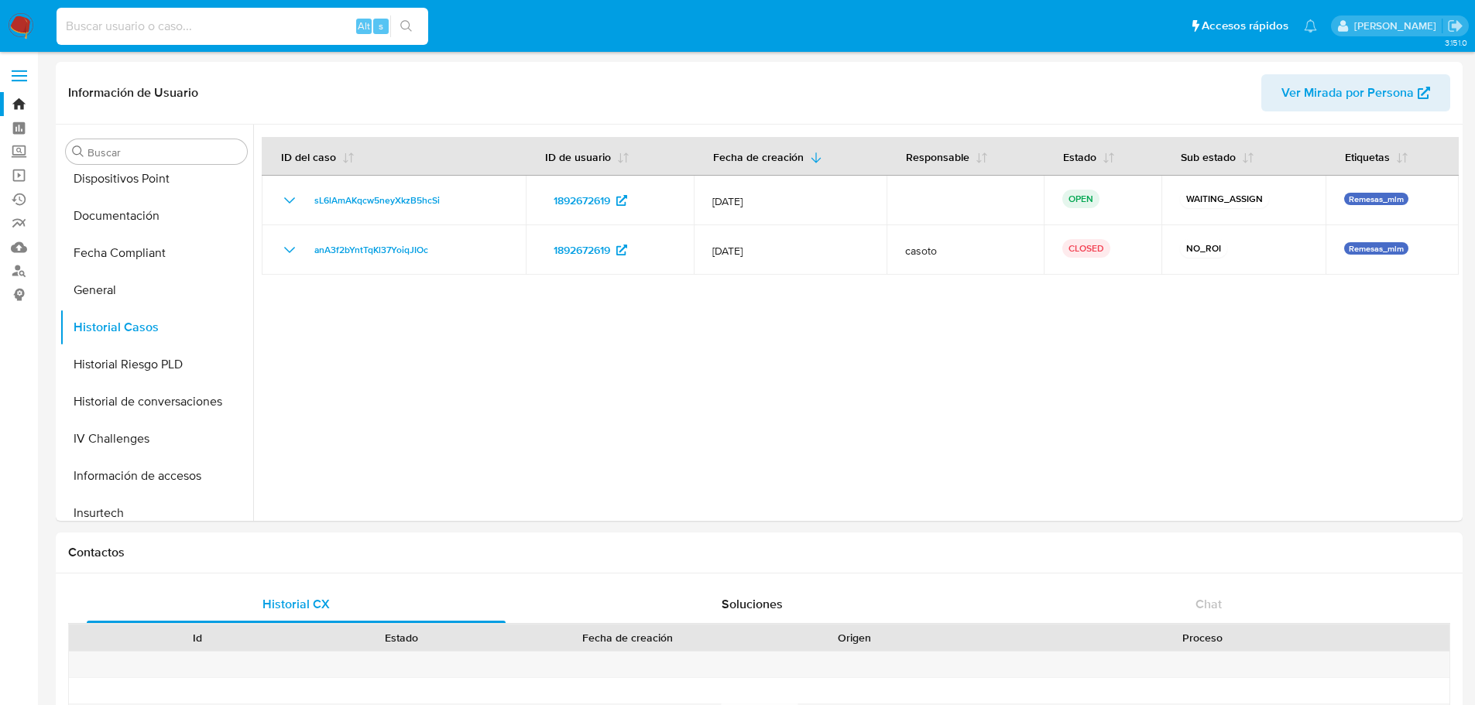
click at [172, 27] on input at bounding box center [243, 26] width 372 height 20
paste input "1204292524"
type input "1204292524"
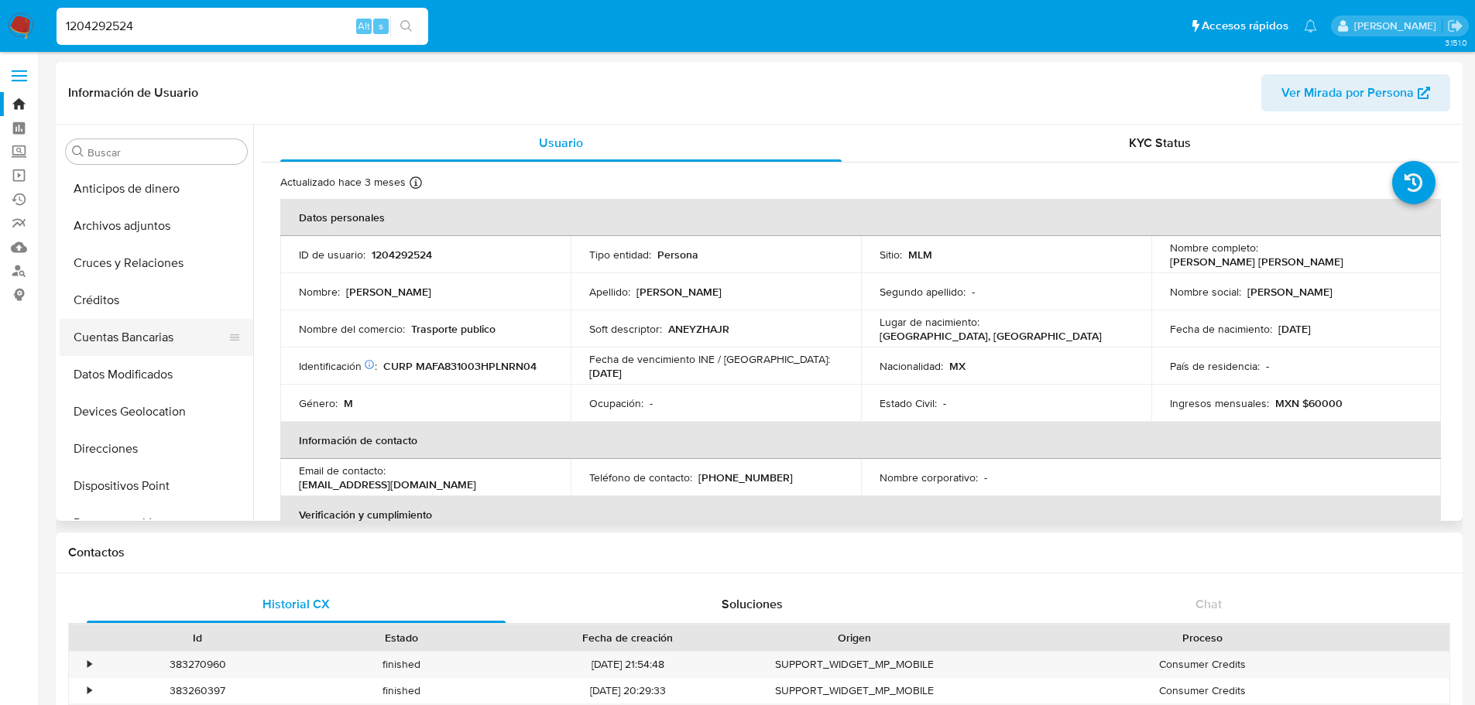
select select "10"
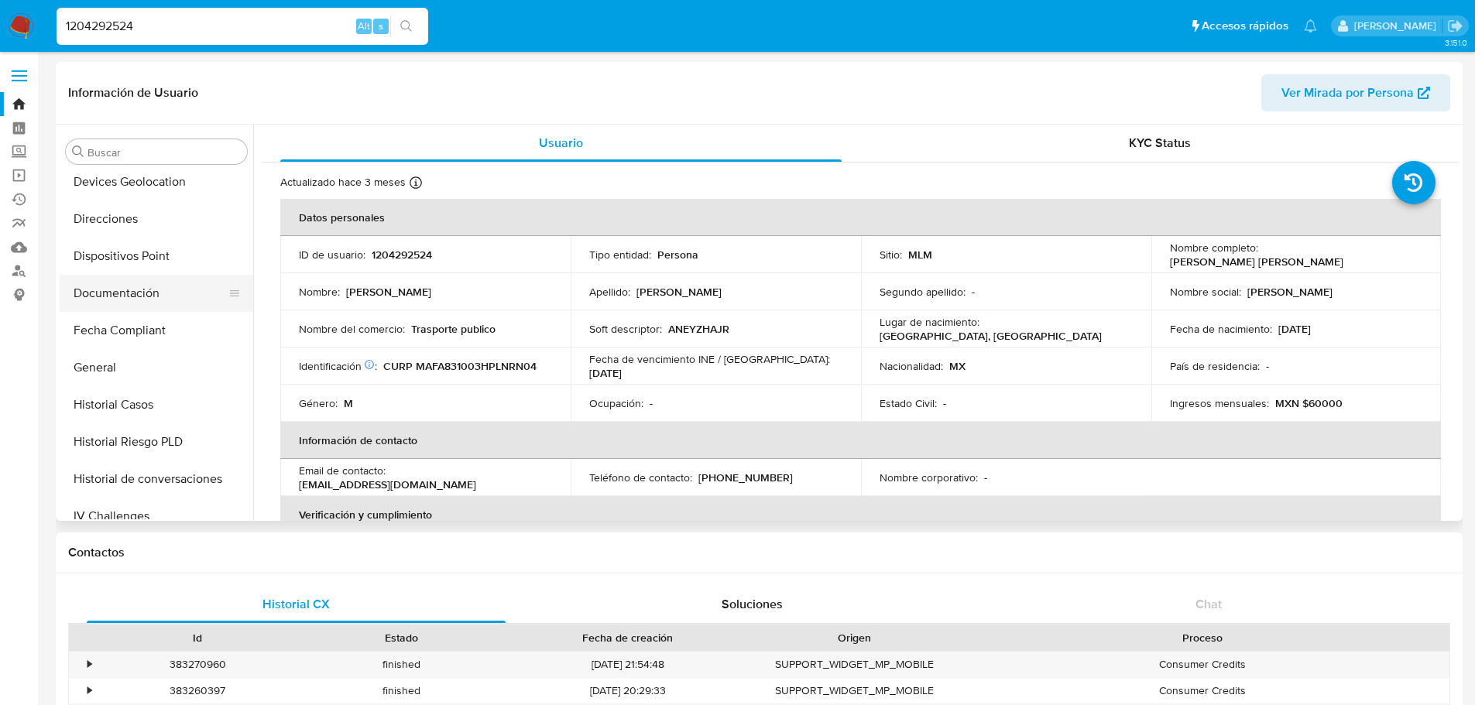
scroll to position [310, 0]
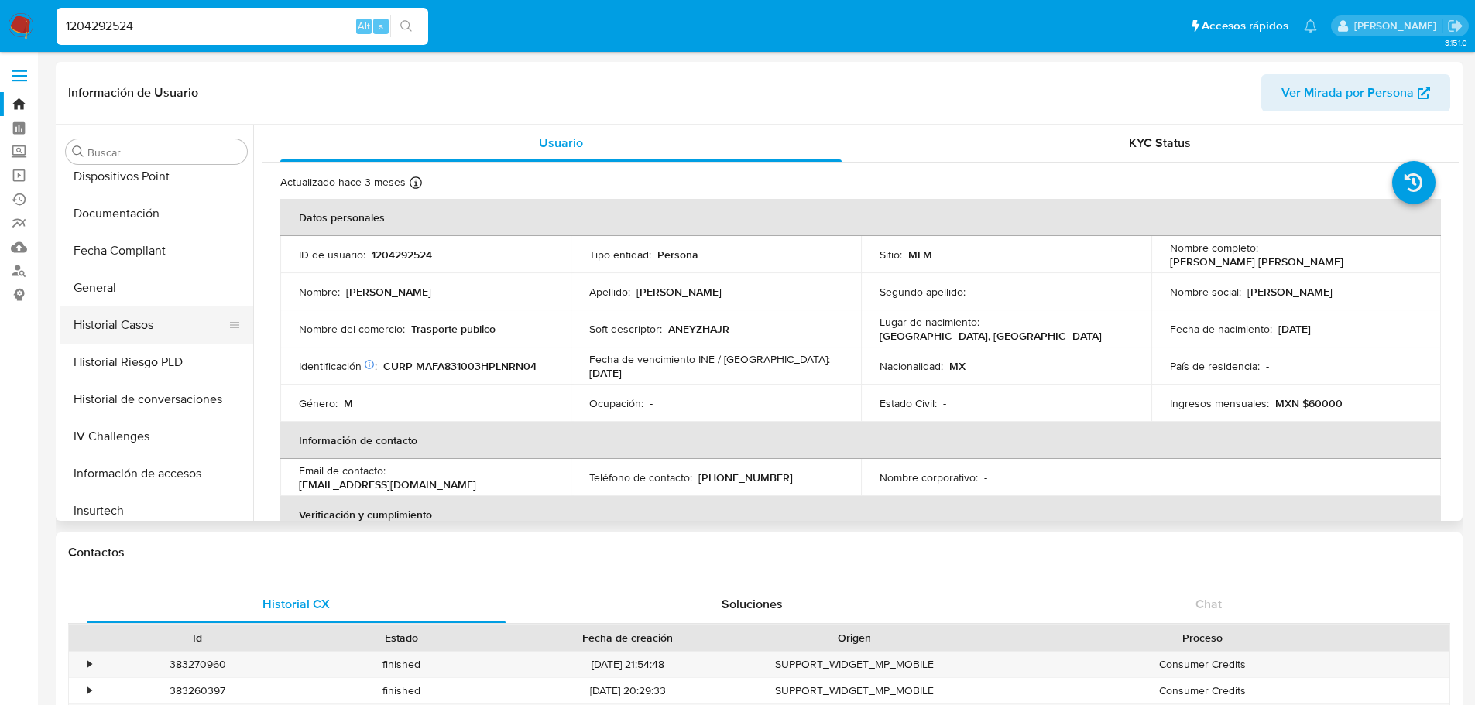
click at [151, 325] on button "Historial Casos" at bounding box center [150, 325] width 181 height 37
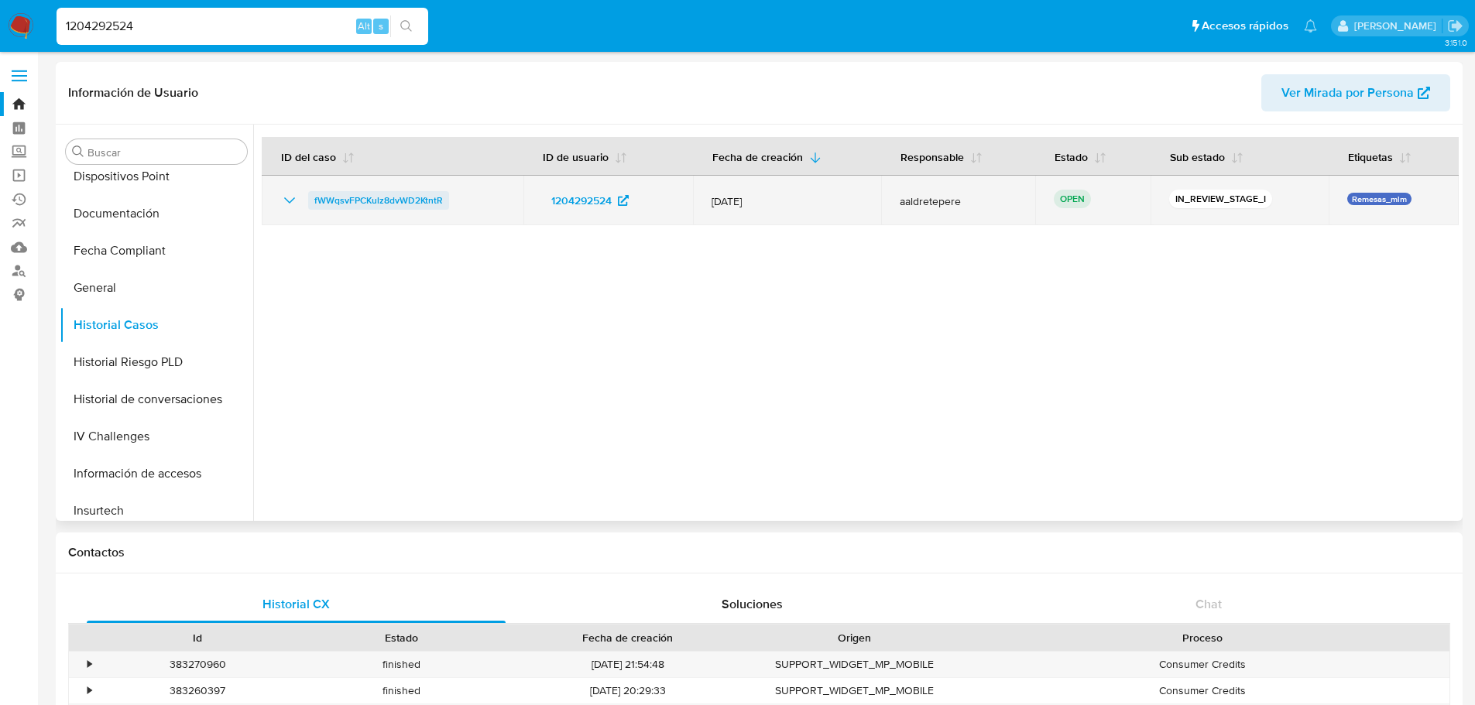
drag, startPoint x: 481, startPoint y: 211, endPoint x: 318, endPoint y: 209, distance: 163.3
click at [311, 204] on td "fWWqsvFPCKulz8dvWD2KtntR" at bounding box center [393, 201] width 262 height 50
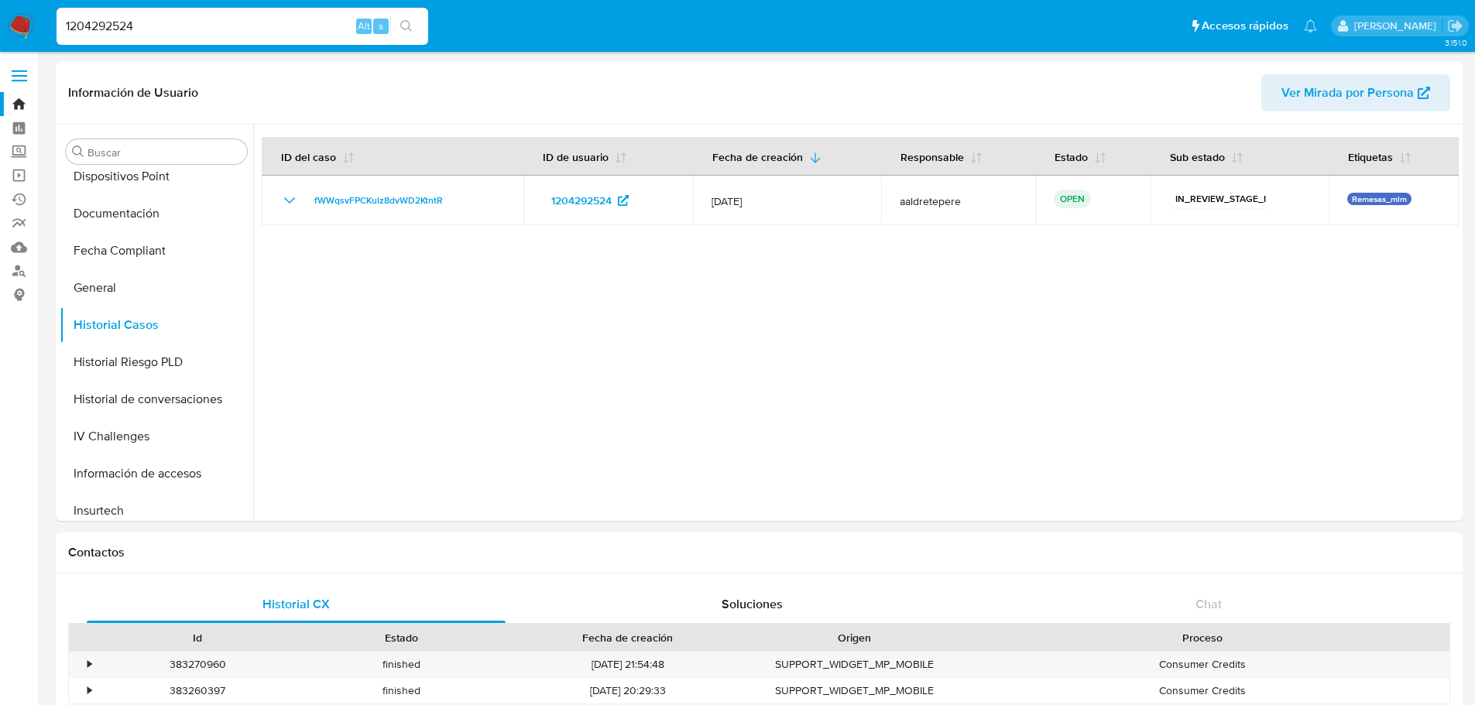
click at [145, 19] on input "1204292524" at bounding box center [243, 26] width 372 height 20
paste input "63109841"
type input "63109841"
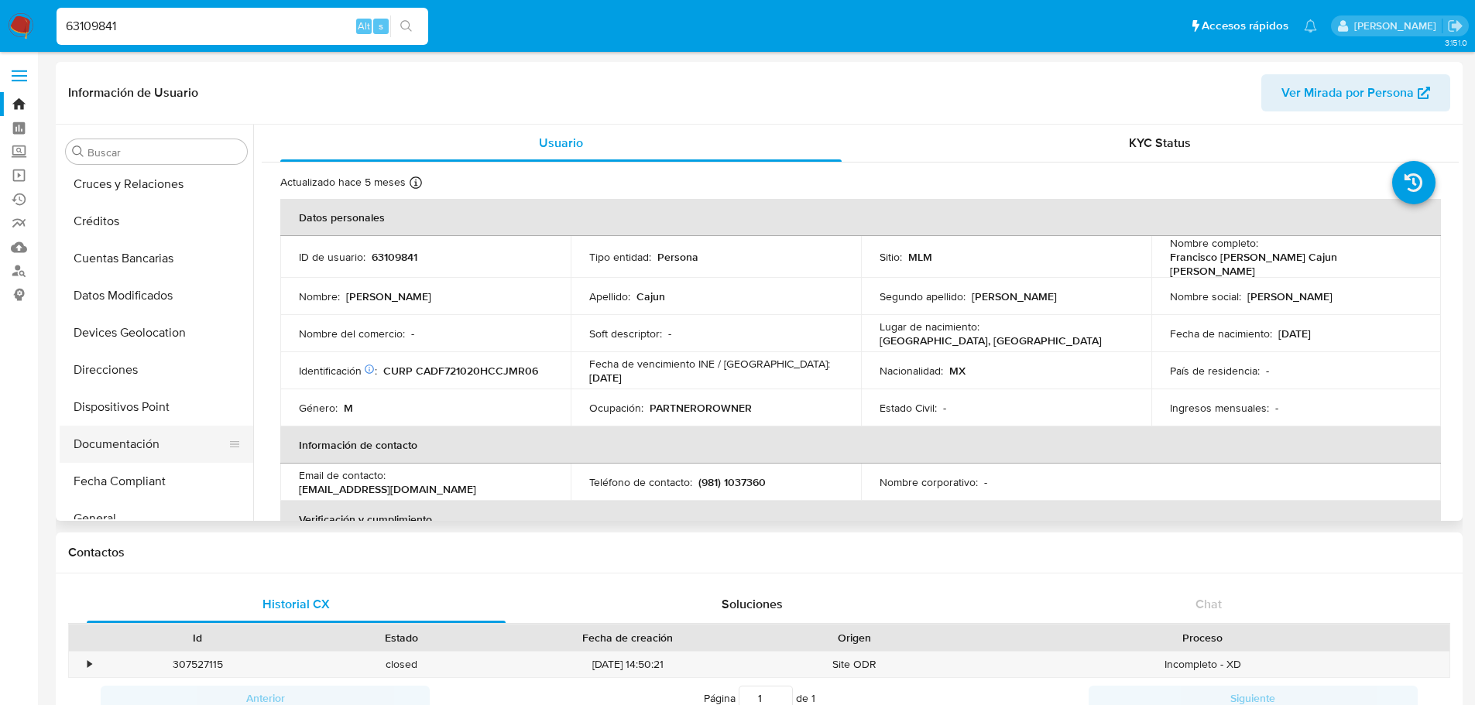
select select "10"
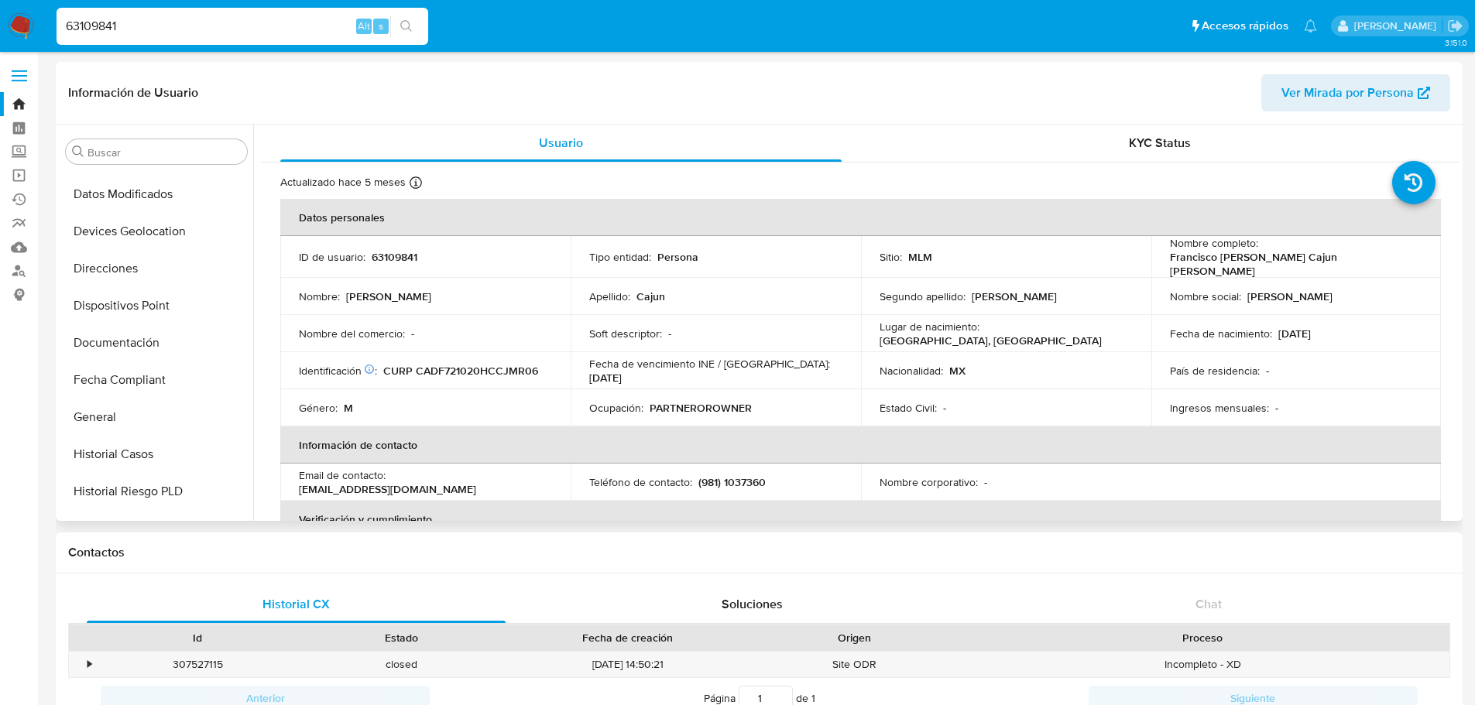
scroll to position [307, 0]
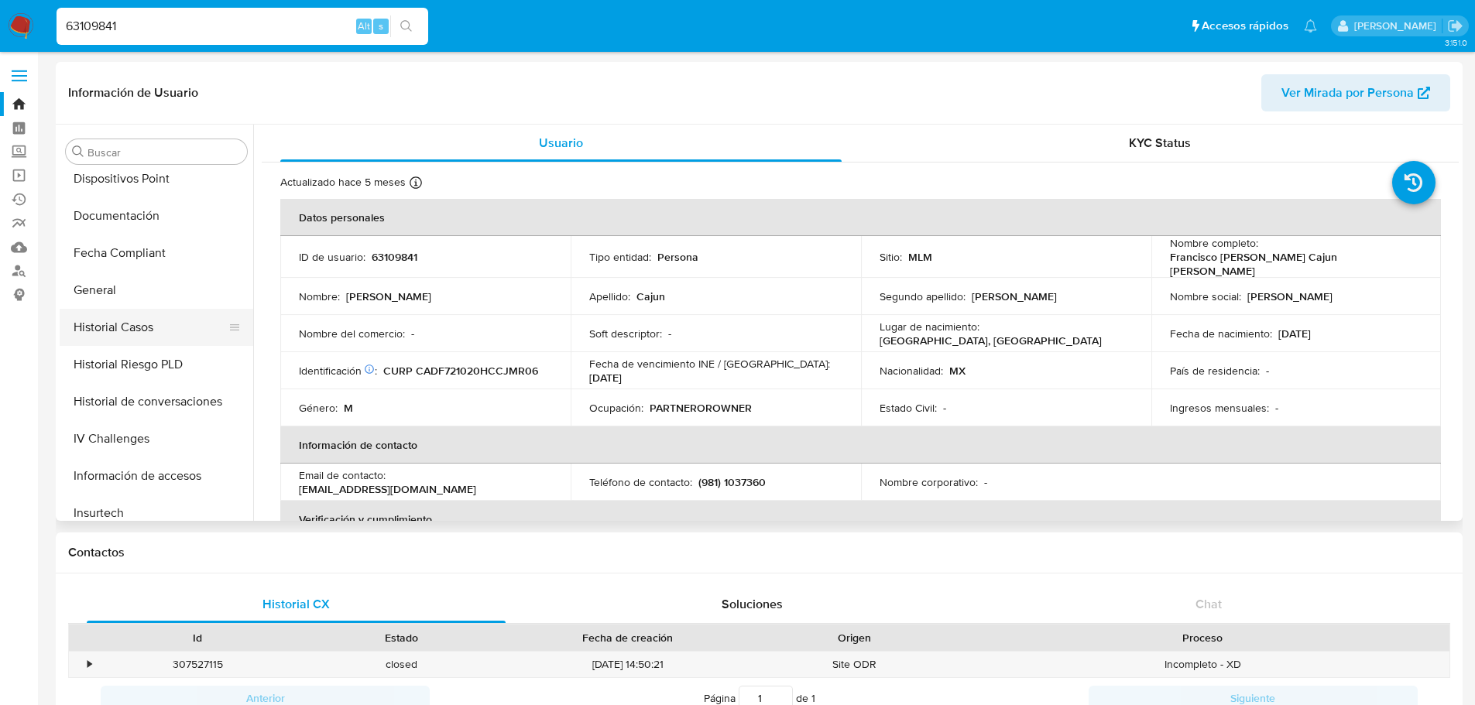
click at [159, 323] on button "Historial Casos" at bounding box center [150, 327] width 181 height 37
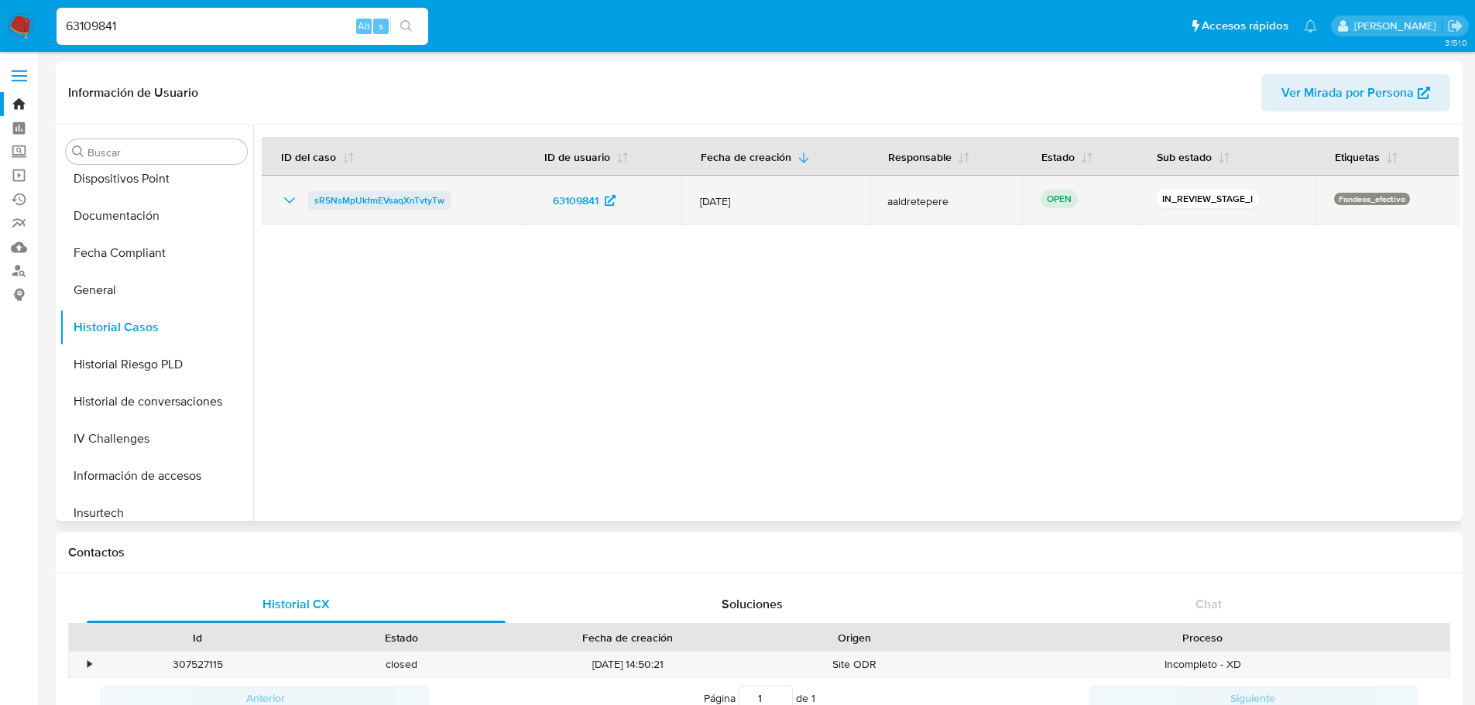
drag, startPoint x: 507, startPoint y: 209, endPoint x: 315, endPoint y: 200, distance: 192.2
click at [315, 200] on td "sR5NsMpUkfmEVsaqXnTvtyTw" at bounding box center [393, 201] width 263 height 50
